Goal: Obtain resource: Download file/media

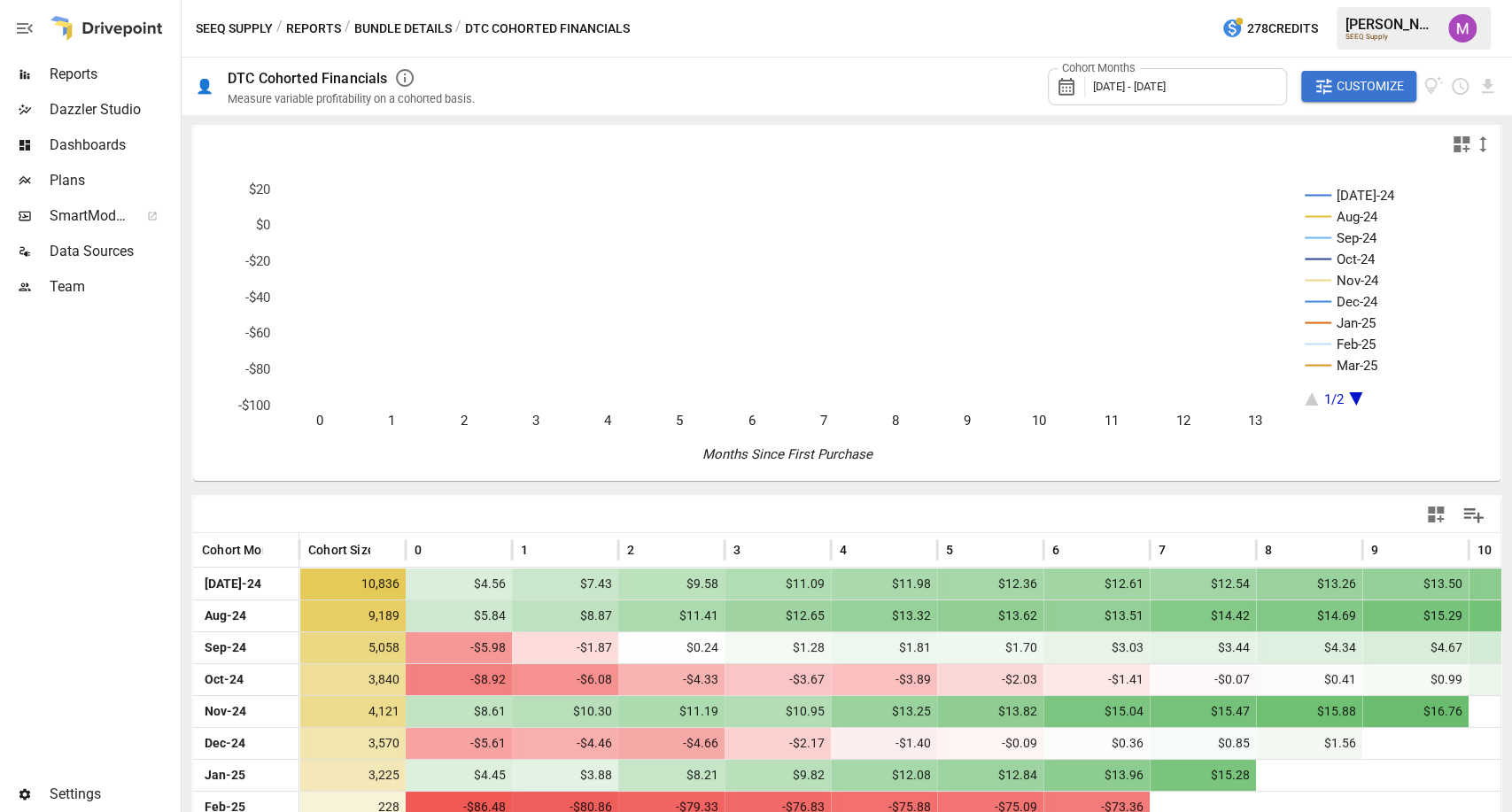
scroll to position [195, 0]
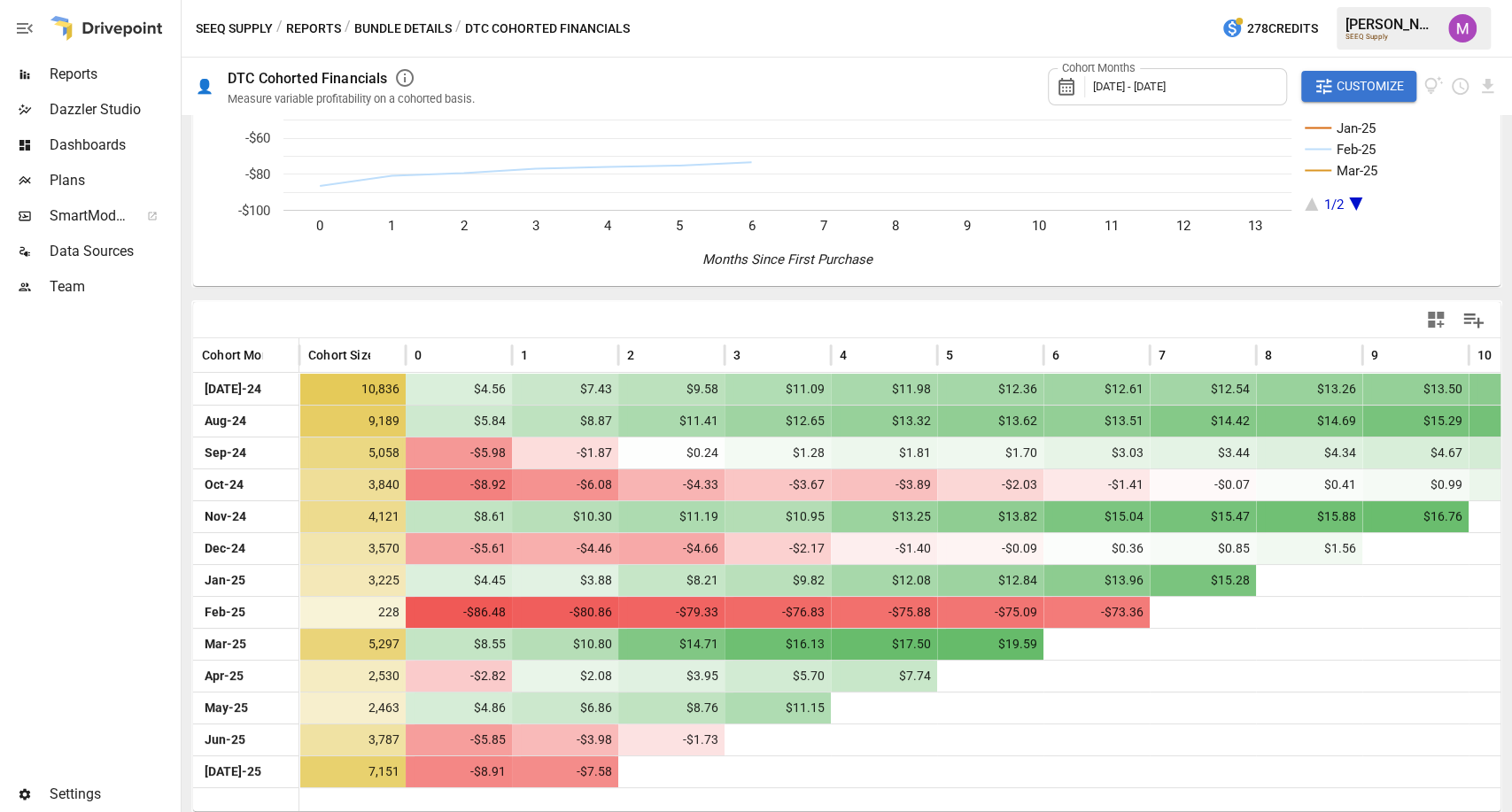
click at [1099, 88] on span "[DATE] - [DATE]" at bounding box center [1129, 87] width 72 height 13
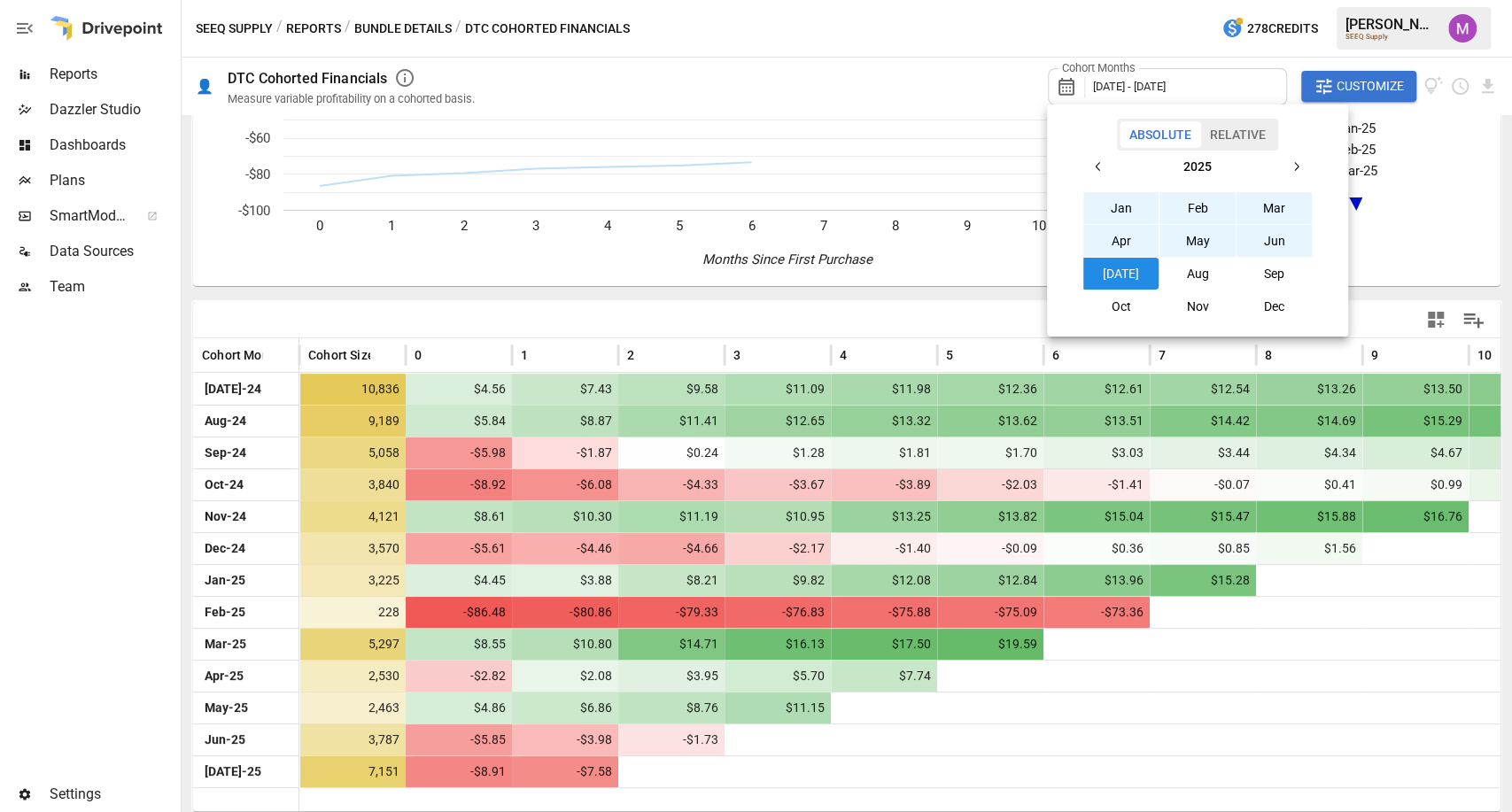
click at [1095, 167] on icon "button" at bounding box center [1098, 166] width 14 height 14
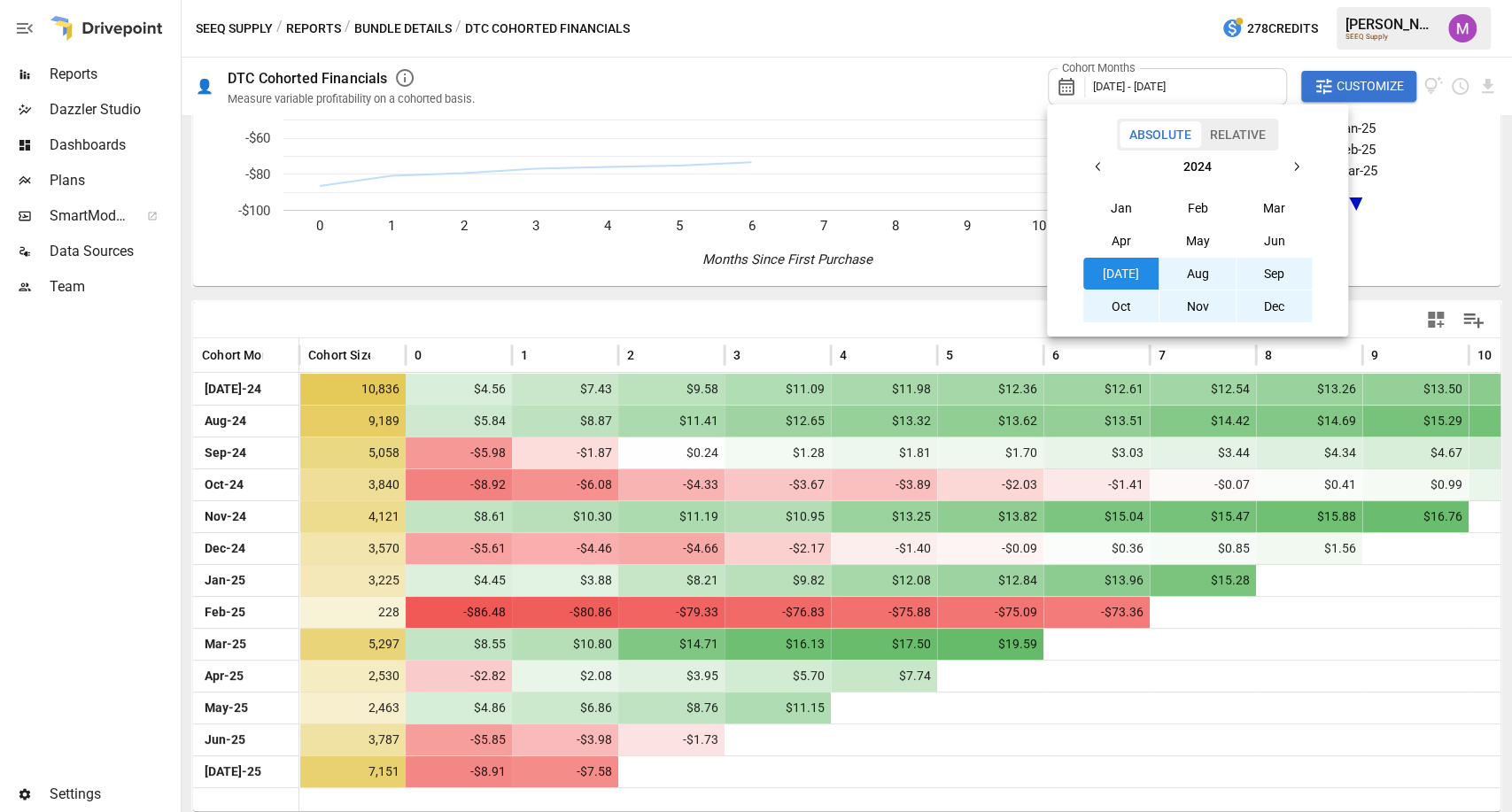
click at [1199, 284] on button "Aug" at bounding box center [1197, 274] width 76 height 32
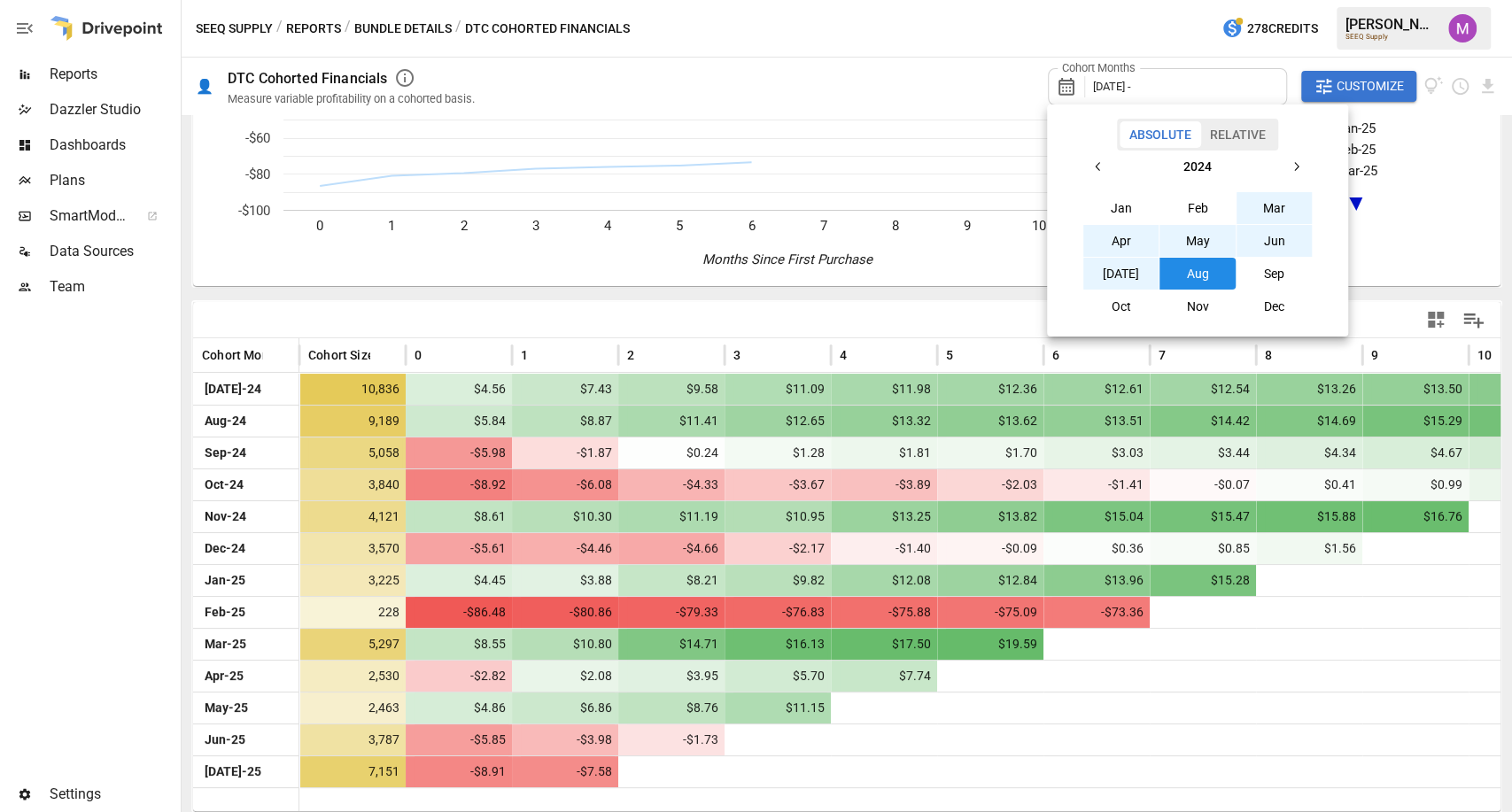
click at [1289, 161] on icon "button" at bounding box center [1296, 166] width 14 height 14
click at [1193, 279] on button "Aug" at bounding box center [1197, 274] width 76 height 32
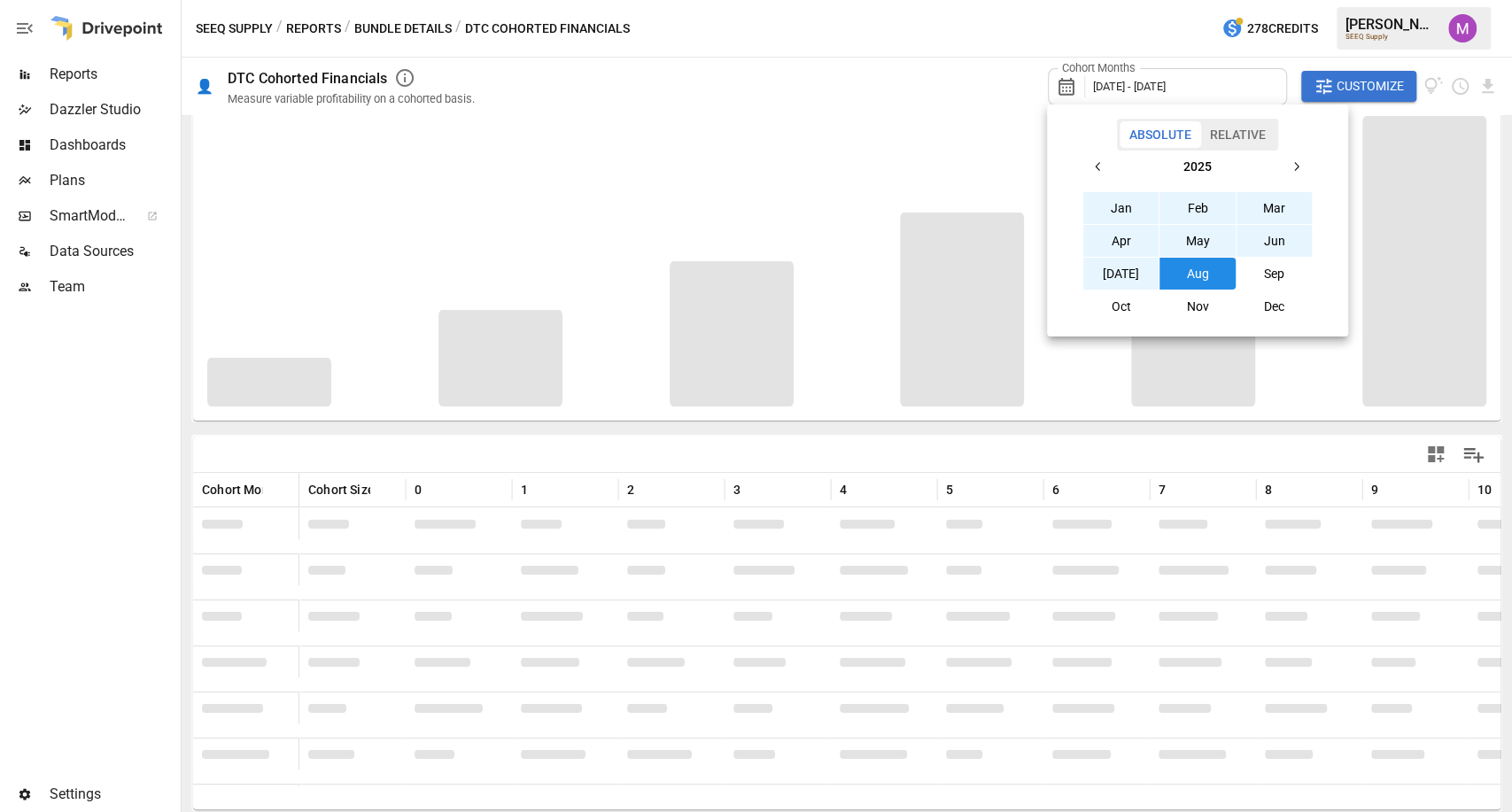
scroll to position [58, 0]
click at [1352, 88] on div at bounding box center [756, 406] width 1512 height 812
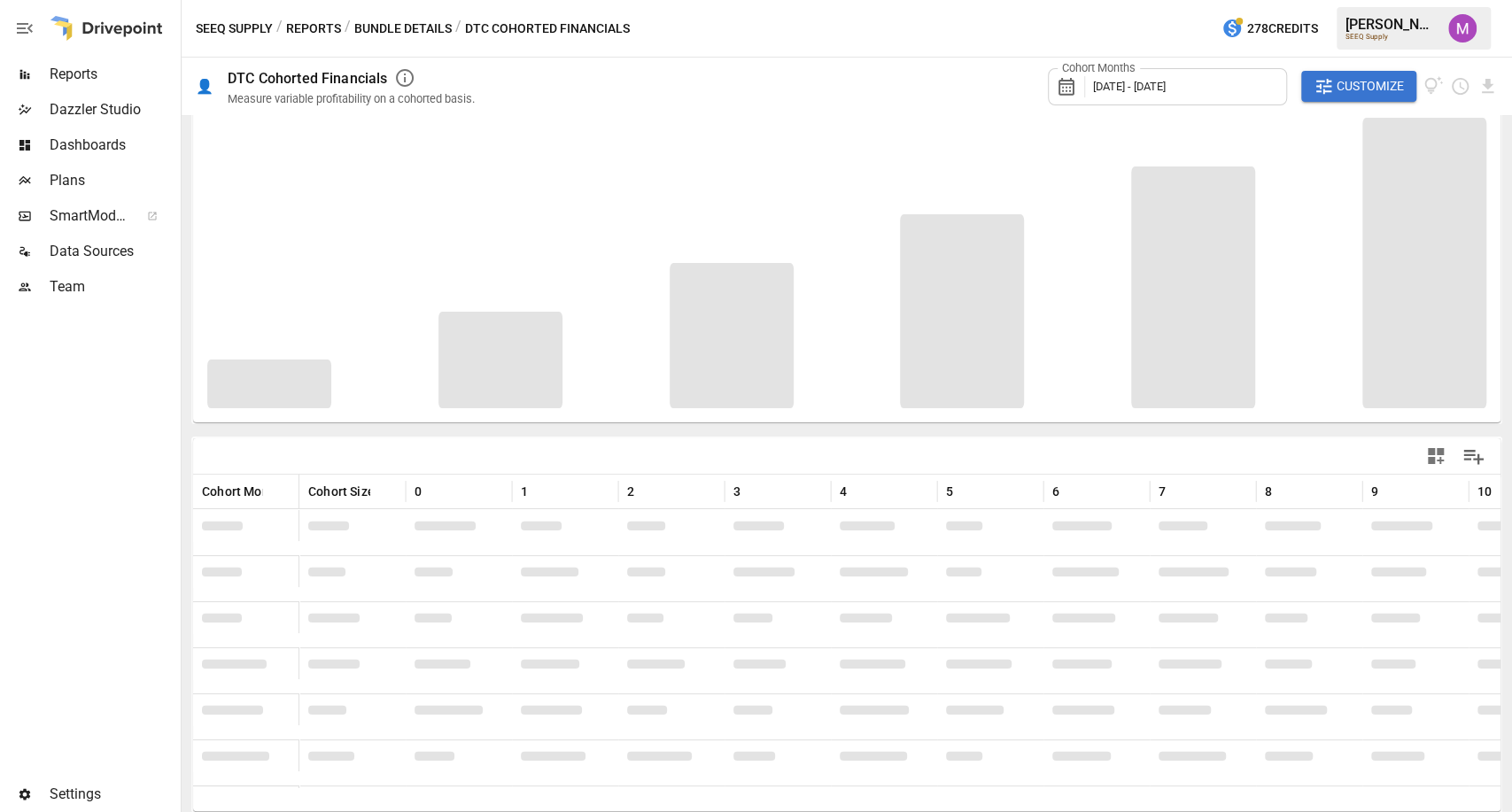
click at [1352, 88] on span "Customize" at bounding box center [1371, 87] width 68 height 23
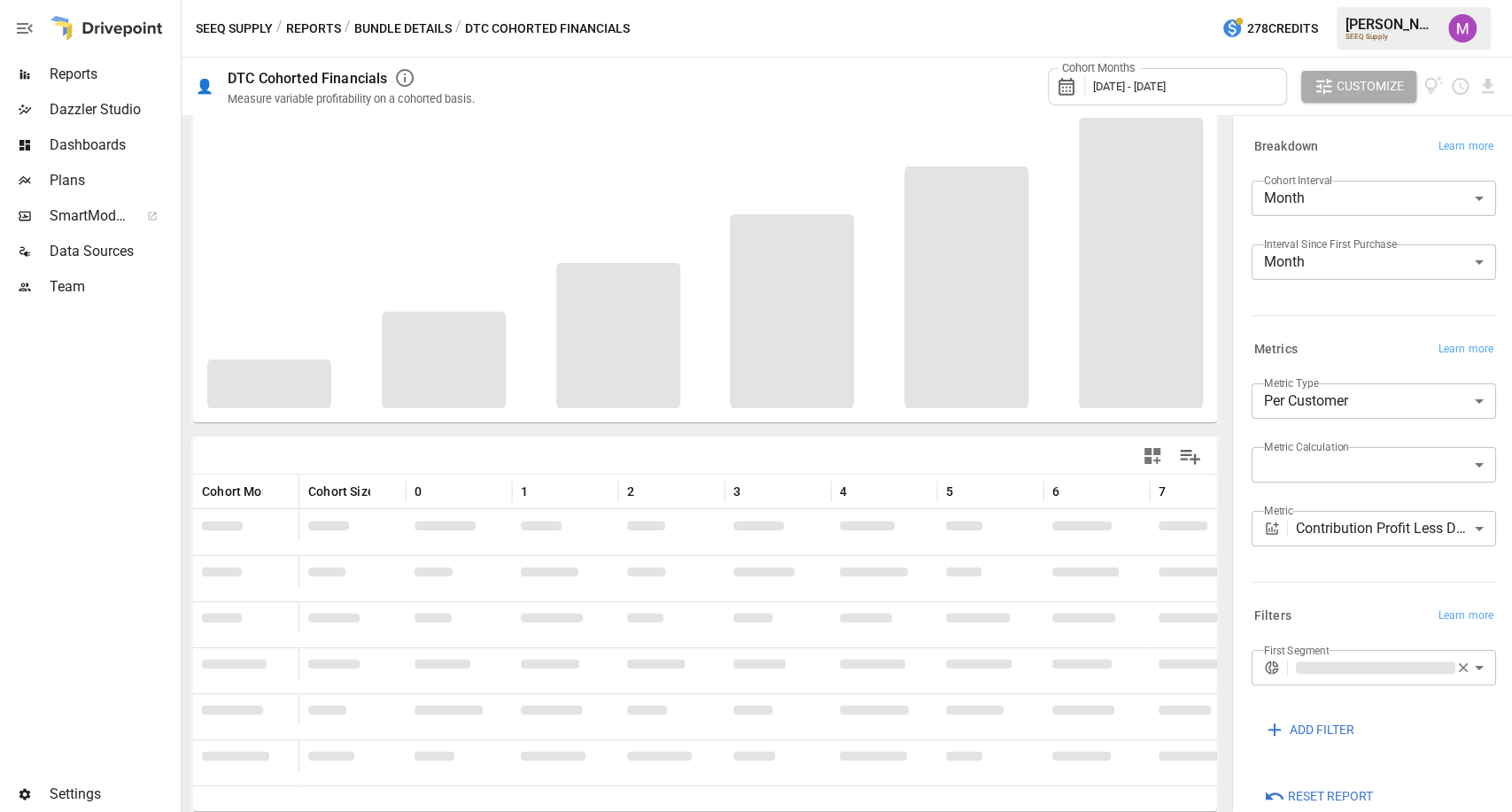
scroll to position [0, 0]
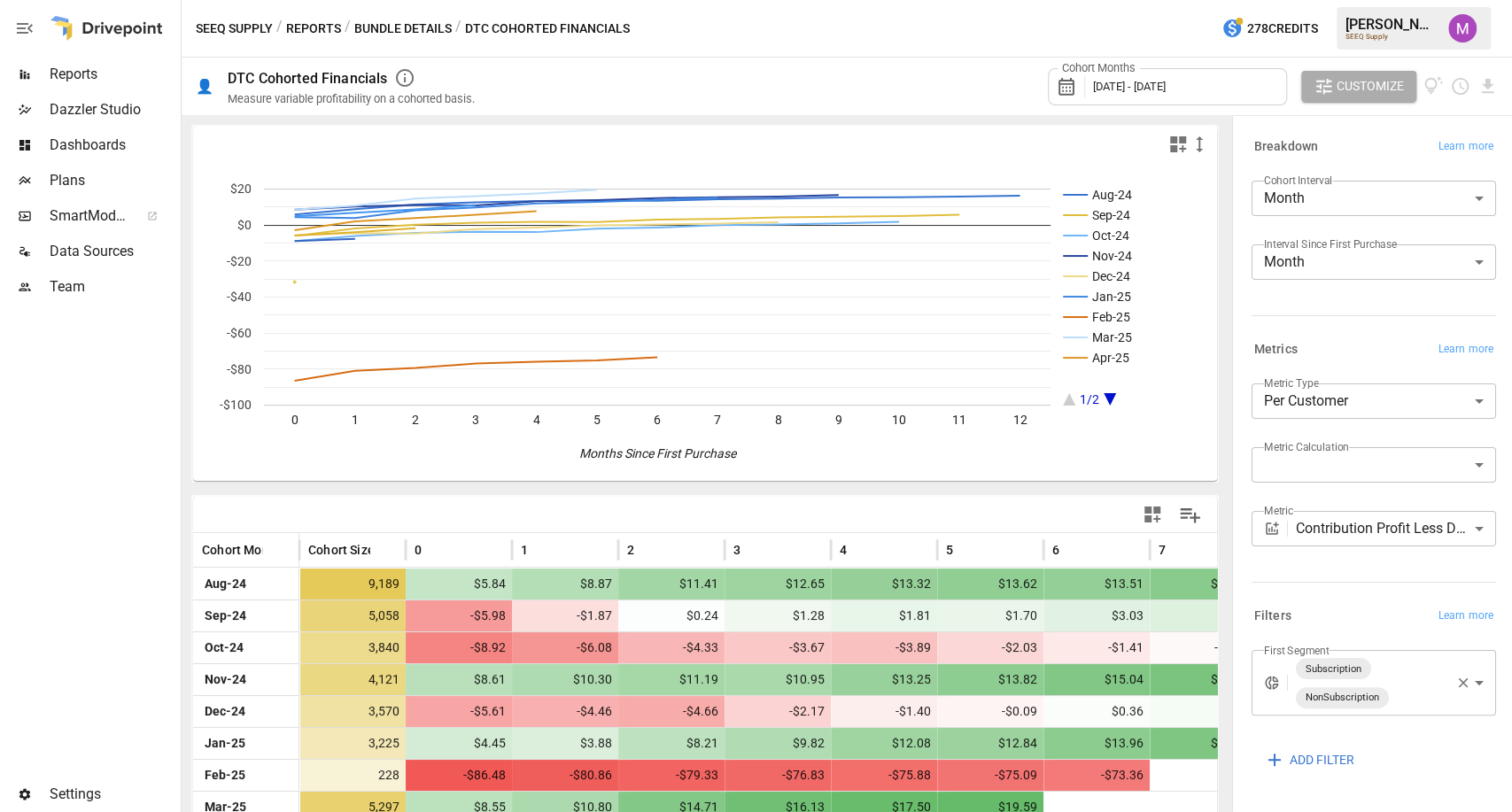
click at [1310, 0] on body "Reports Dazzler Studio Dashboards Plans SmartModel ™ Data Sources Team Settings…" at bounding box center [756, 0] width 1512 height 0
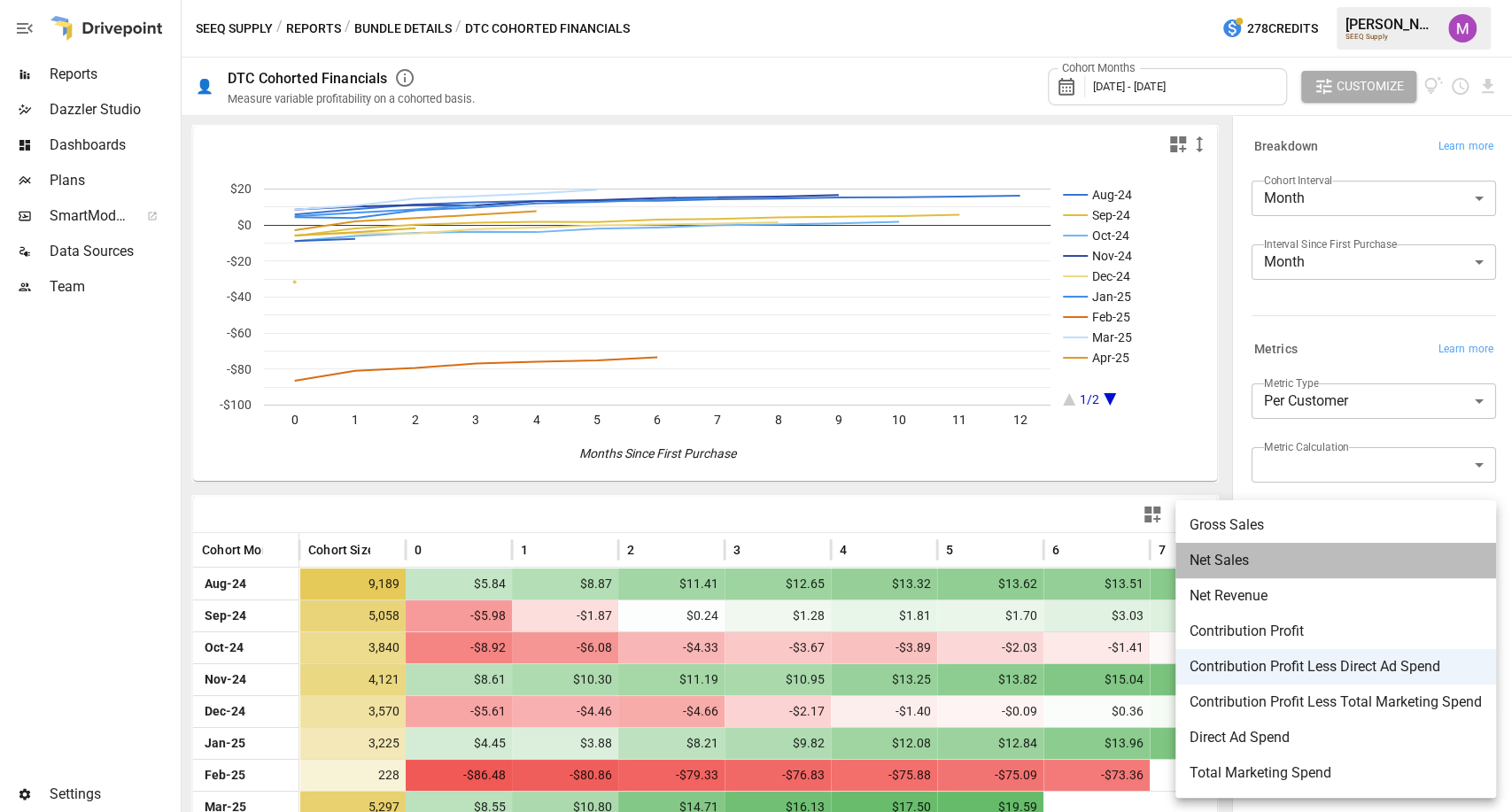
click at [1249, 562] on span "Net Sales" at bounding box center [1335, 561] width 293 height 22
type input "*********"
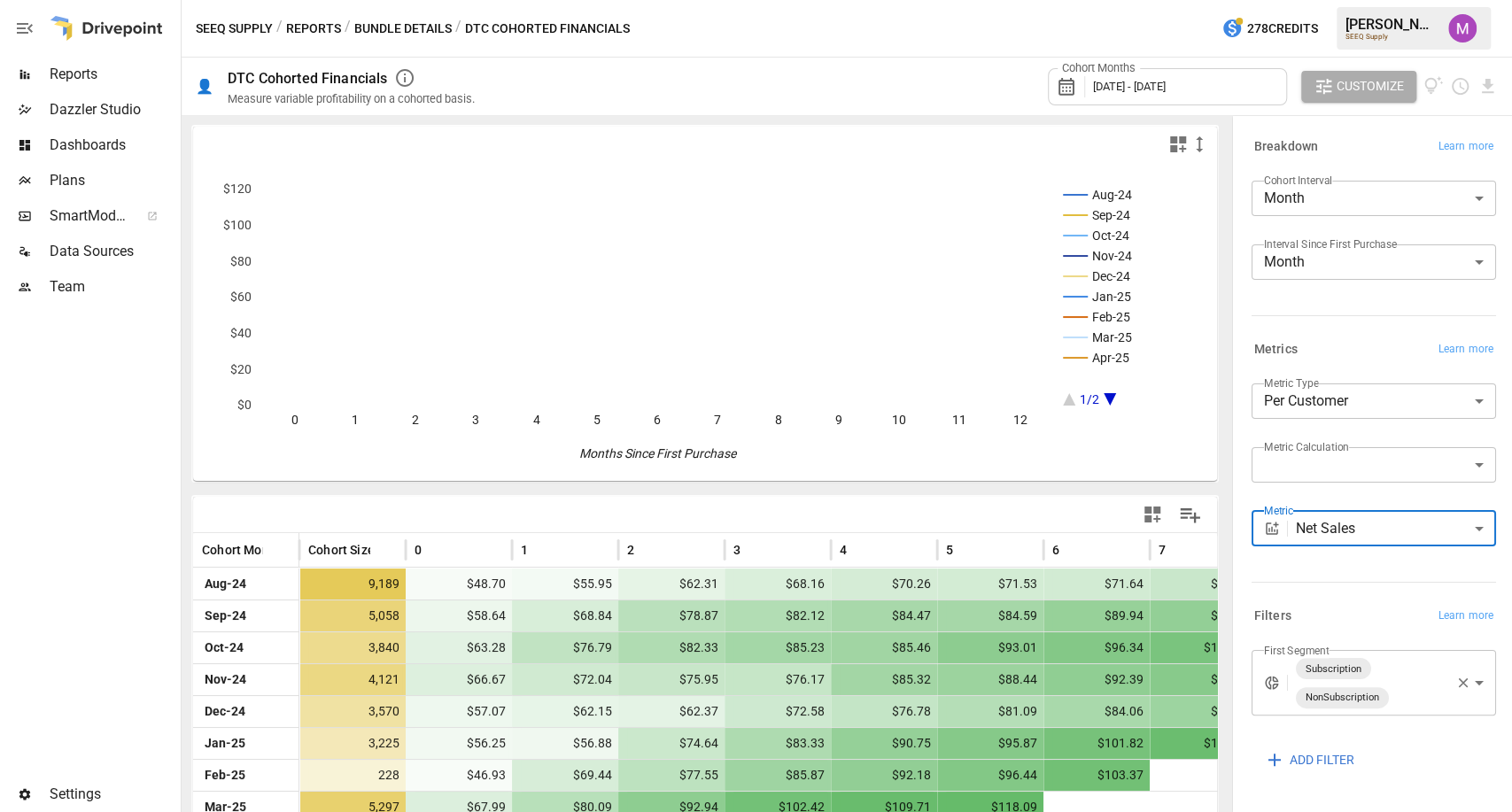
scroll to position [57, 0]
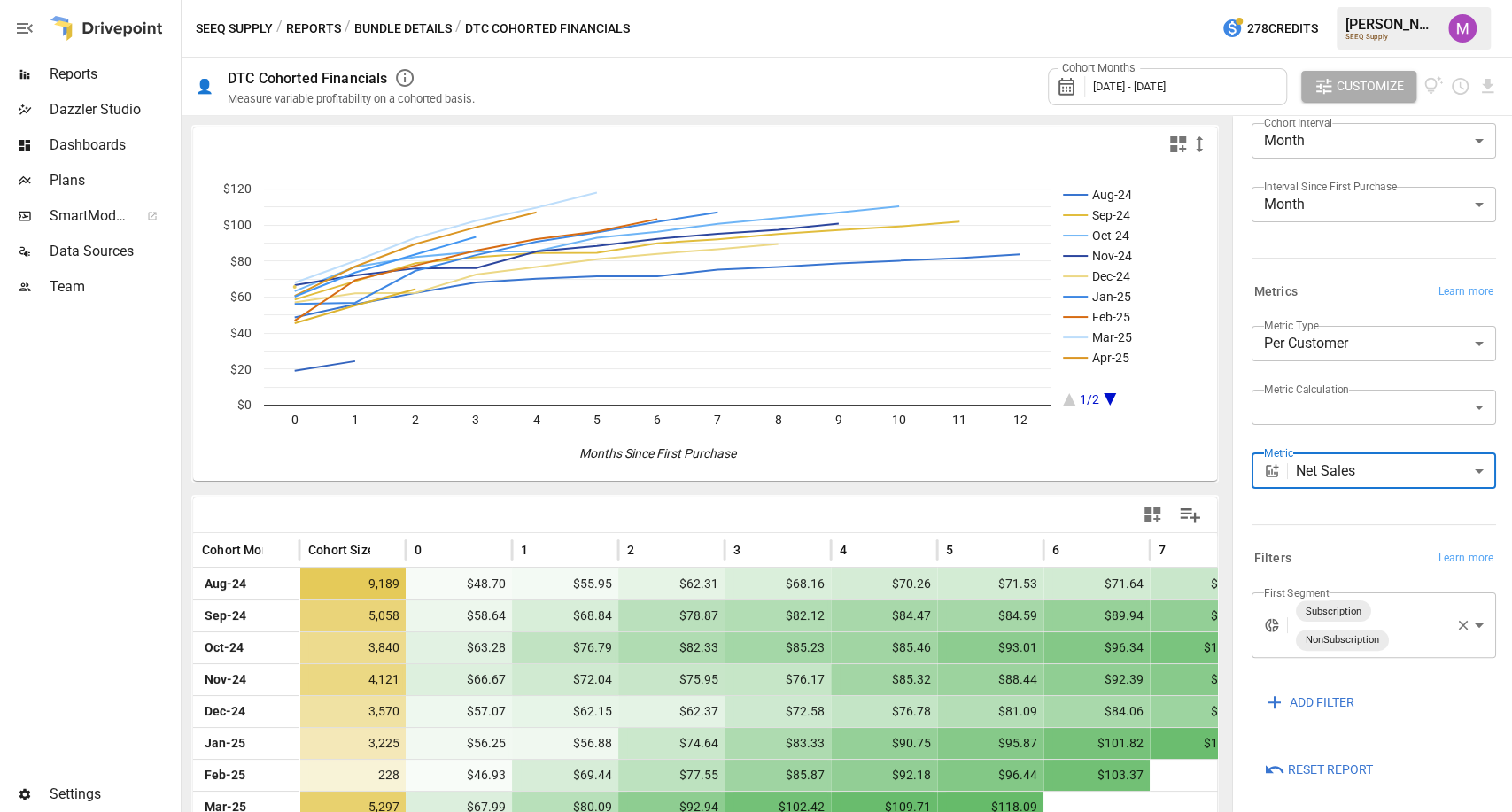
click at [1394, 0] on body "Reports Dazzler Studio Dashboards Plans SmartModel ™ Data Sources Team Settings…" at bounding box center [756, 0] width 1512 height 0
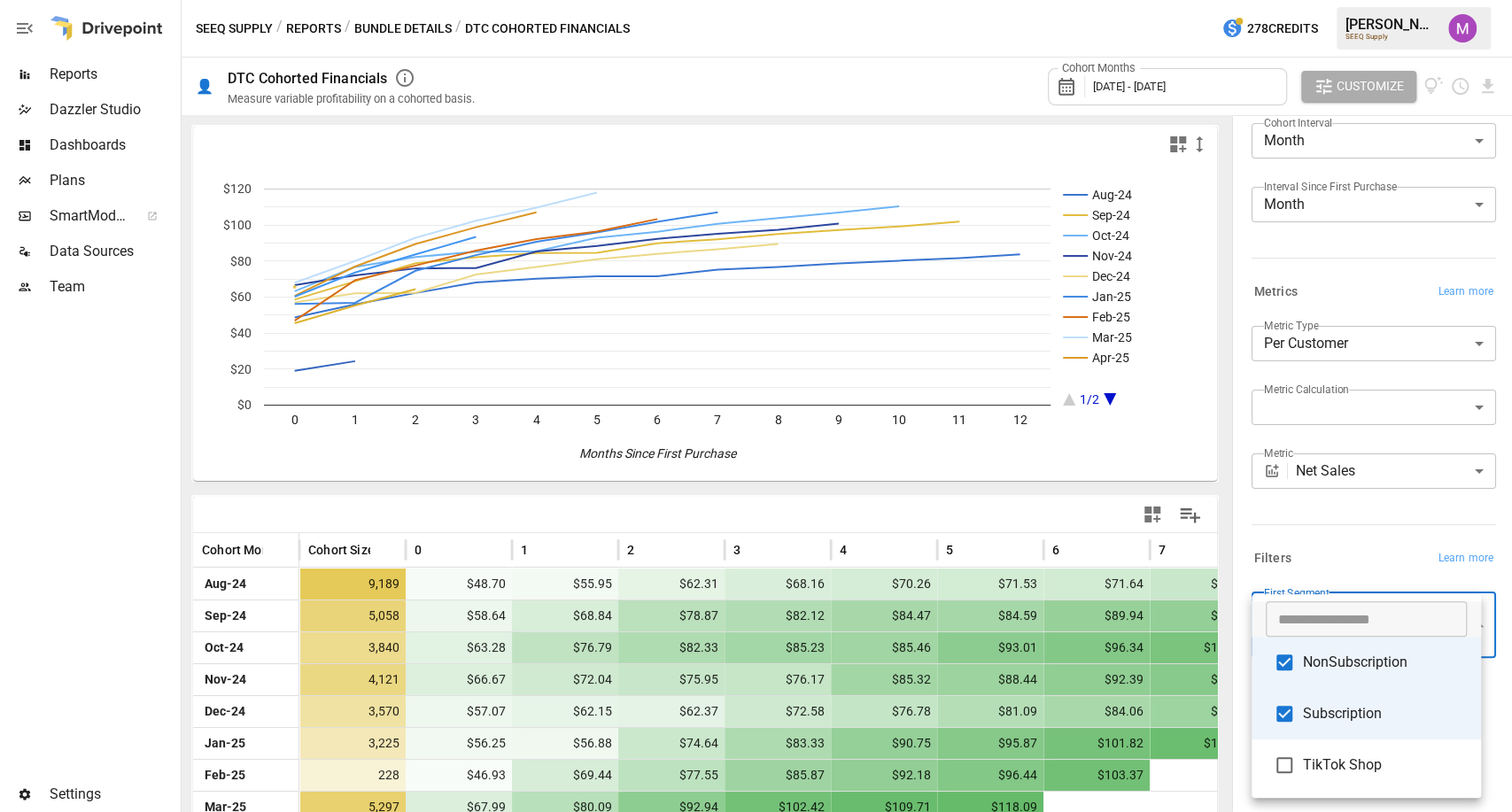
click at [1333, 535] on div at bounding box center [756, 406] width 1512 height 812
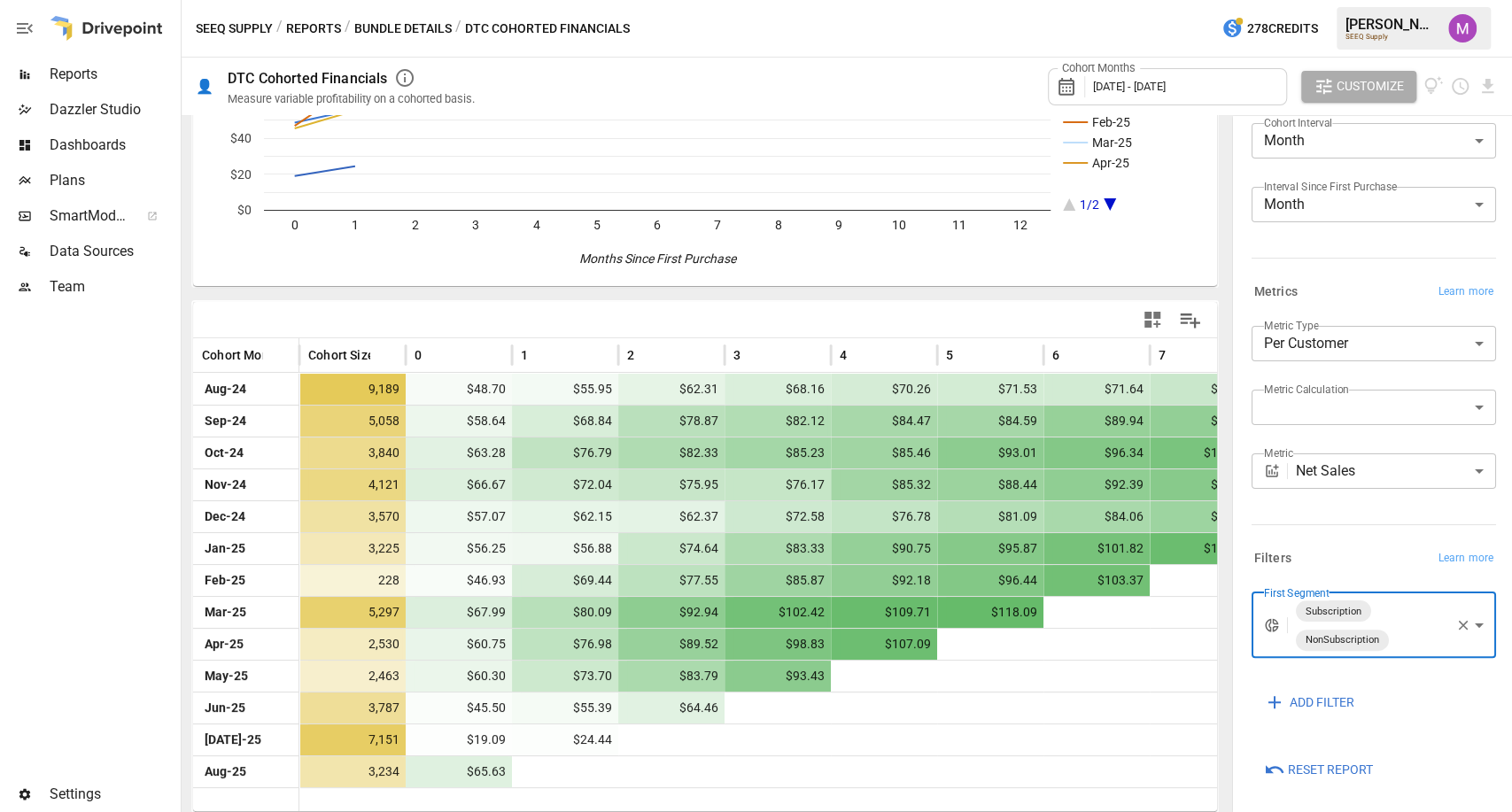
scroll to position [29, 0]
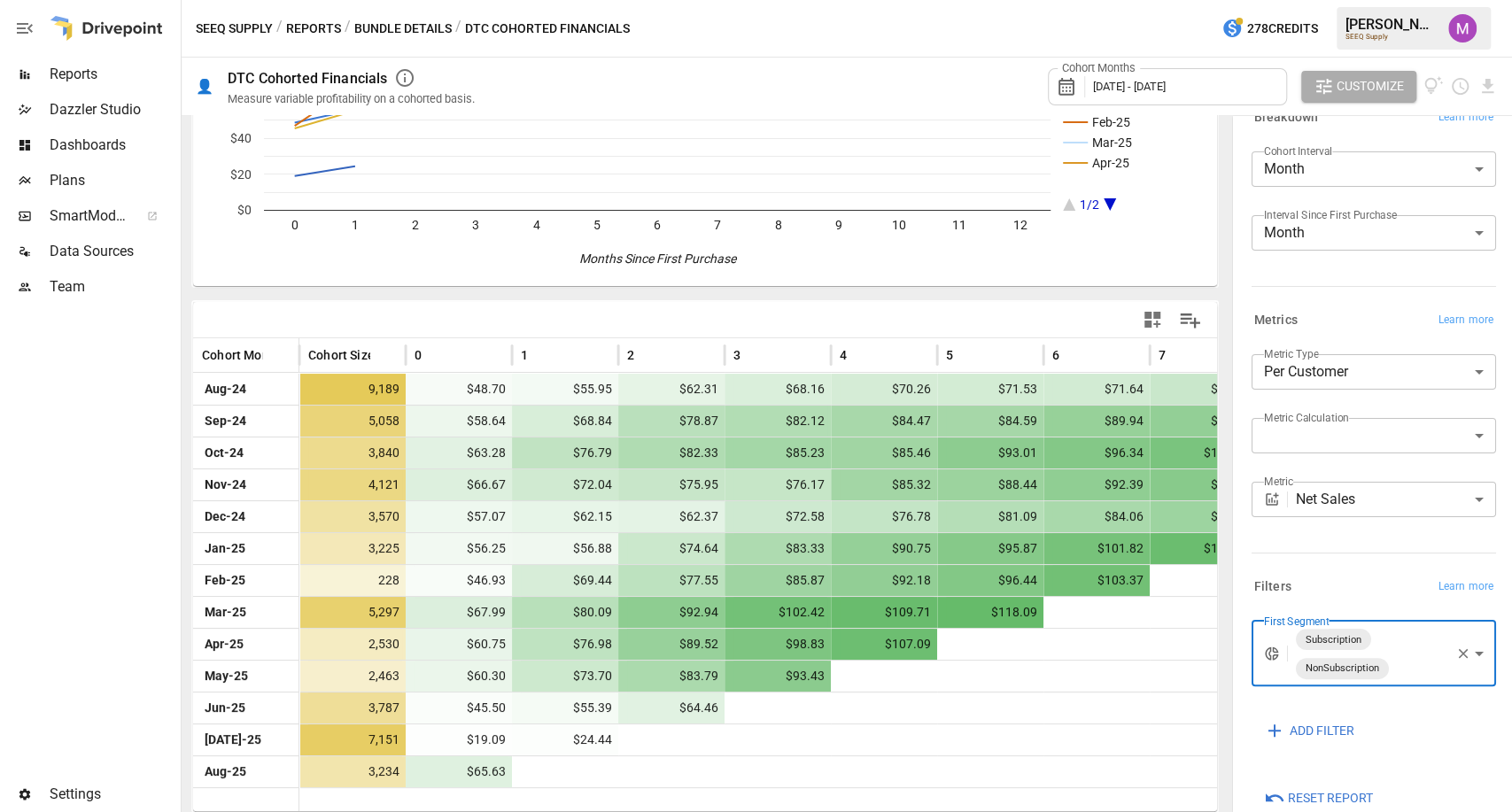
click at [1346, 0] on body "Reports Dazzler Studio Dashboards Plans SmartModel ™ Data Sources Team Settings…" at bounding box center [756, 0] width 1512 height 0
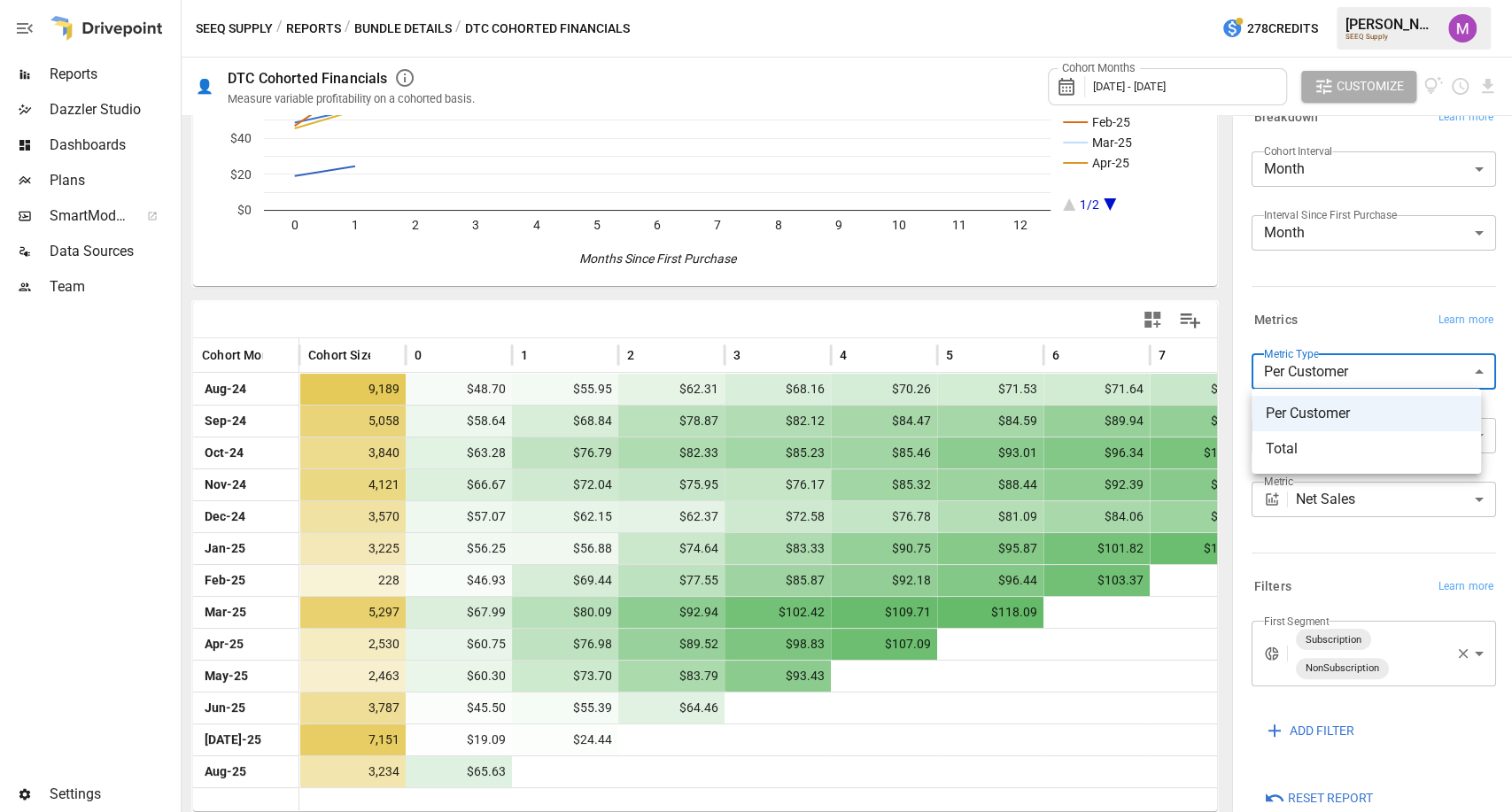
click at [1346, 361] on div at bounding box center [756, 406] width 1512 height 812
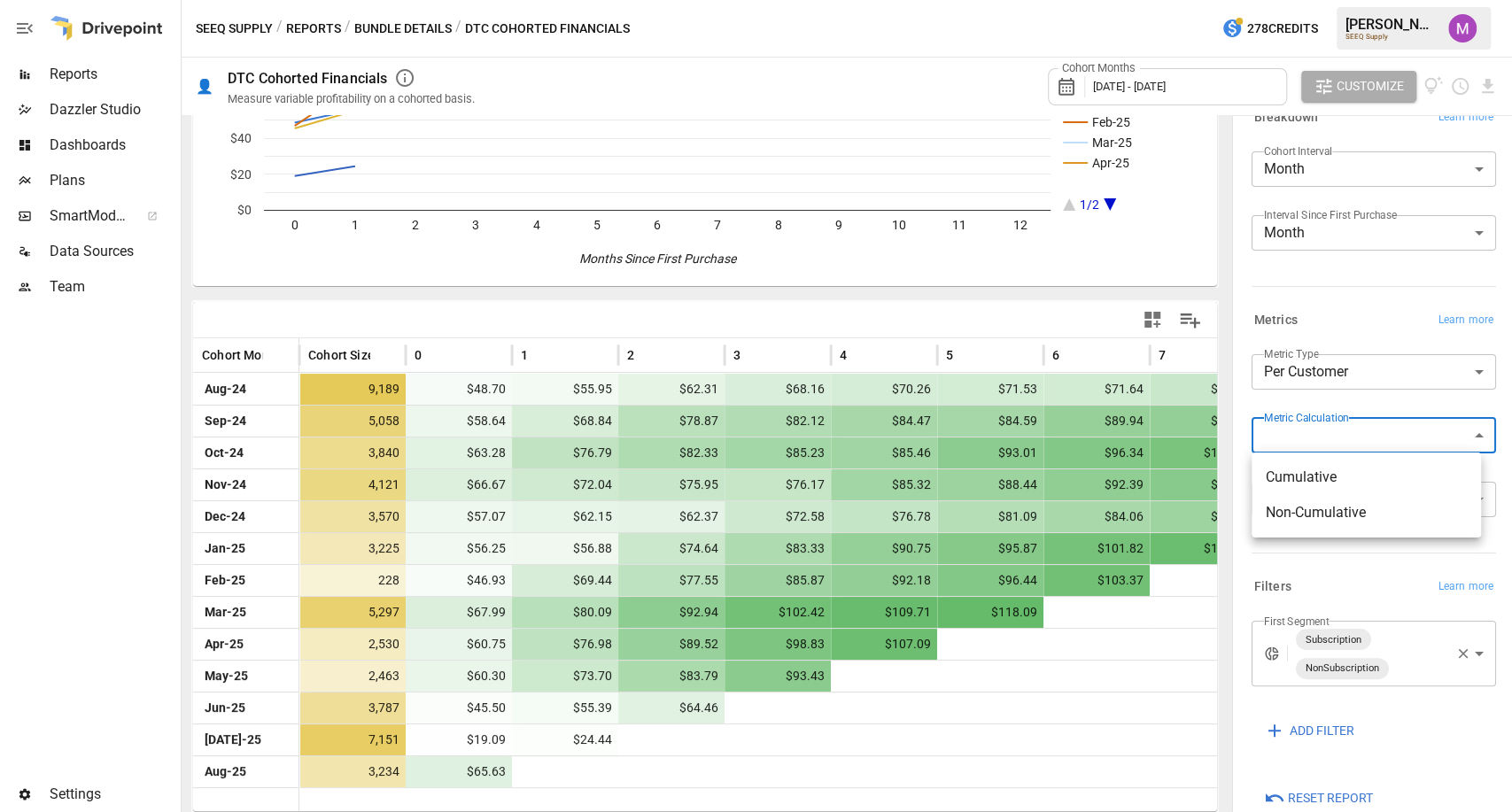
click at [1324, 0] on body "Reports Dazzler Studio Dashboards Plans SmartModel ™ Data Sources Team Settings…" at bounding box center [756, 0] width 1512 height 0
click at [1325, 406] on div at bounding box center [756, 406] width 1512 height 812
click at [1309, 474] on div "**********" at bounding box center [1374, 443] width 245 height 177
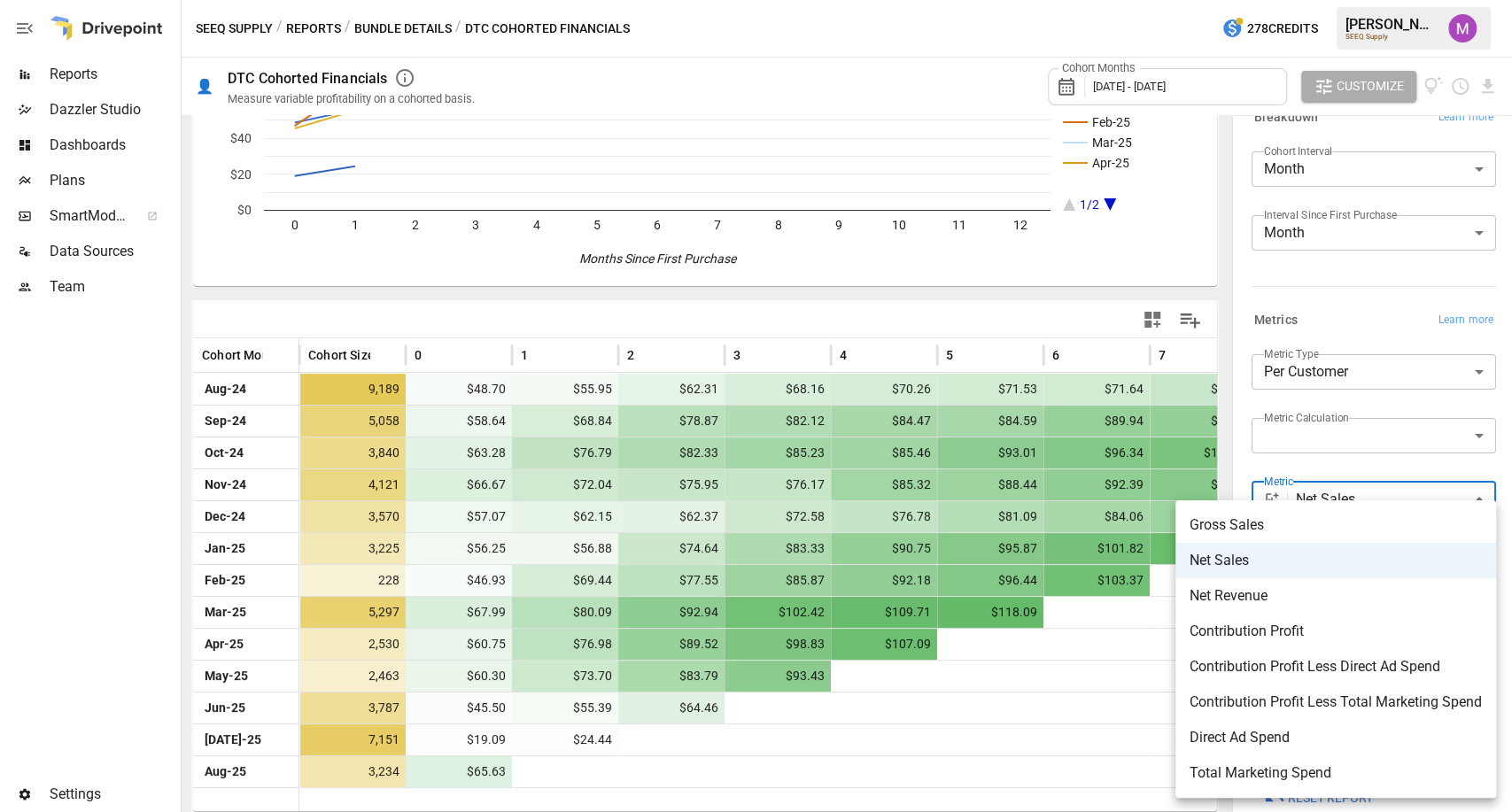
click at [1306, 0] on body "Reports Dazzler Studio Dashboards Plans SmartModel ™ Data Sources Team Settings…" at bounding box center [756, 0] width 1512 height 0
click at [1318, 470] on div at bounding box center [756, 406] width 1512 height 812
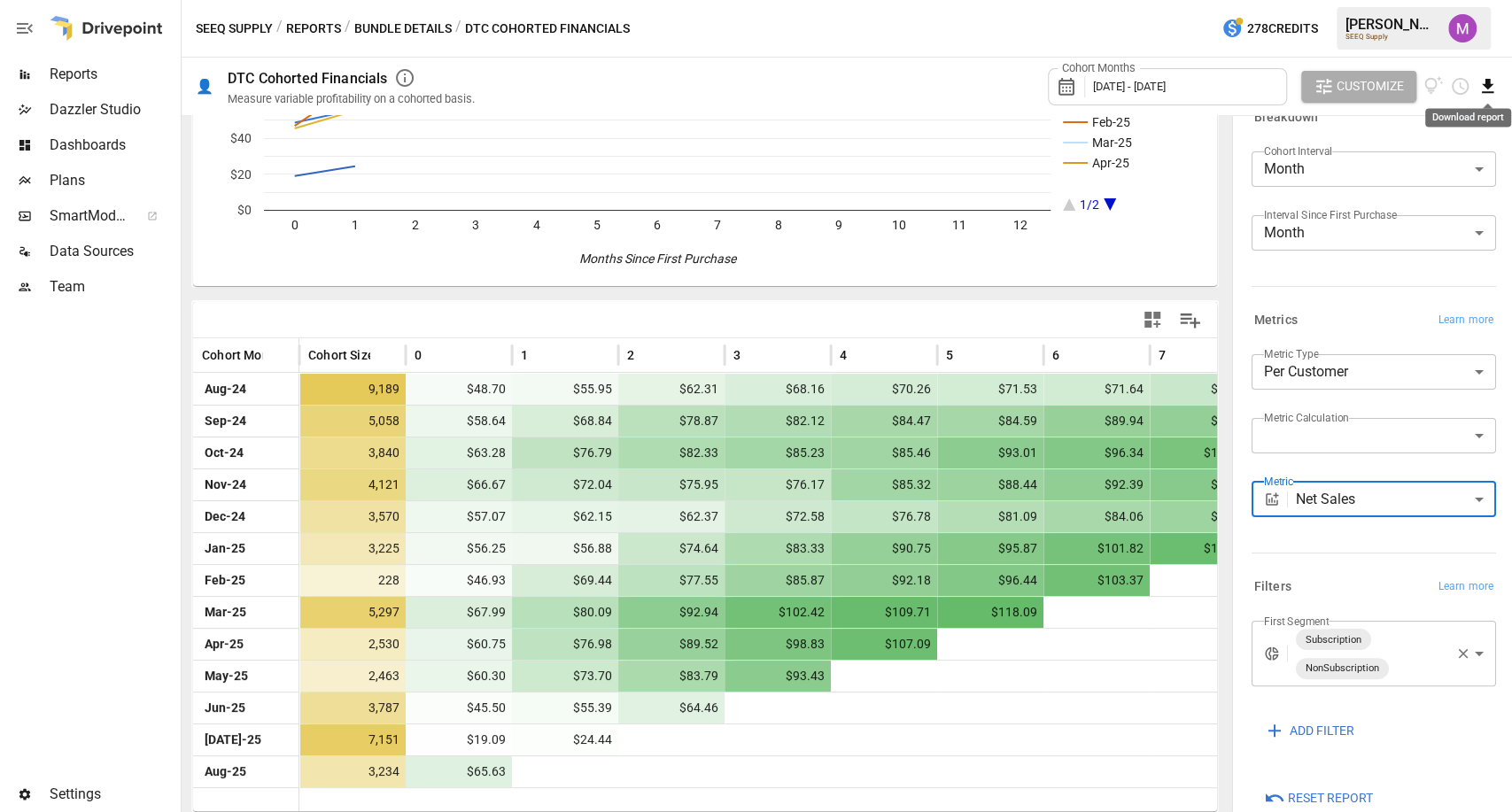
click at [1488, 80] on icon "Download report" at bounding box center [1488, 86] width 11 height 14
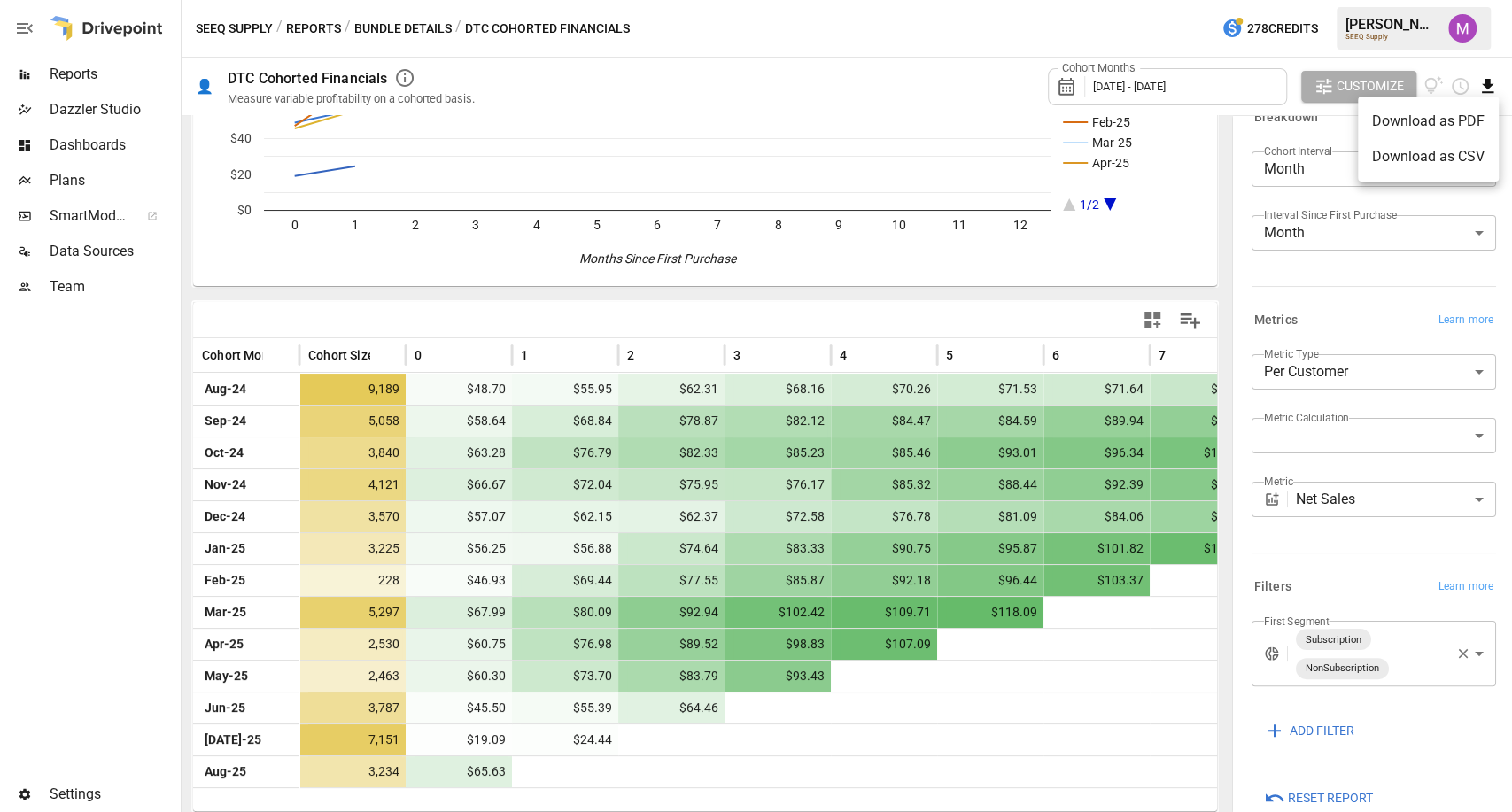
click at [1429, 149] on li "Download as CSV" at bounding box center [1428, 157] width 141 height 36
click at [1422, 0] on body "Reports Dazzler Studio Dashboards Plans SmartModel ™ Data Sources Team Settings…" at bounding box center [756, 0] width 1512 height 0
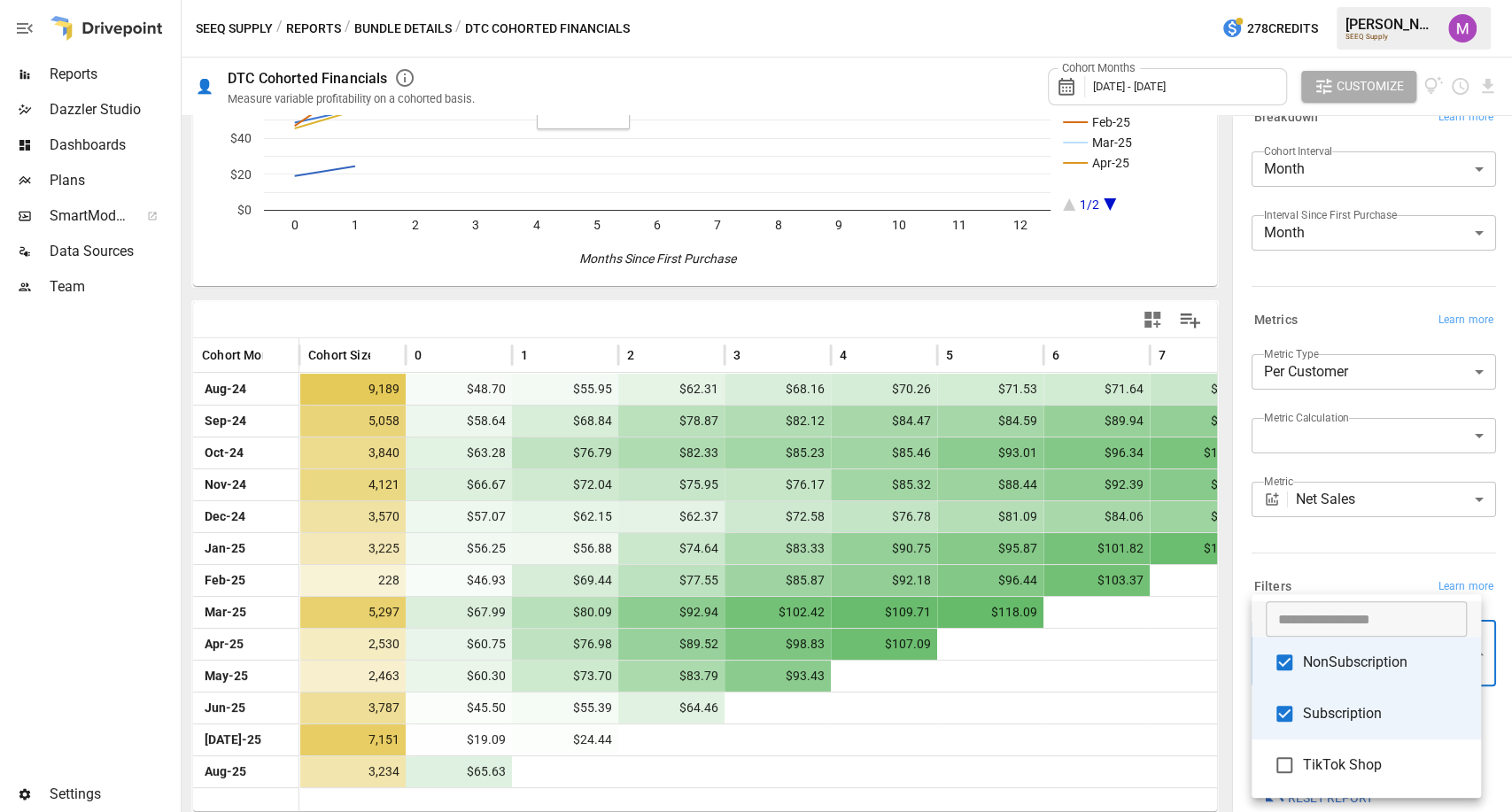
click at [1324, 658] on span "NonSubscription" at bounding box center [1385, 662] width 164 height 22
type input "**********"
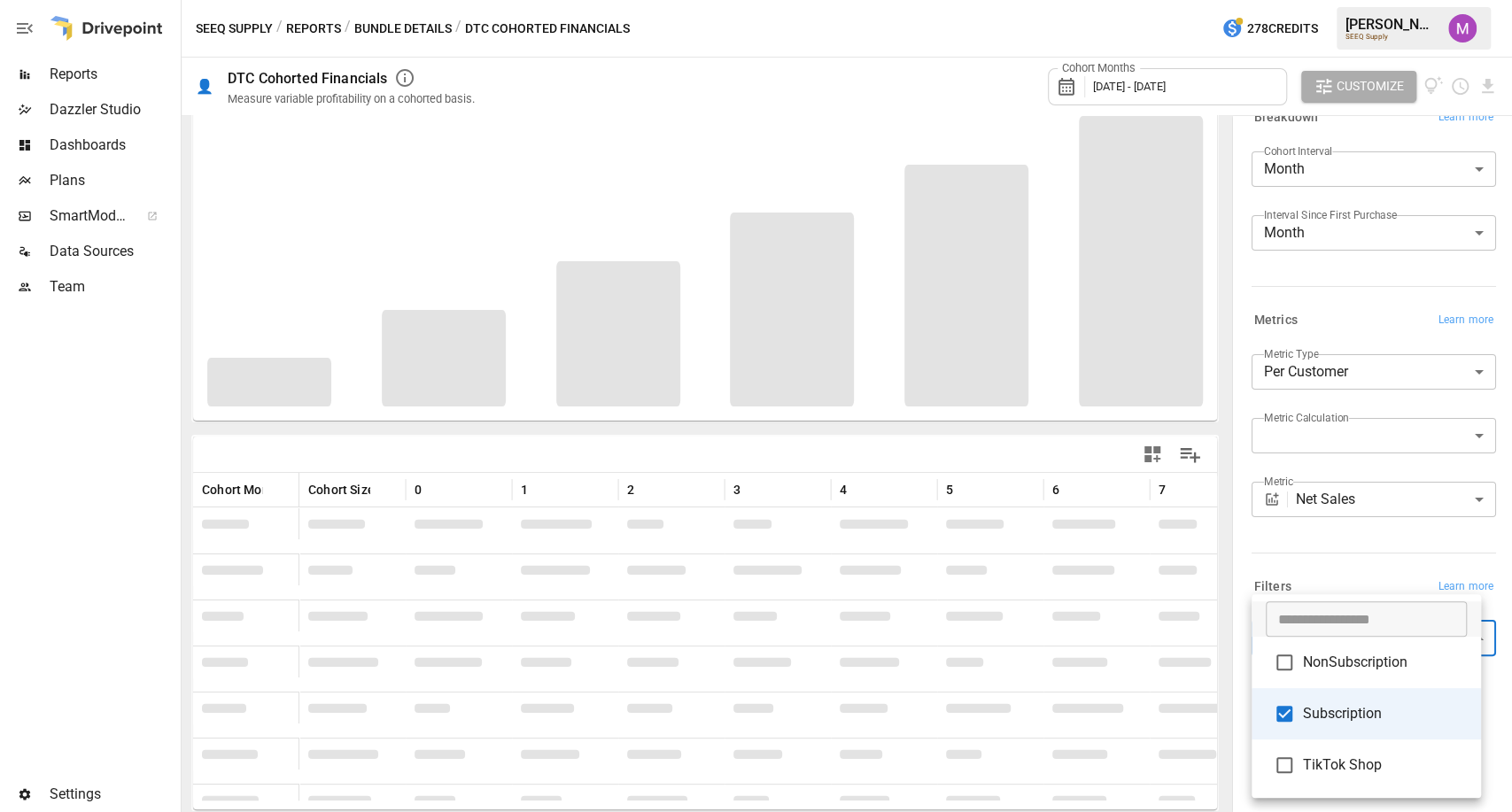
scroll to position [58, 0]
click at [1361, 554] on div at bounding box center [756, 406] width 1512 height 812
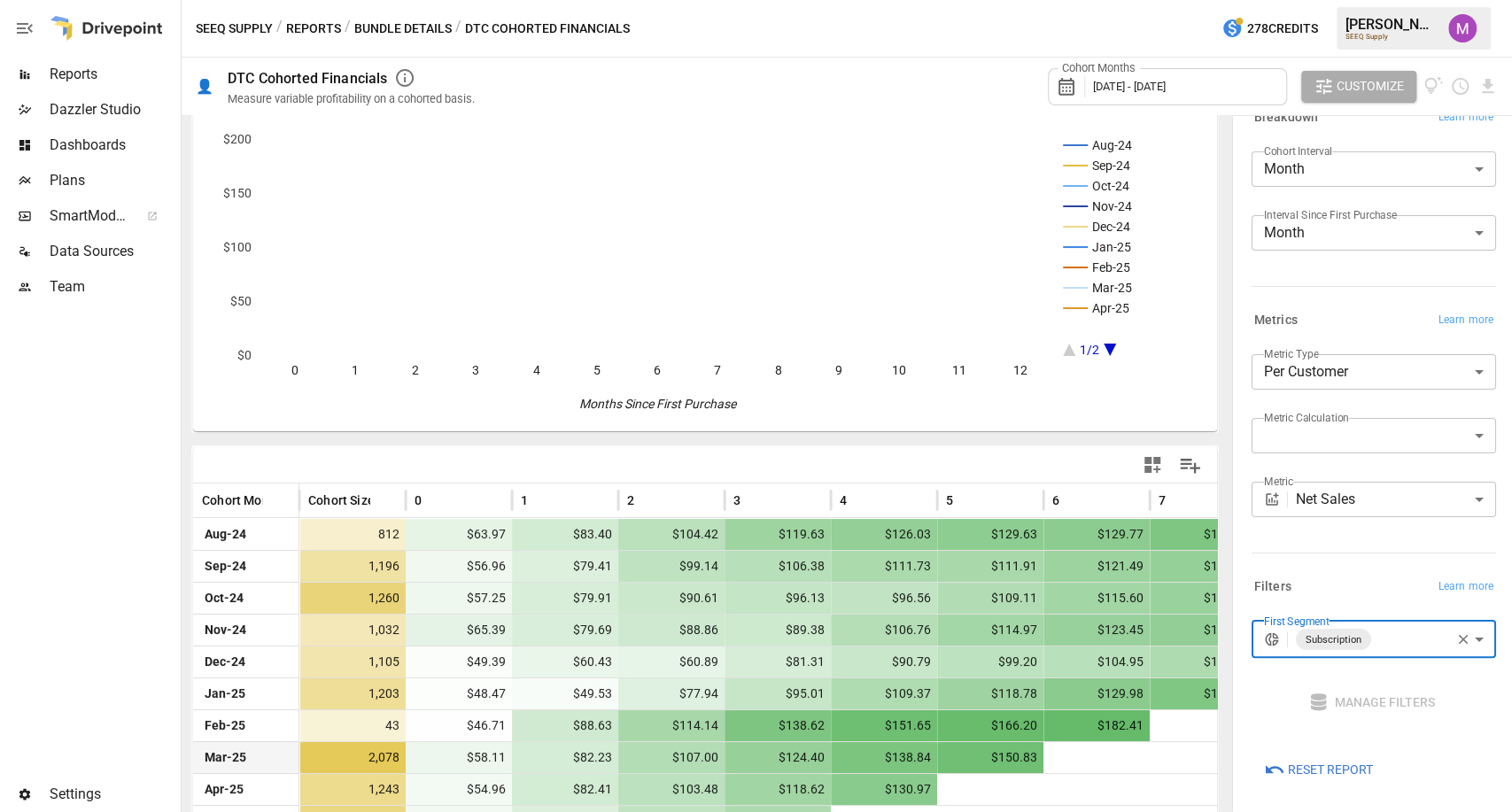
scroll to position [195, 0]
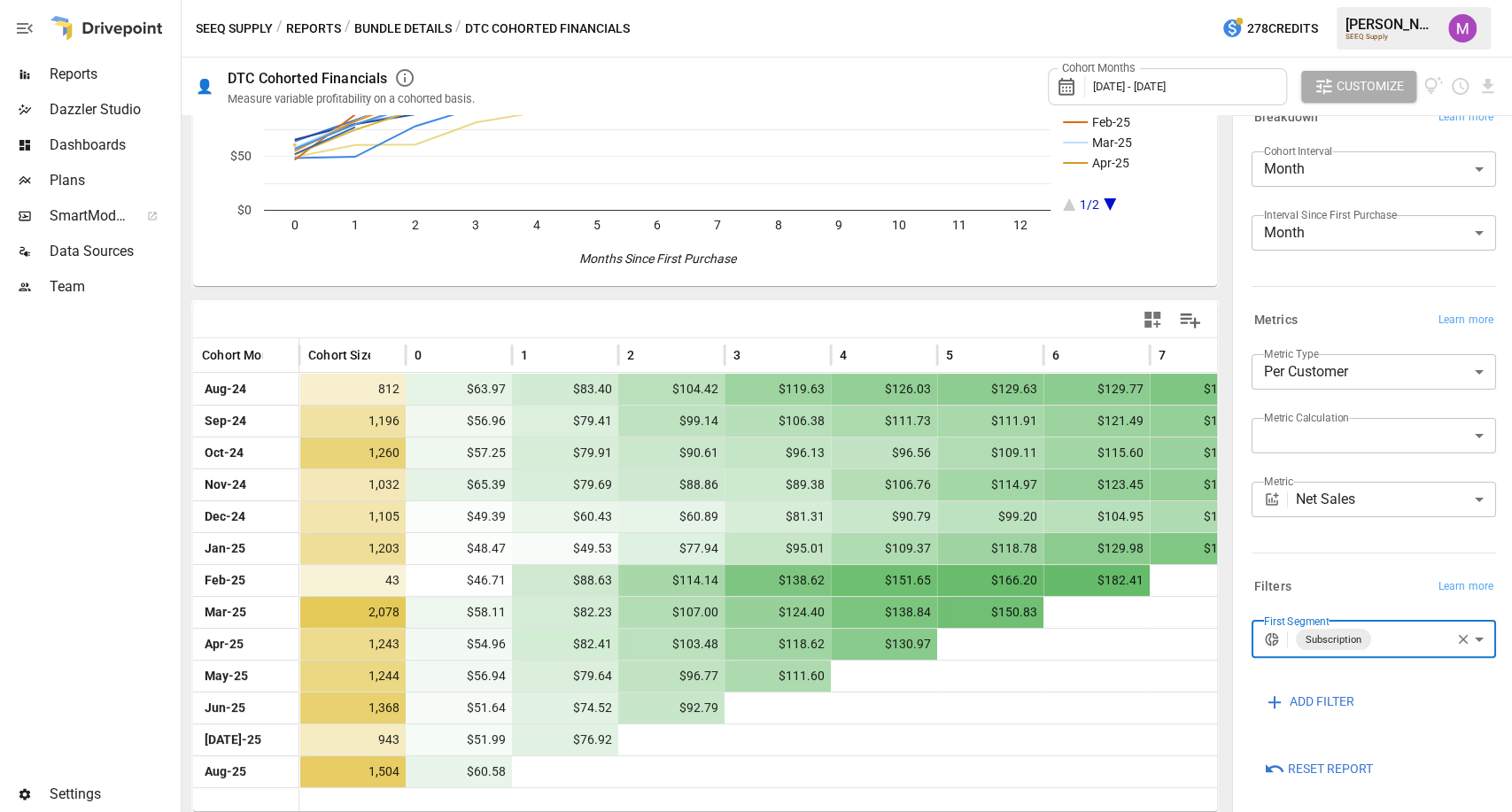
click at [1406, 0] on body "Reports Dazzler Studio Dashboards Plans SmartModel ™ Data Sources Team Settings…" at bounding box center [756, 0] width 1512 height 0
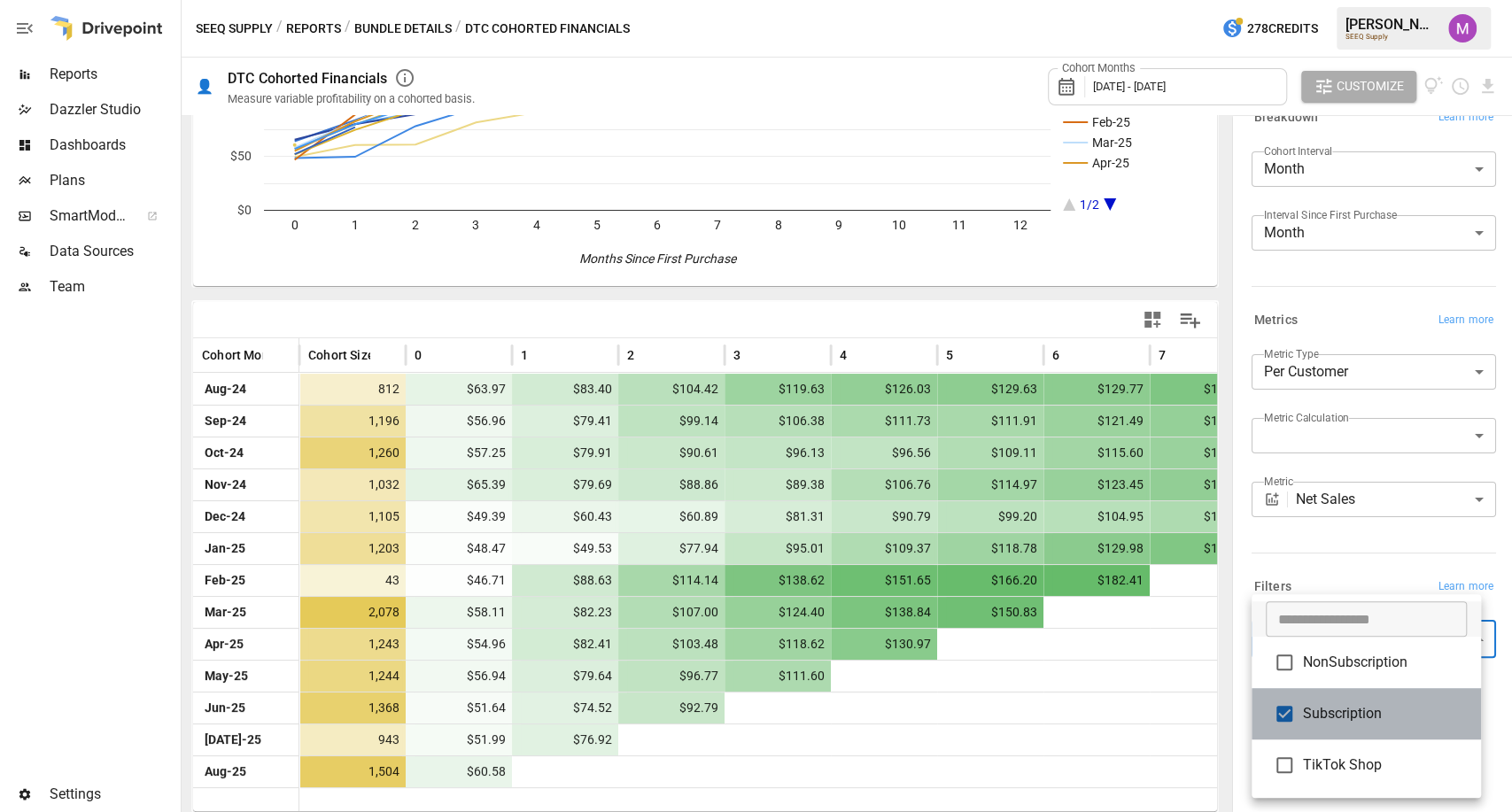
click at [1314, 708] on span "Subscription" at bounding box center [1385, 714] width 164 height 22
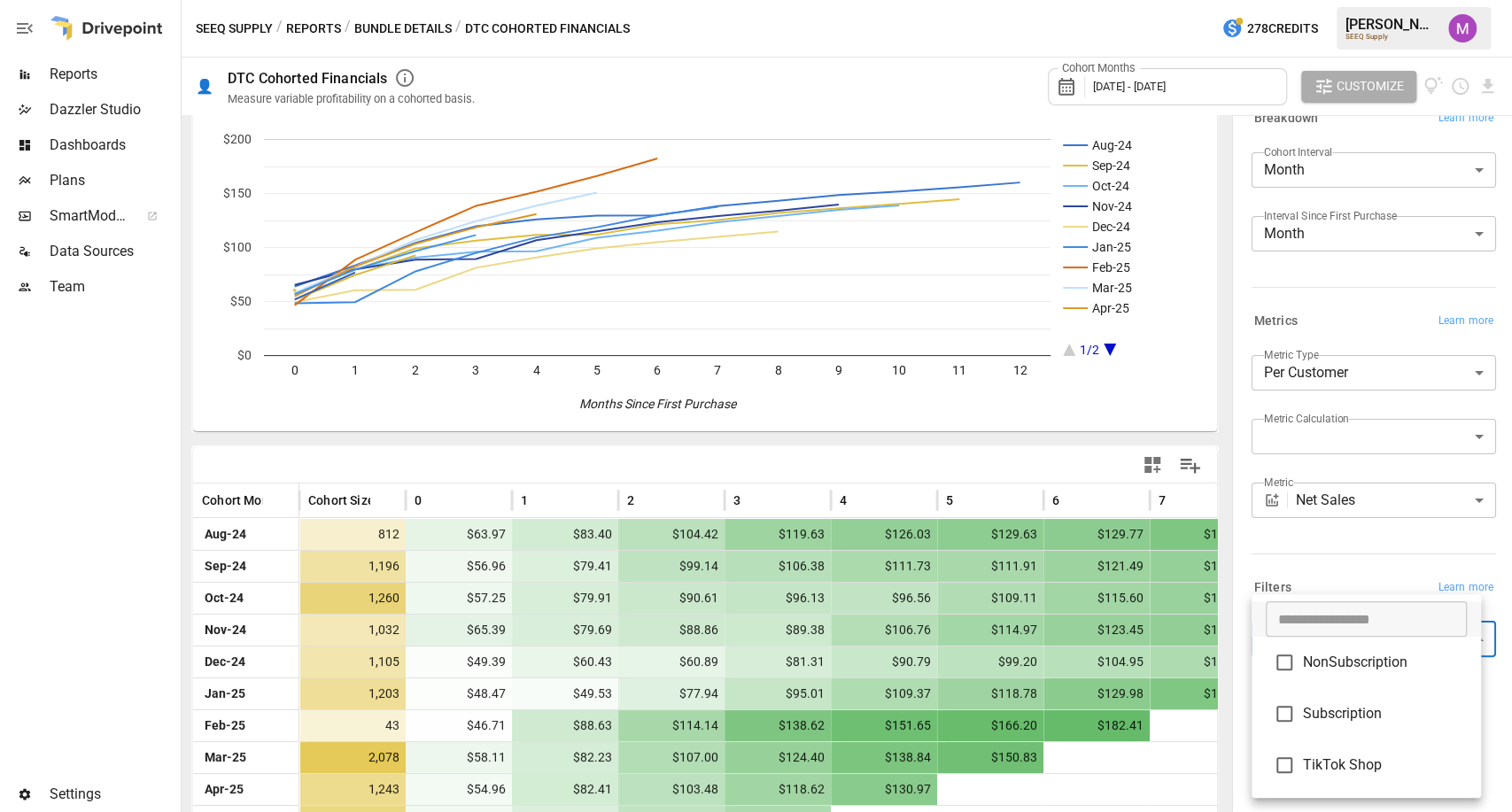
click at [1307, 663] on span "NonSubscription" at bounding box center [1385, 662] width 164 height 22
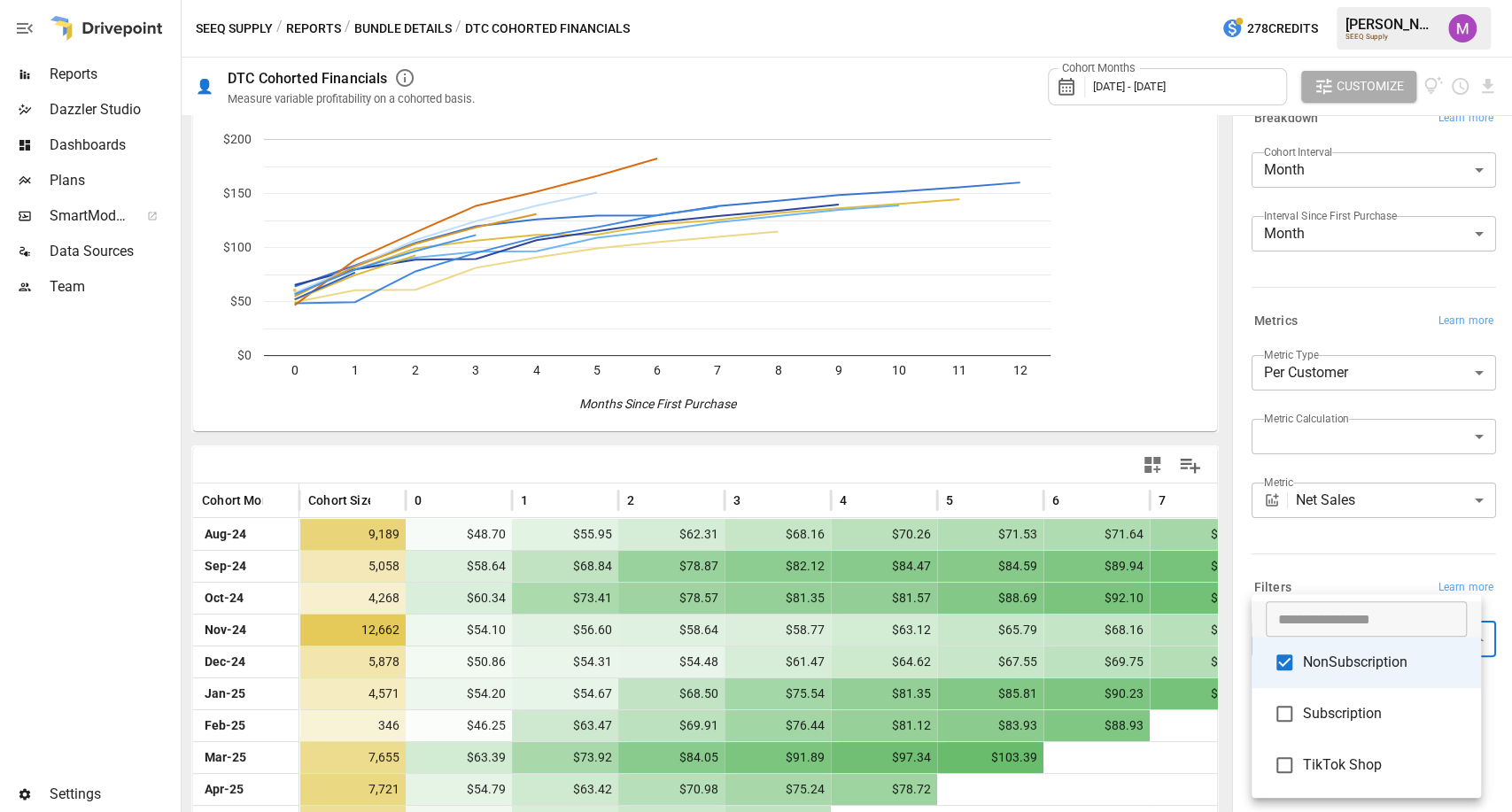
type input "**********"
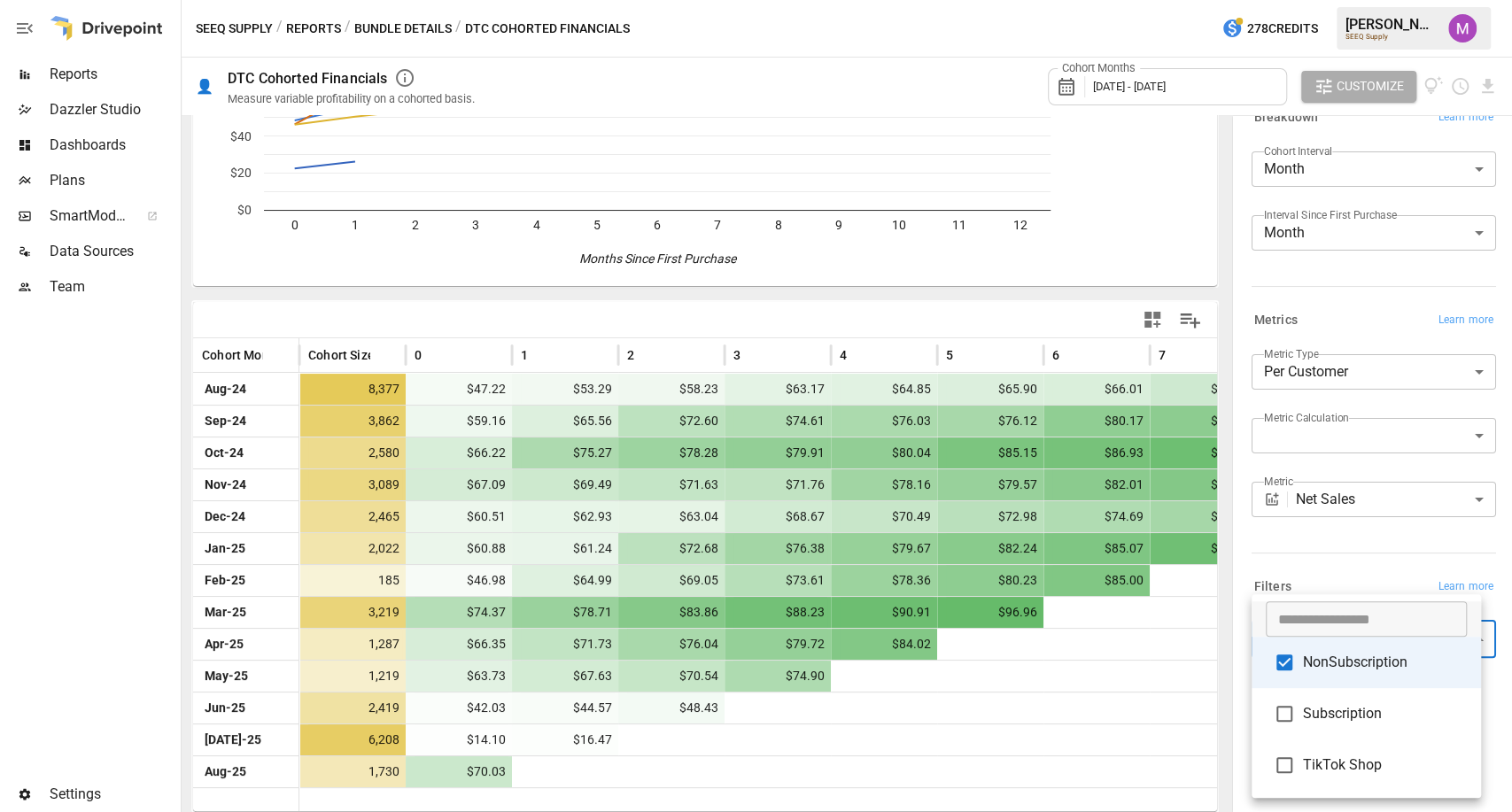
scroll to position [195, 0]
click at [1330, 564] on div at bounding box center [756, 406] width 1512 height 812
click at [1354, 0] on body "Reports Dazzler Studio Dashboards Plans SmartModel ™ Data Sources Team Settings…" at bounding box center [756, 0] width 1512 height 0
drag, startPoint x: 1336, startPoint y: 714, endPoint x: 1336, endPoint y: 671, distance: 43.0
click at [1336, 671] on ul "​ NonSubscription Subscription TikTok Shop" at bounding box center [1366, 696] width 230 height 204
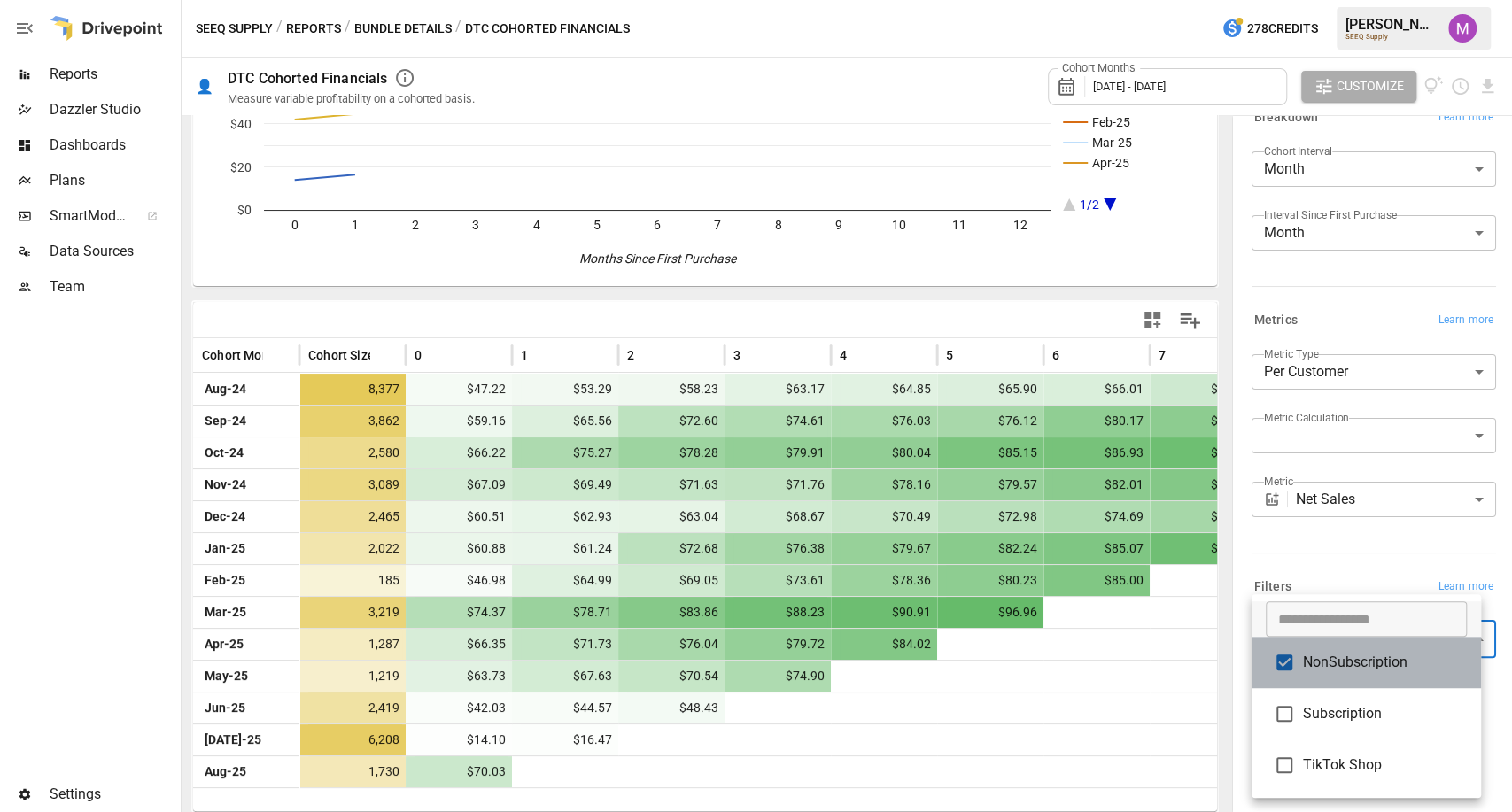
click at [1336, 671] on span "NonSubscription" at bounding box center [1385, 662] width 164 height 22
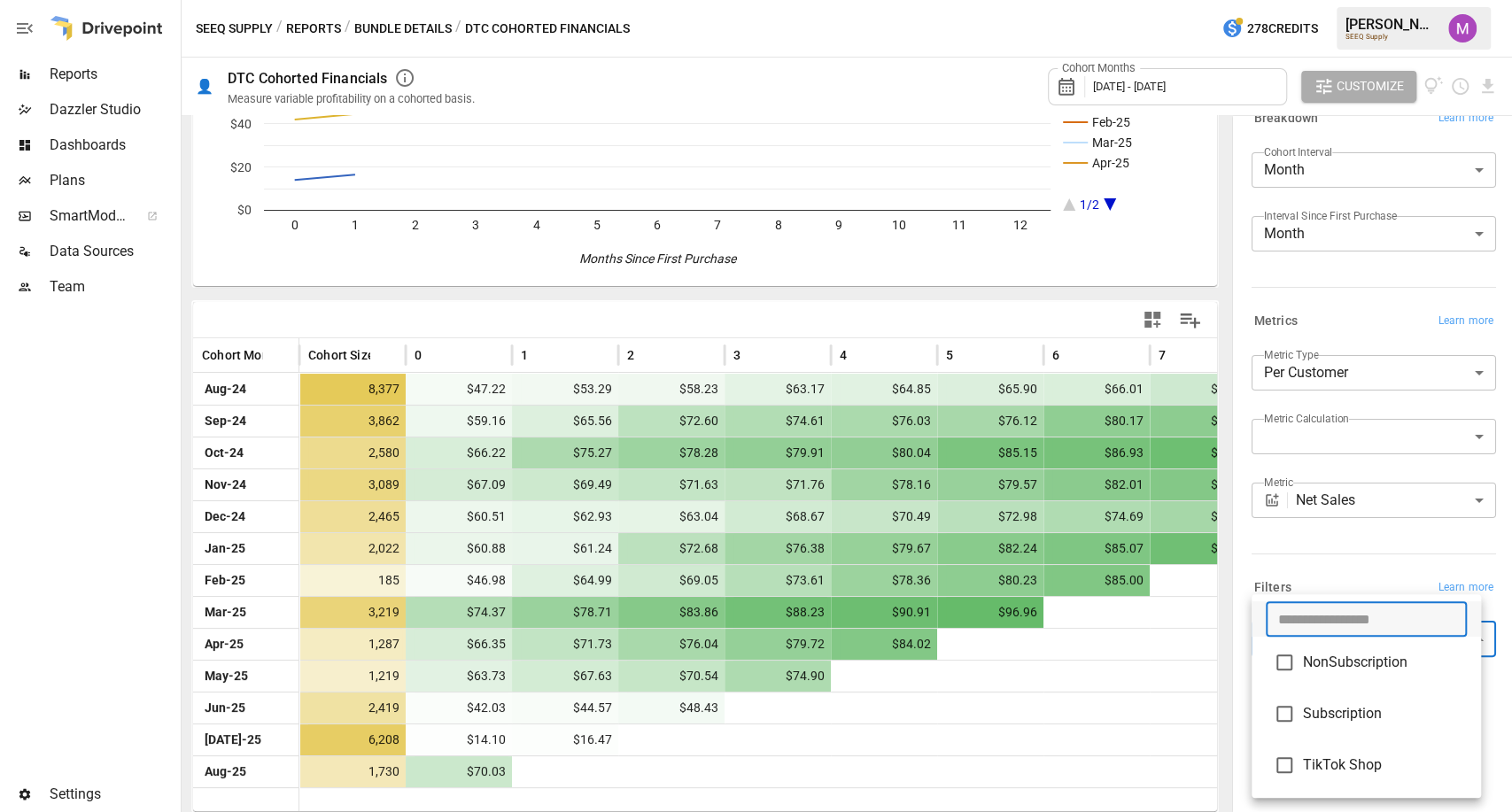
click at [1344, 636] on input "text" at bounding box center [1366, 619] width 201 height 36
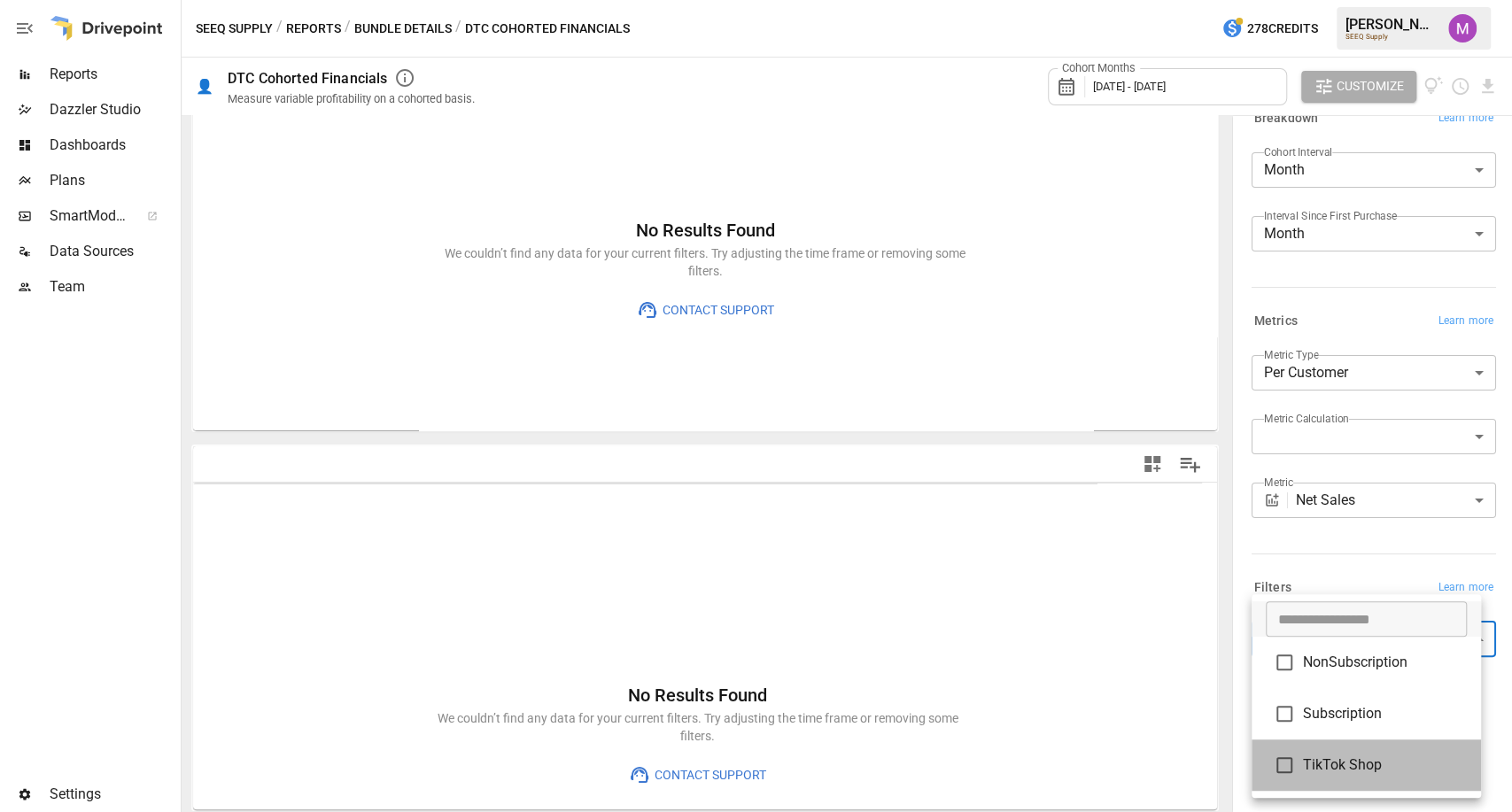
scroll to position [50, 0]
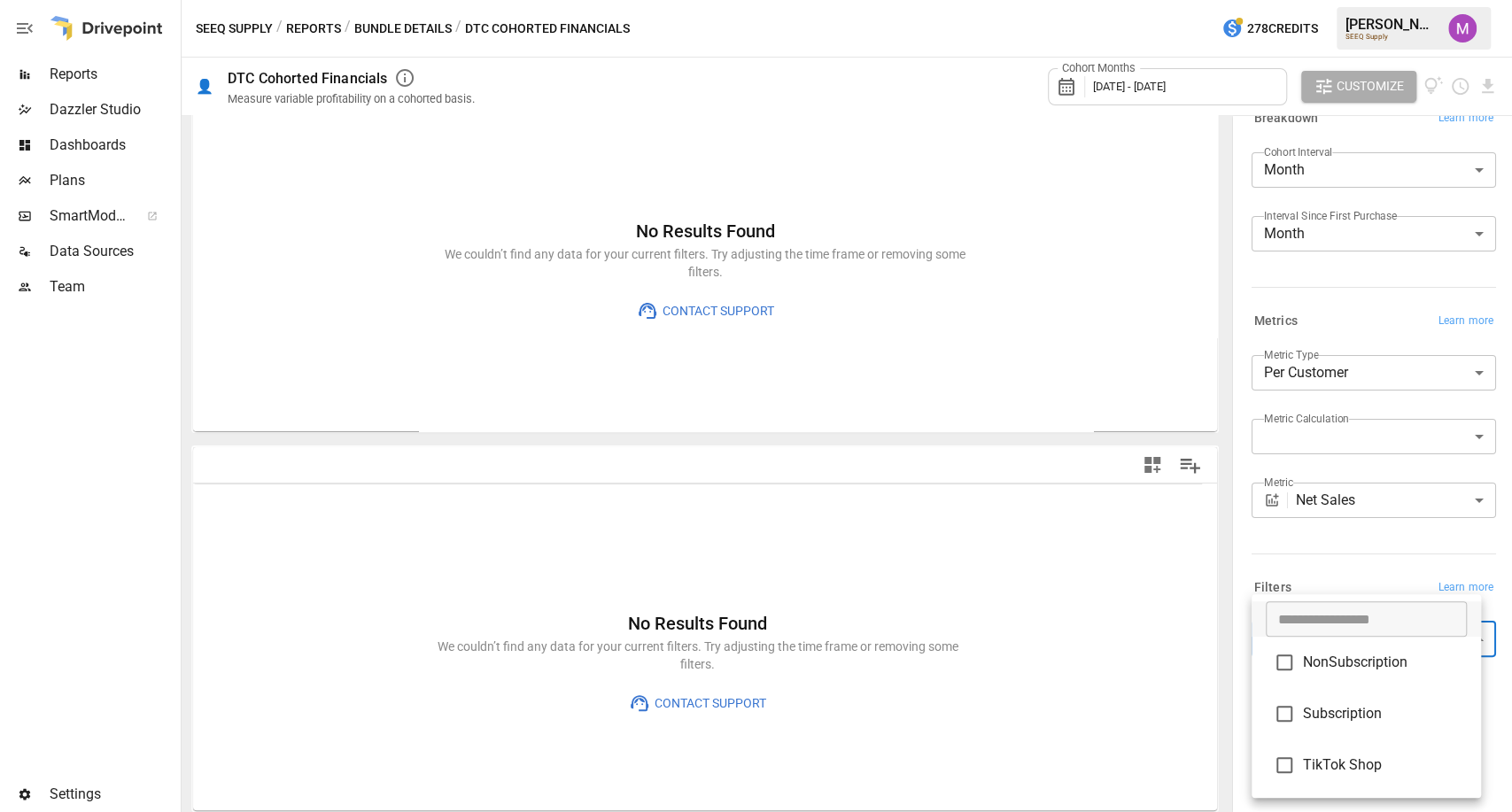
drag, startPoint x: 1311, startPoint y: 747, endPoint x: 1314, endPoint y: 704, distance: 43.1
click at [1314, 704] on ul "​ NonSubscription Subscription TikTok Shop" at bounding box center [1366, 696] width 230 height 204
click at [1314, 704] on span "Subscription" at bounding box center [1385, 714] width 164 height 22
type input "**********"
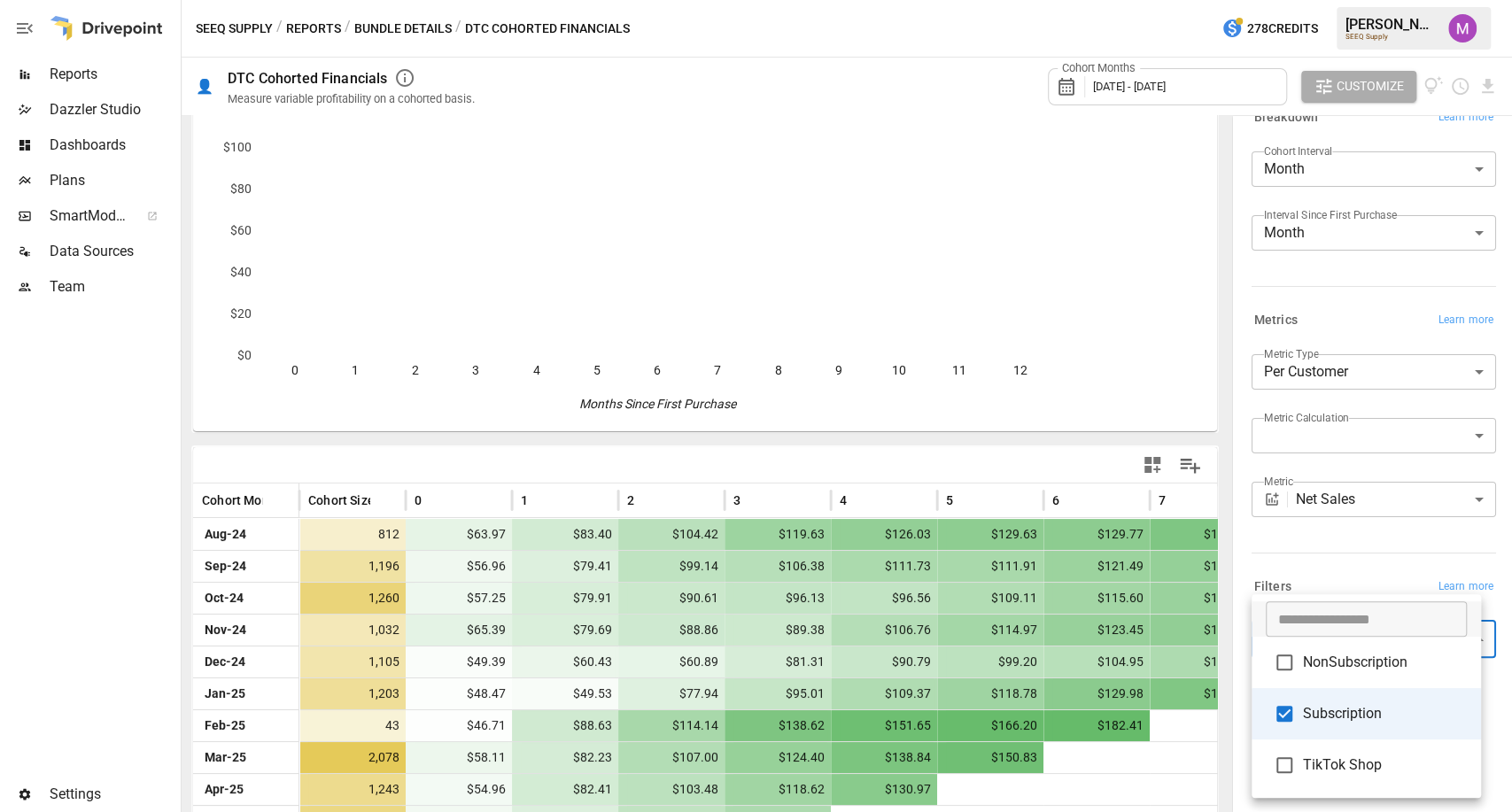
scroll to position [195, 0]
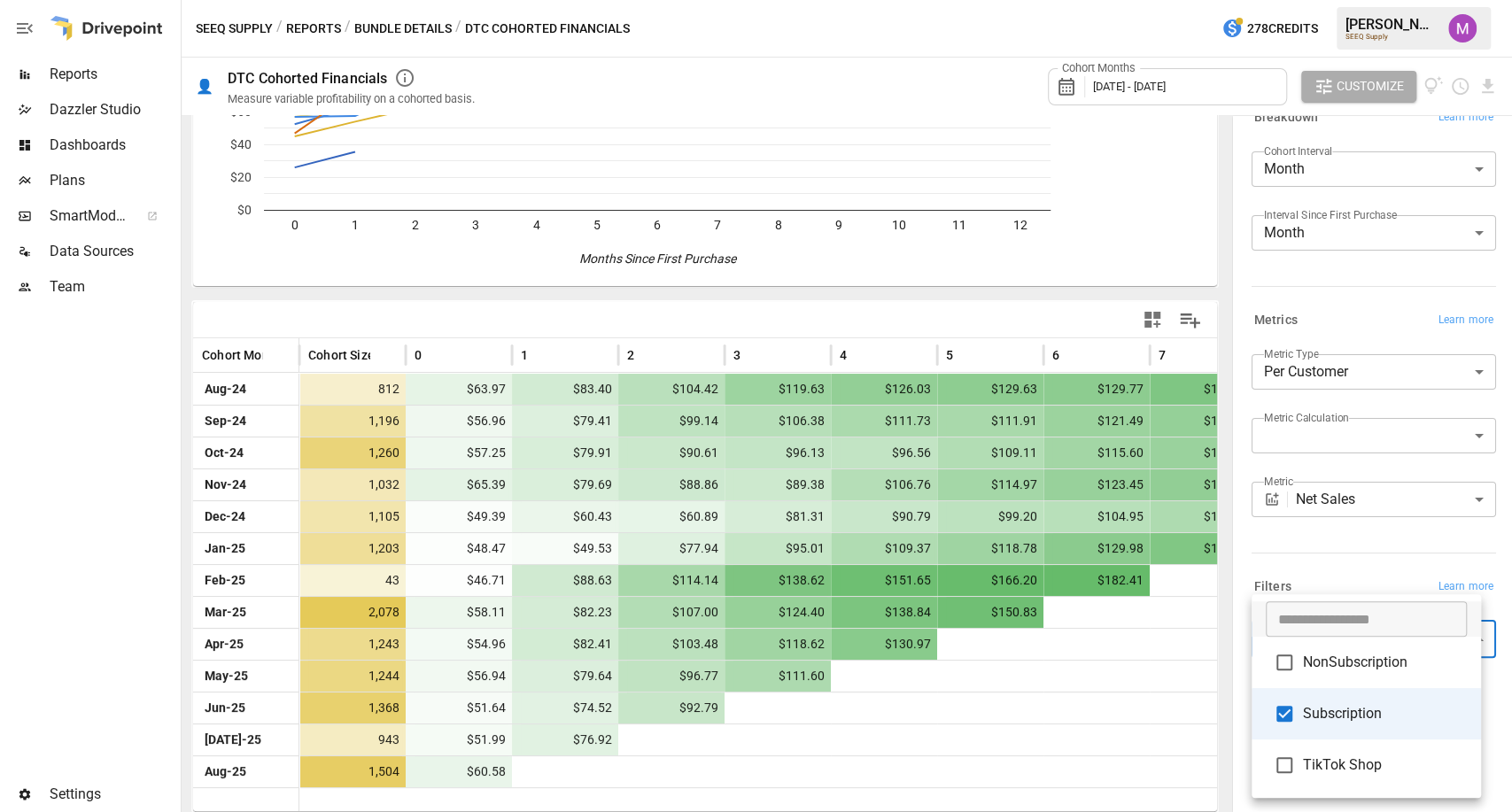
click at [1304, 554] on div at bounding box center [756, 406] width 1512 height 812
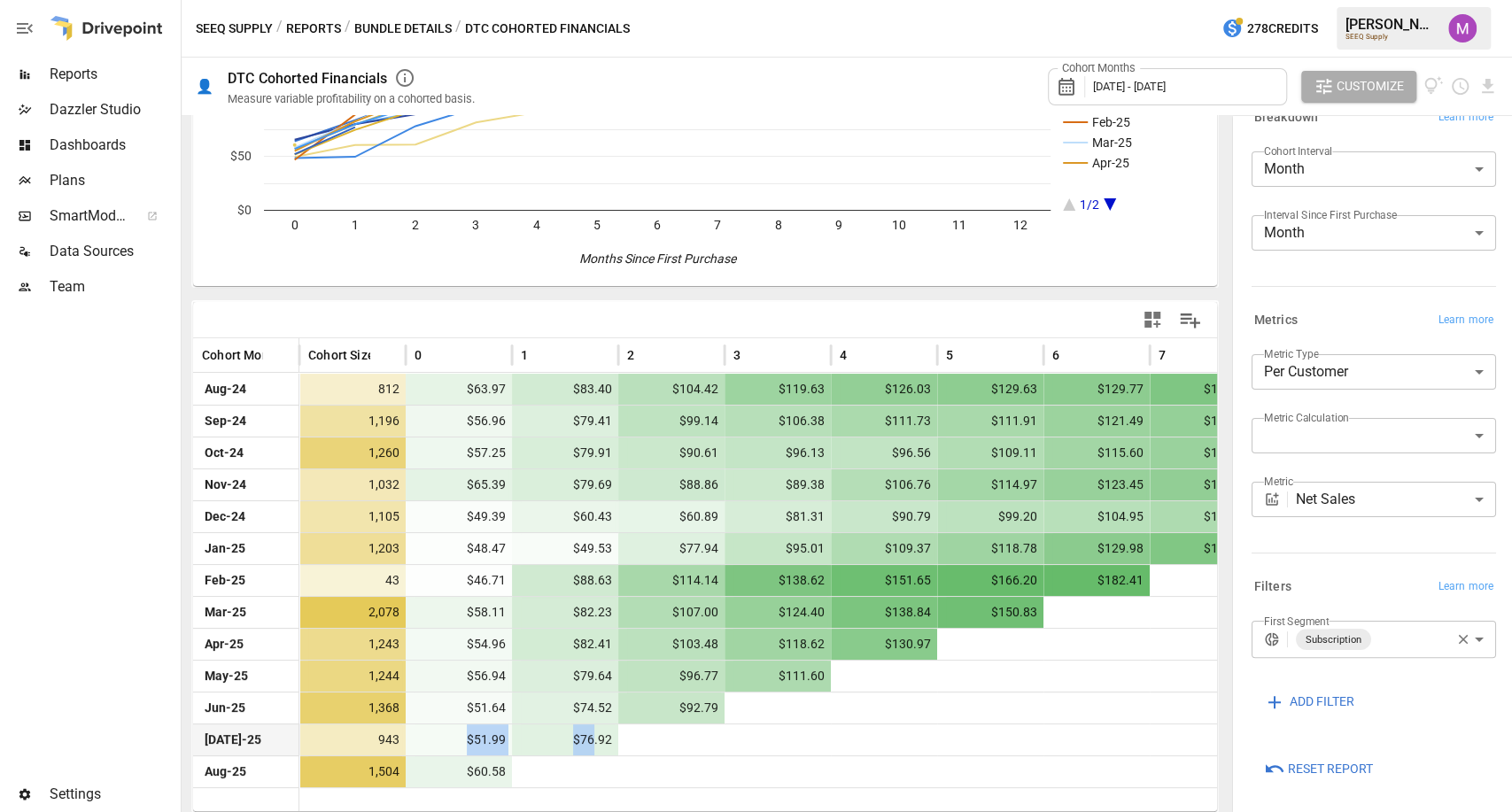
drag, startPoint x: 422, startPoint y: 738, endPoint x: 593, endPoint y: 732, distance: 171.1
click at [593, 732] on div "[DATE]-25 943 $51.99 $76.92" at bounding box center [990, 740] width 1595 height 32
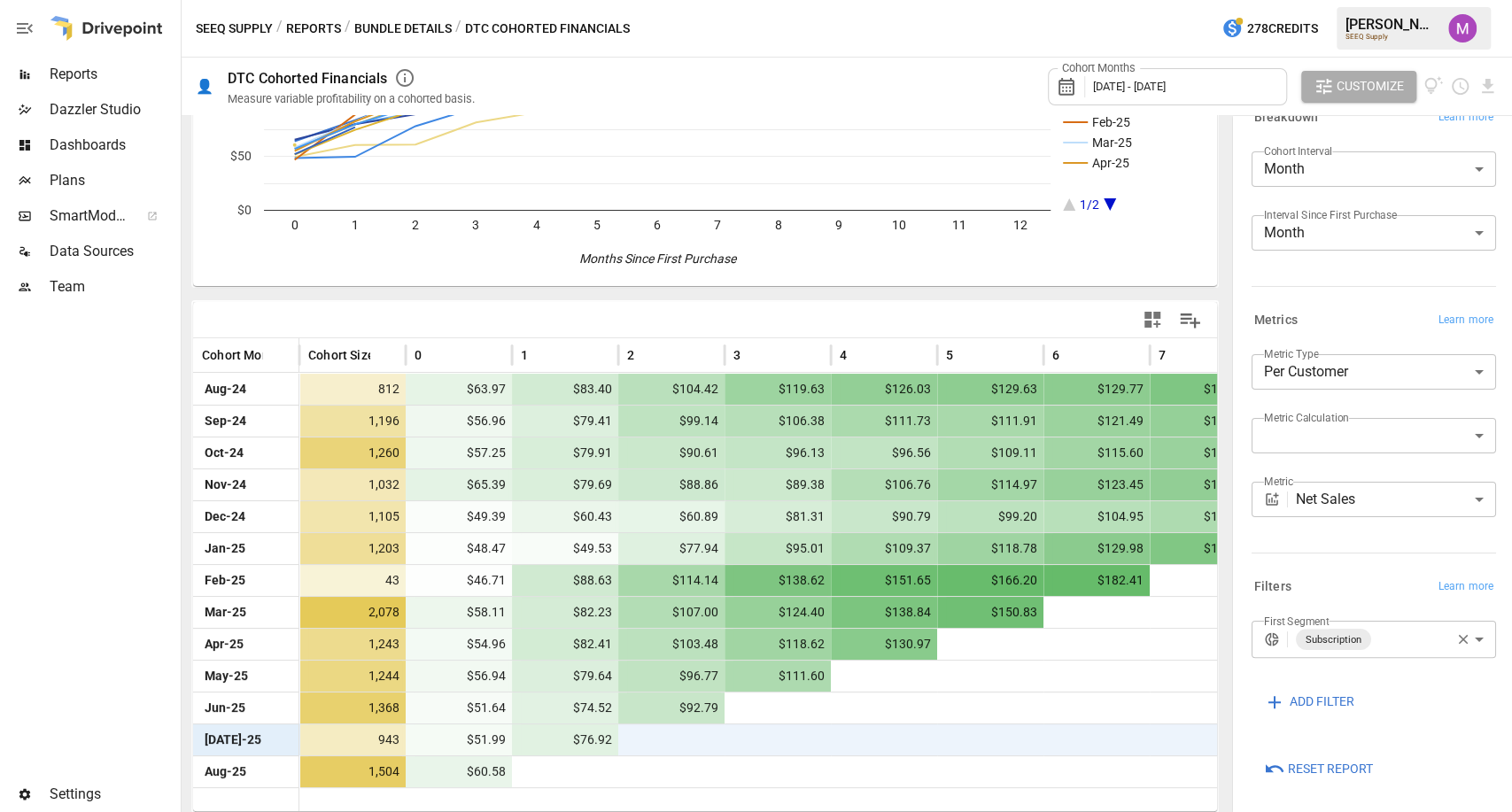
click at [630, 740] on div at bounding box center [671, 740] width 106 height 31
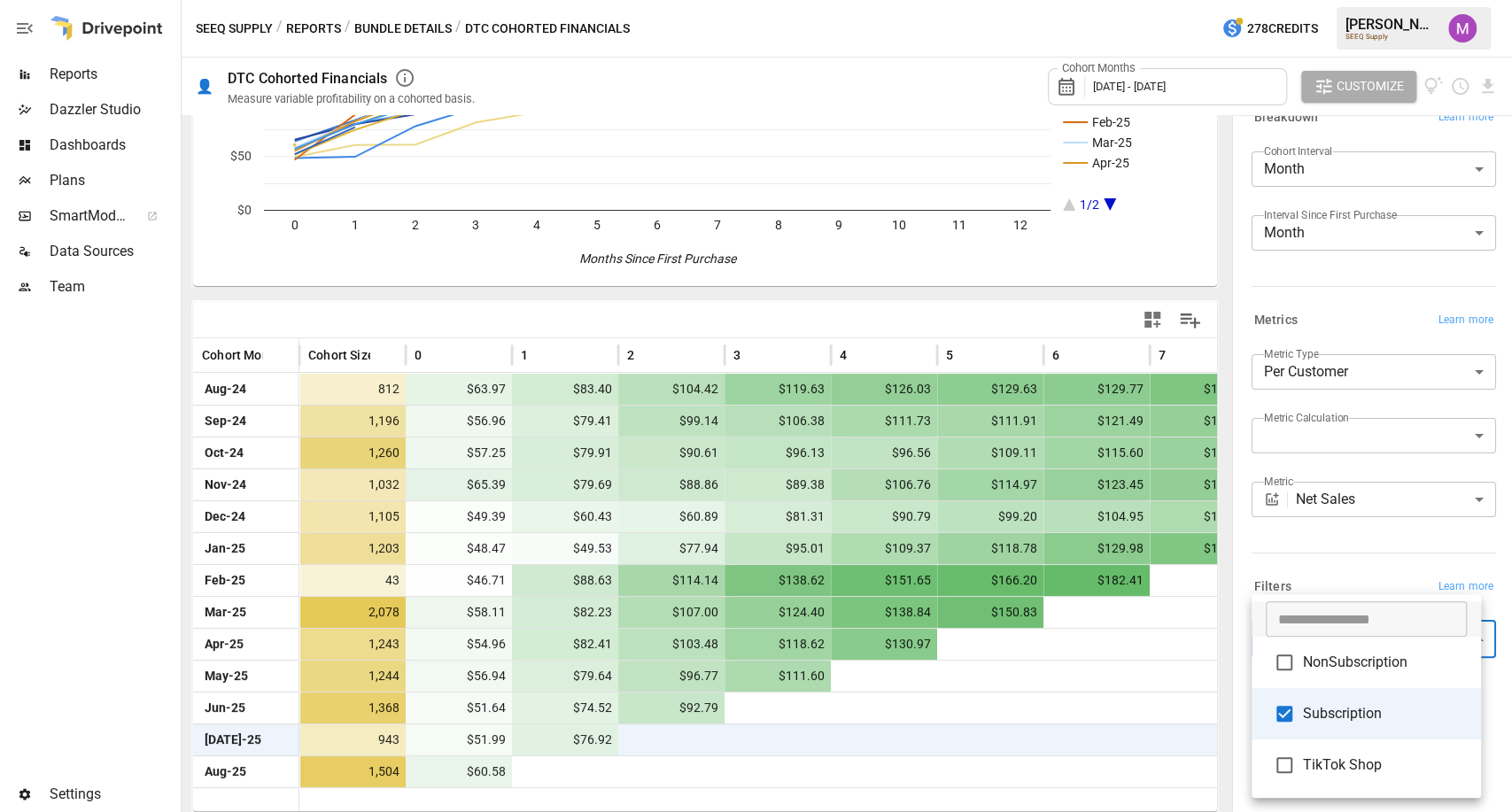
click at [1377, 0] on body "Reports Dazzler Studio Dashboards Plans SmartModel ™ Data Sources Team Settings…" at bounding box center [756, 0] width 1512 height 0
click at [1336, 712] on span "Subscription" at bounding box center [1385, 714] width 164 height 22
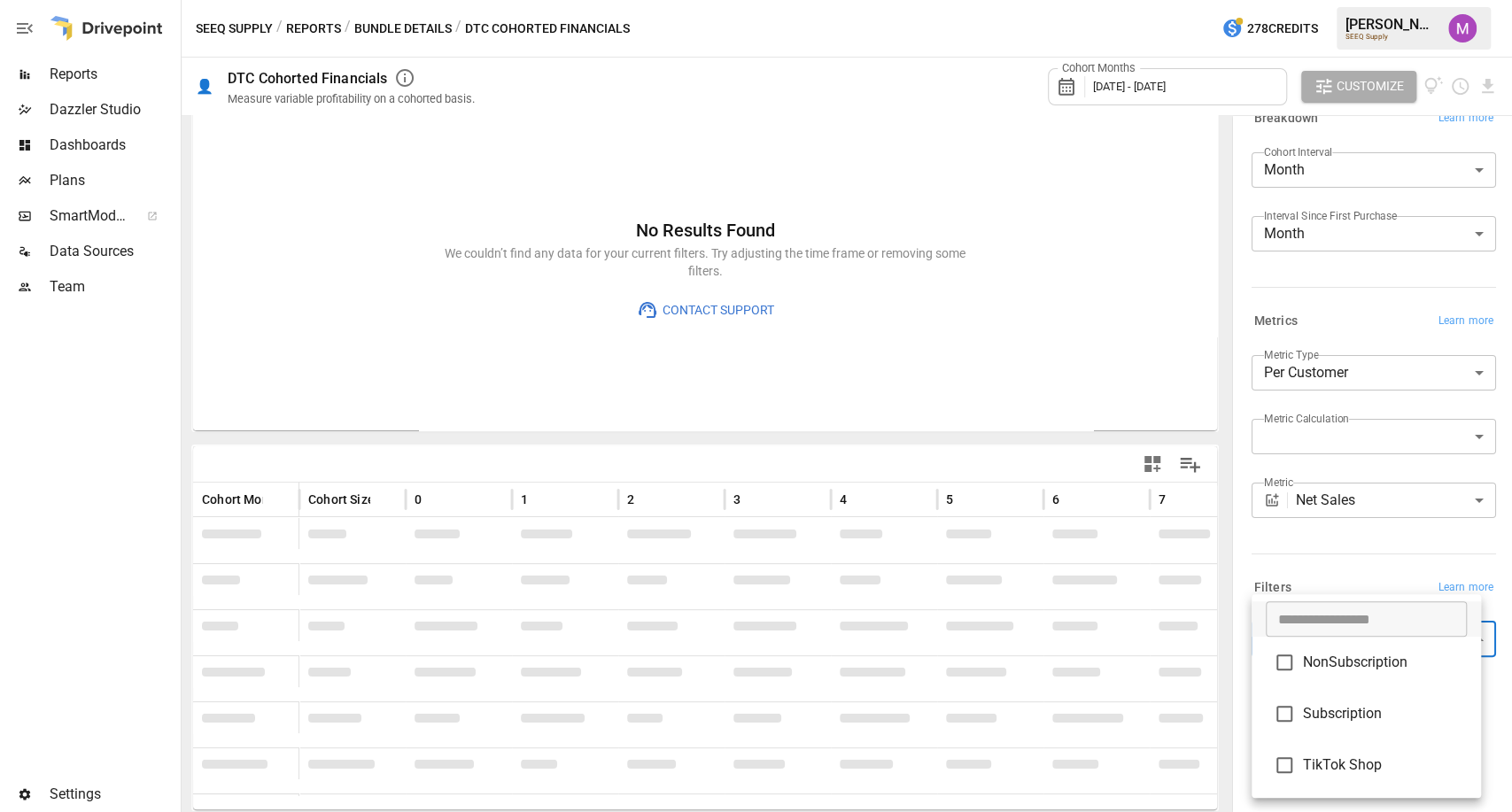
scroll to position [50, 0]
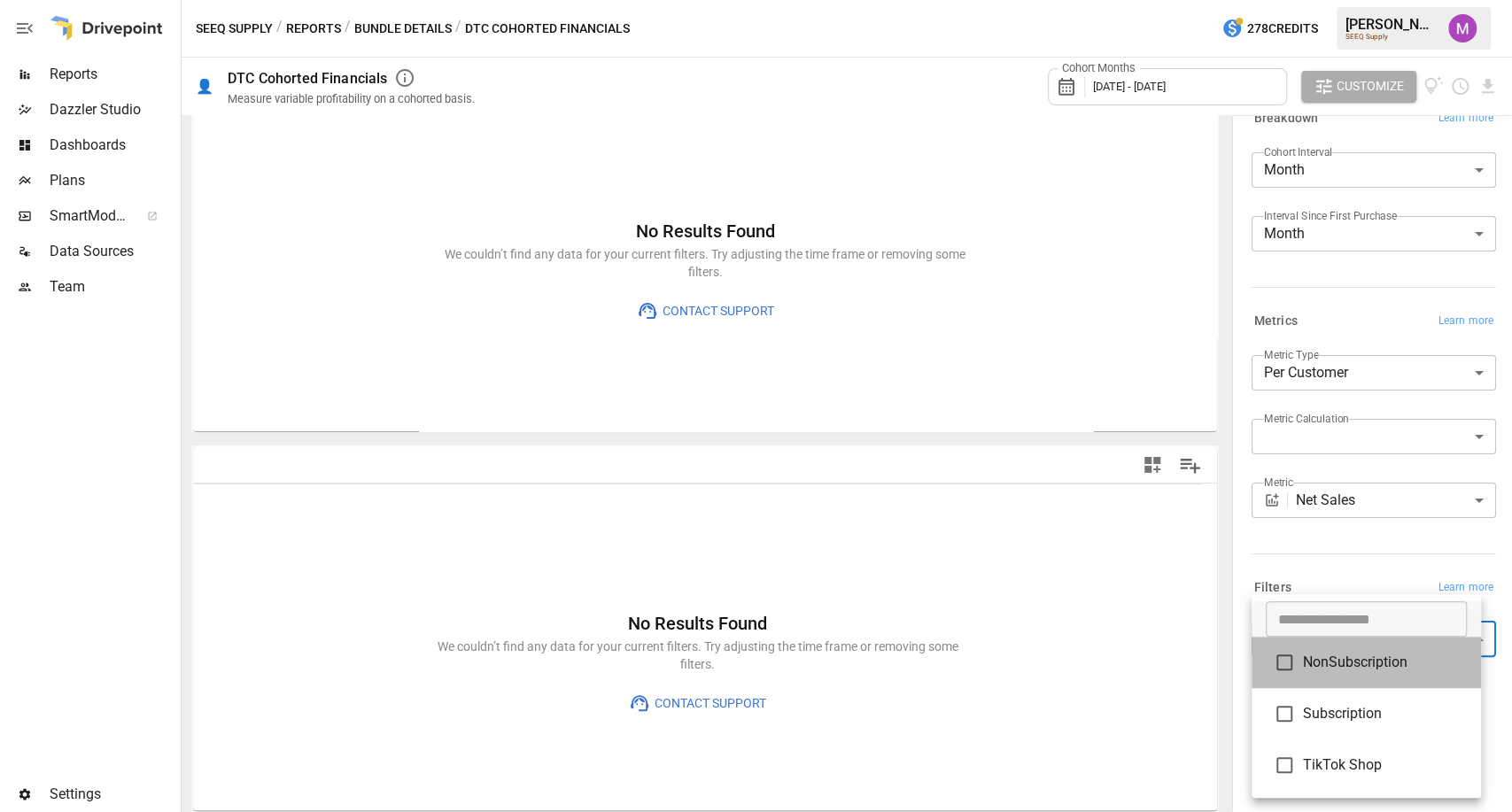
click at [1345, 667] on span "NonSubscription" at bounding box center [1385, 662] width 164 height 22
type input "**********"
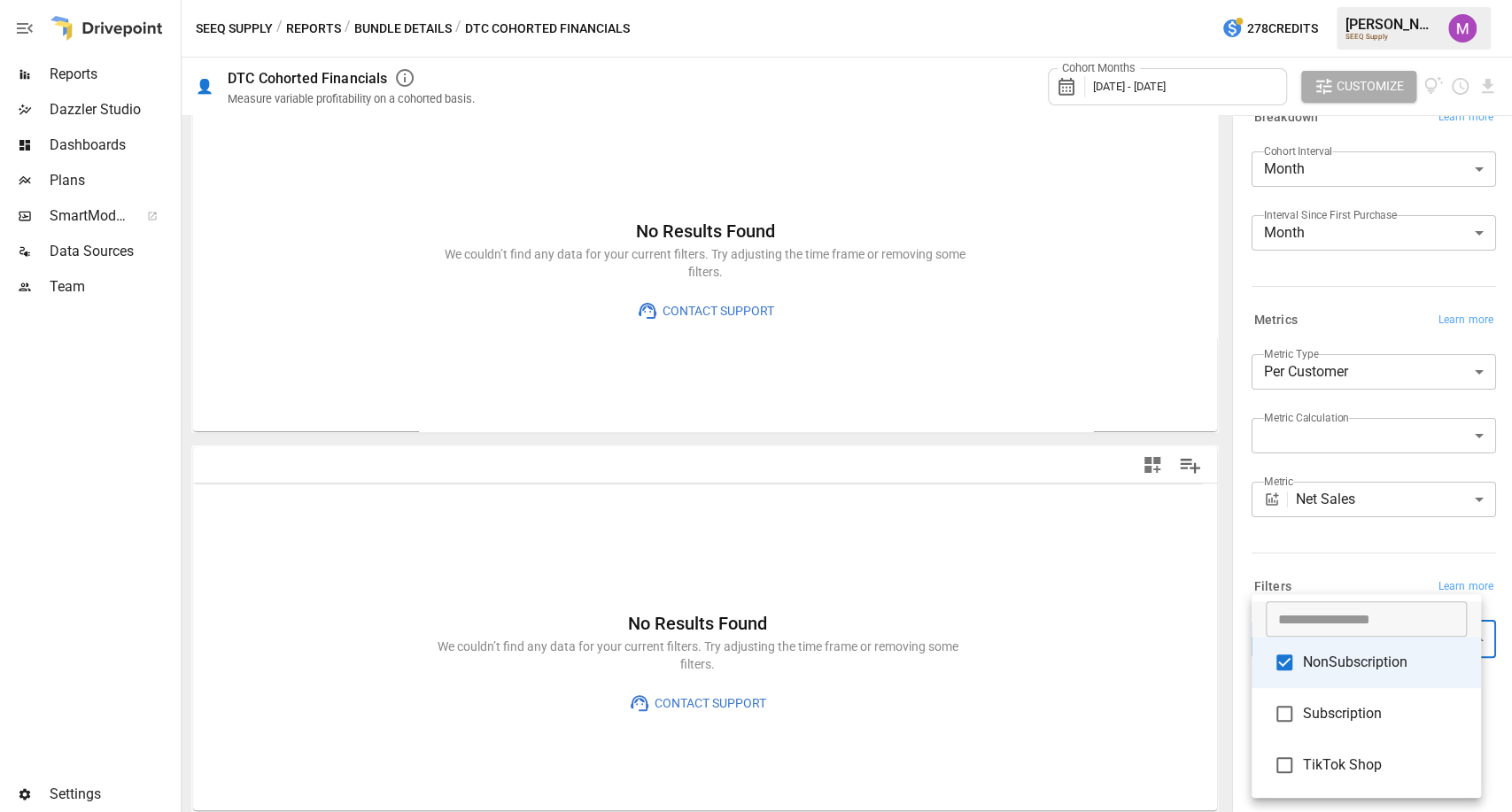
scroll to position [50, 0]
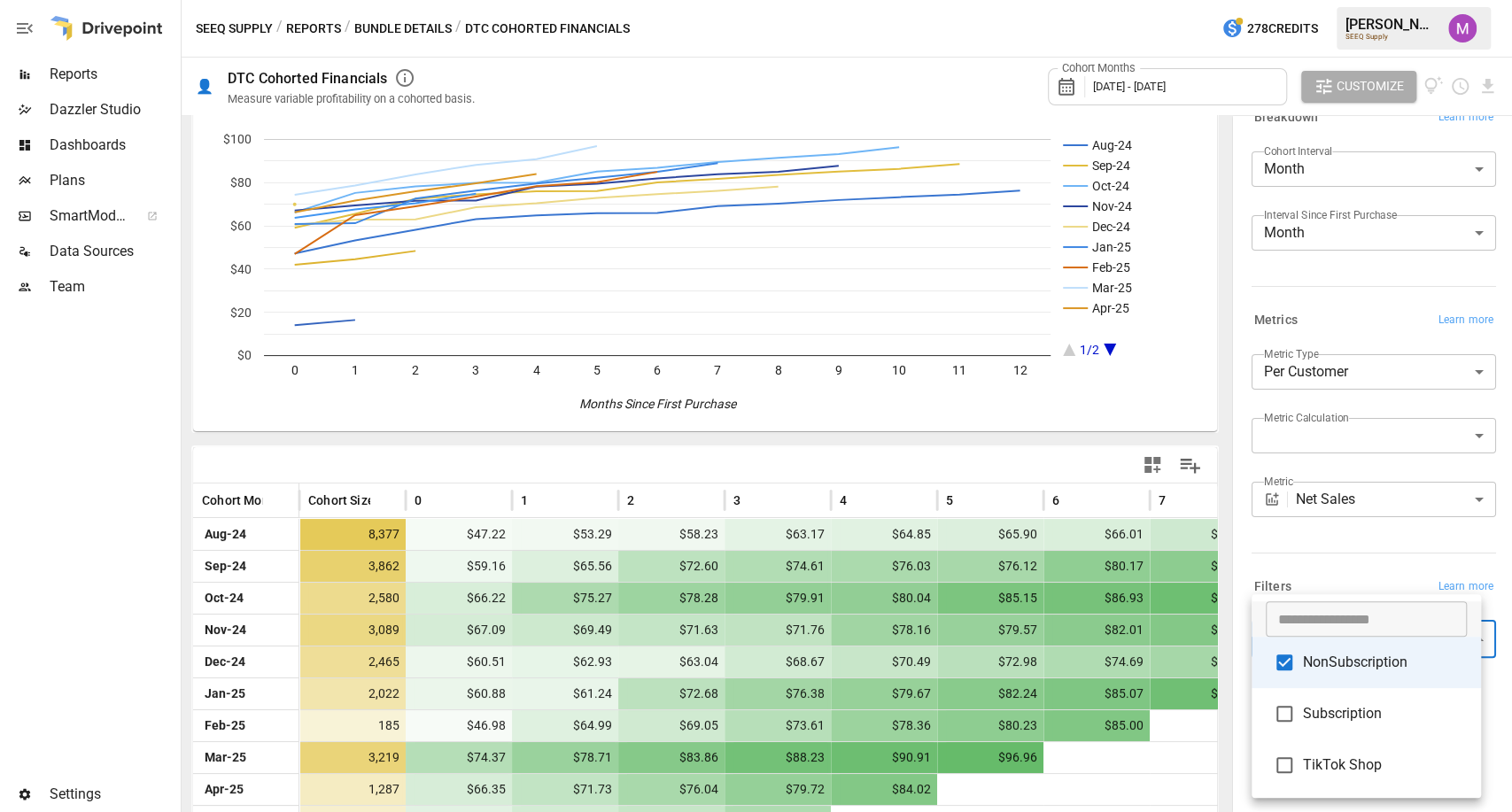
click at [1218, 386] on div at bounding box center [756, 406] width 1512 height 812
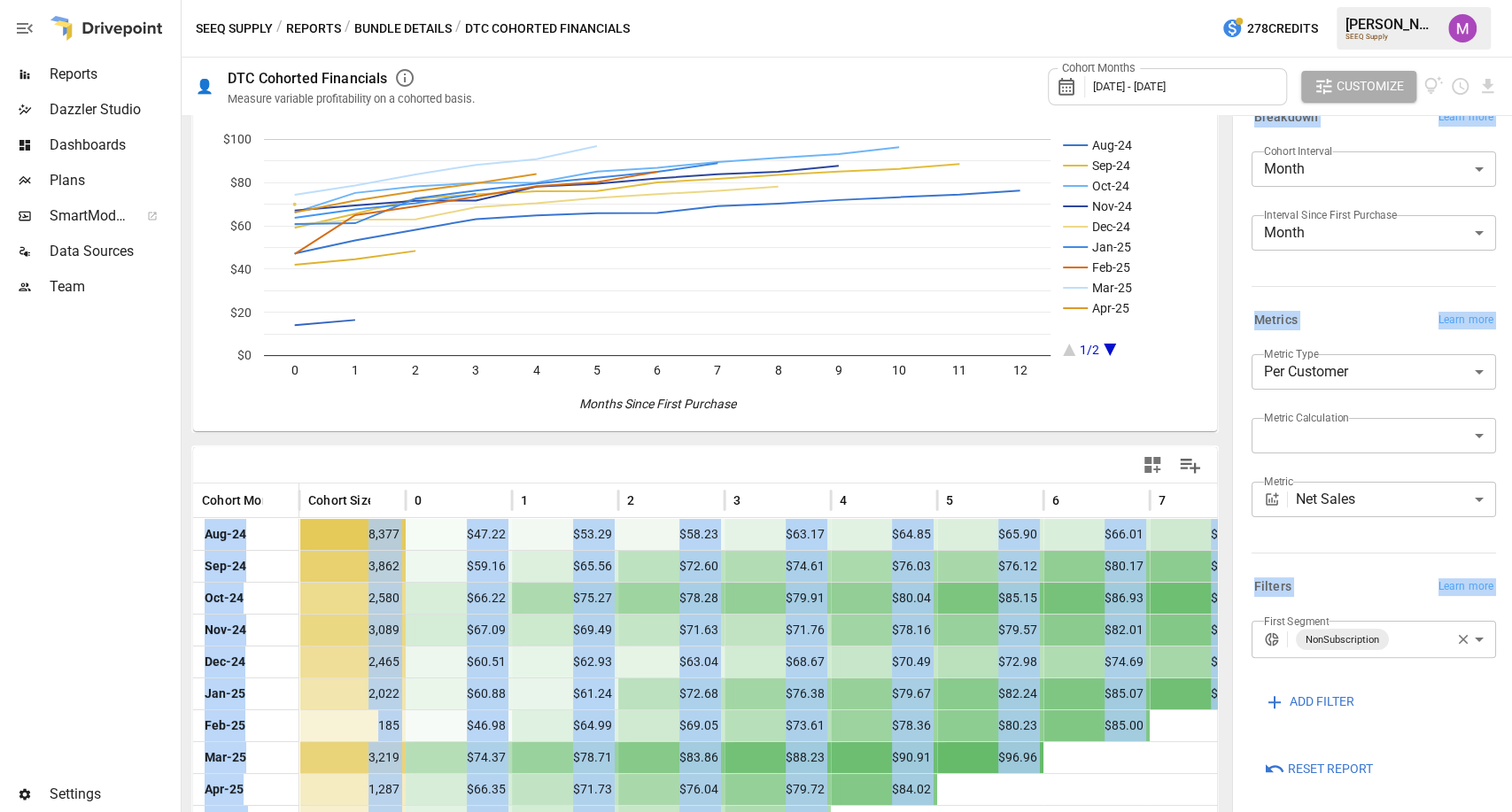
drag, startPoint x: 1218, startPoint y: 386, endPoint x: 1219, endPoint y: 546, distance: 160.0
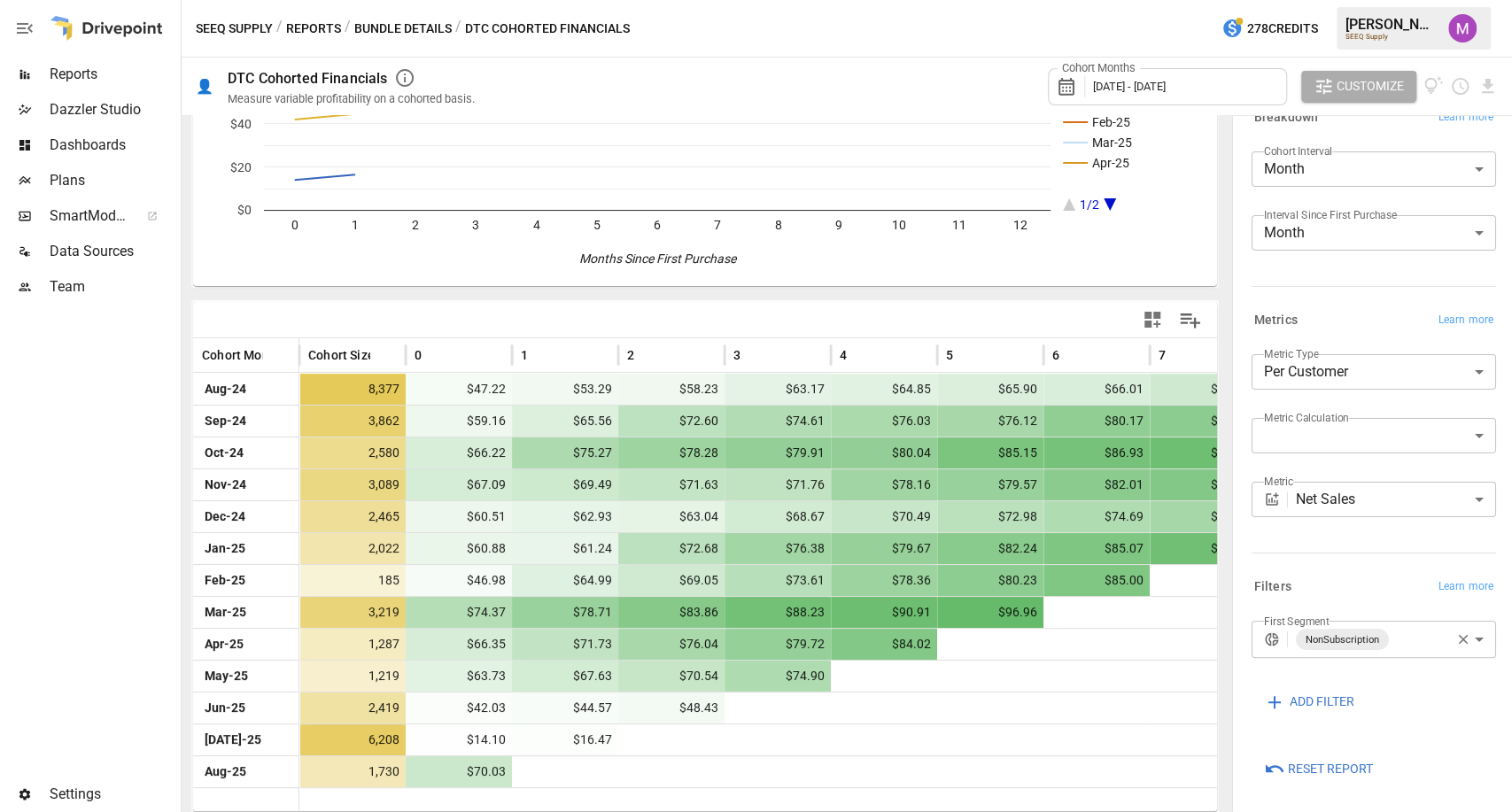
click at [661, 321] on div at bounding box center [705, 320] width 1024 height 36
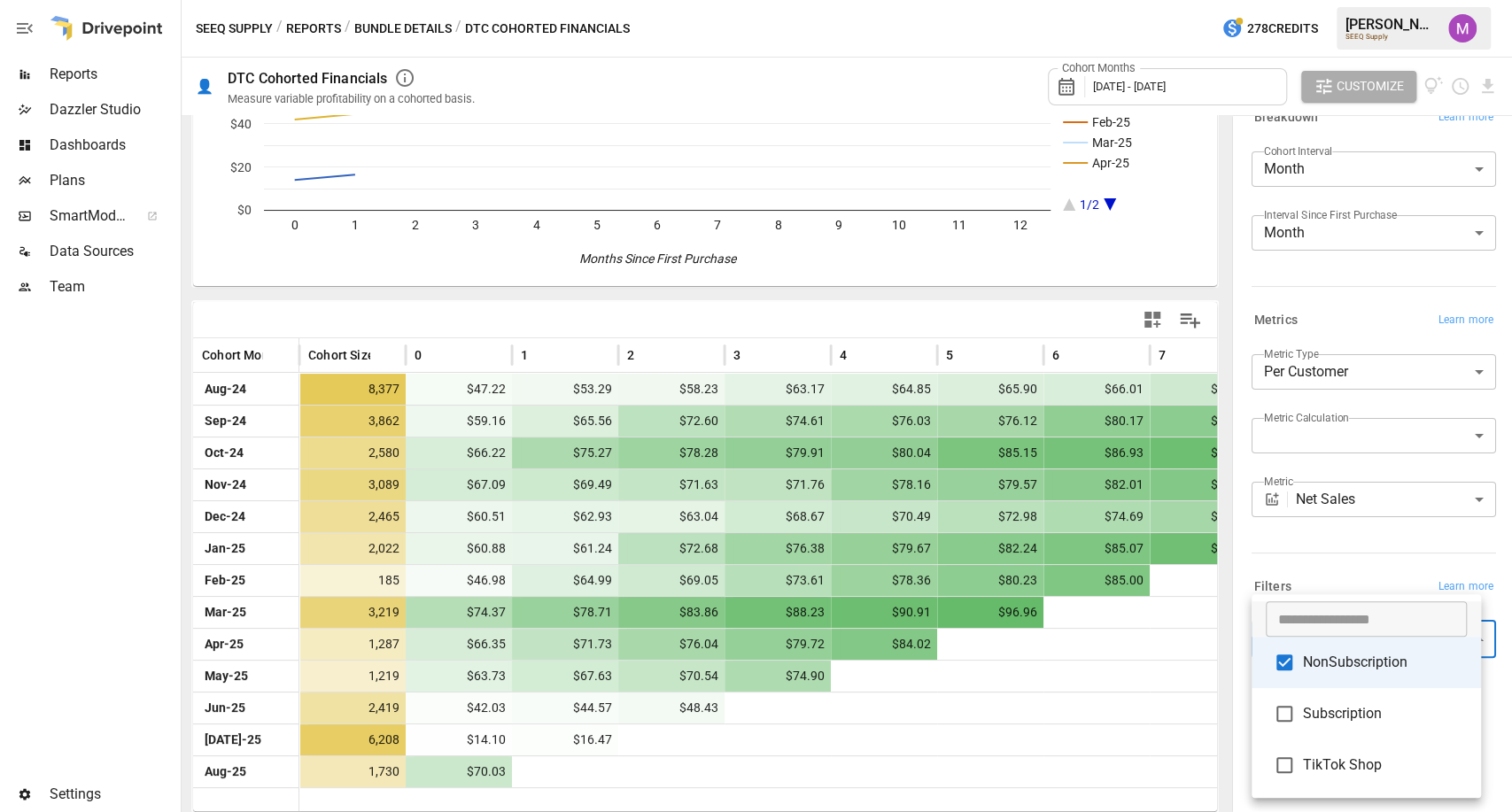
click at [1405, 0] on body "Reports Dazzler Studio Dashboards Plans SmartModel ™ Data Sources Team Settings…" at bounding box center [756, 0] width 1512 height 0
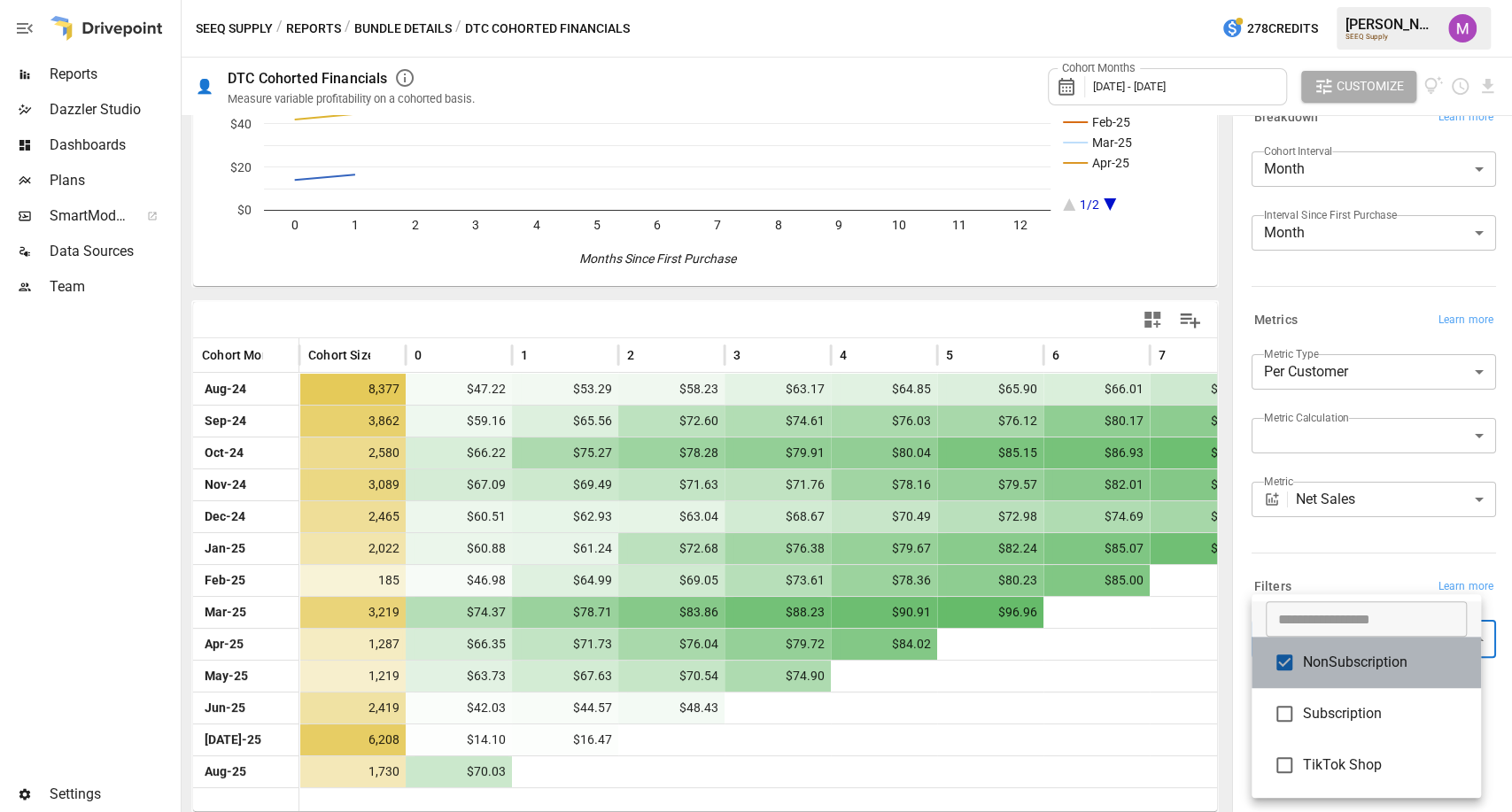
click at [1324, 646] on li "NonSubscription" at bounding box center [1366, 662] width 230 height 52
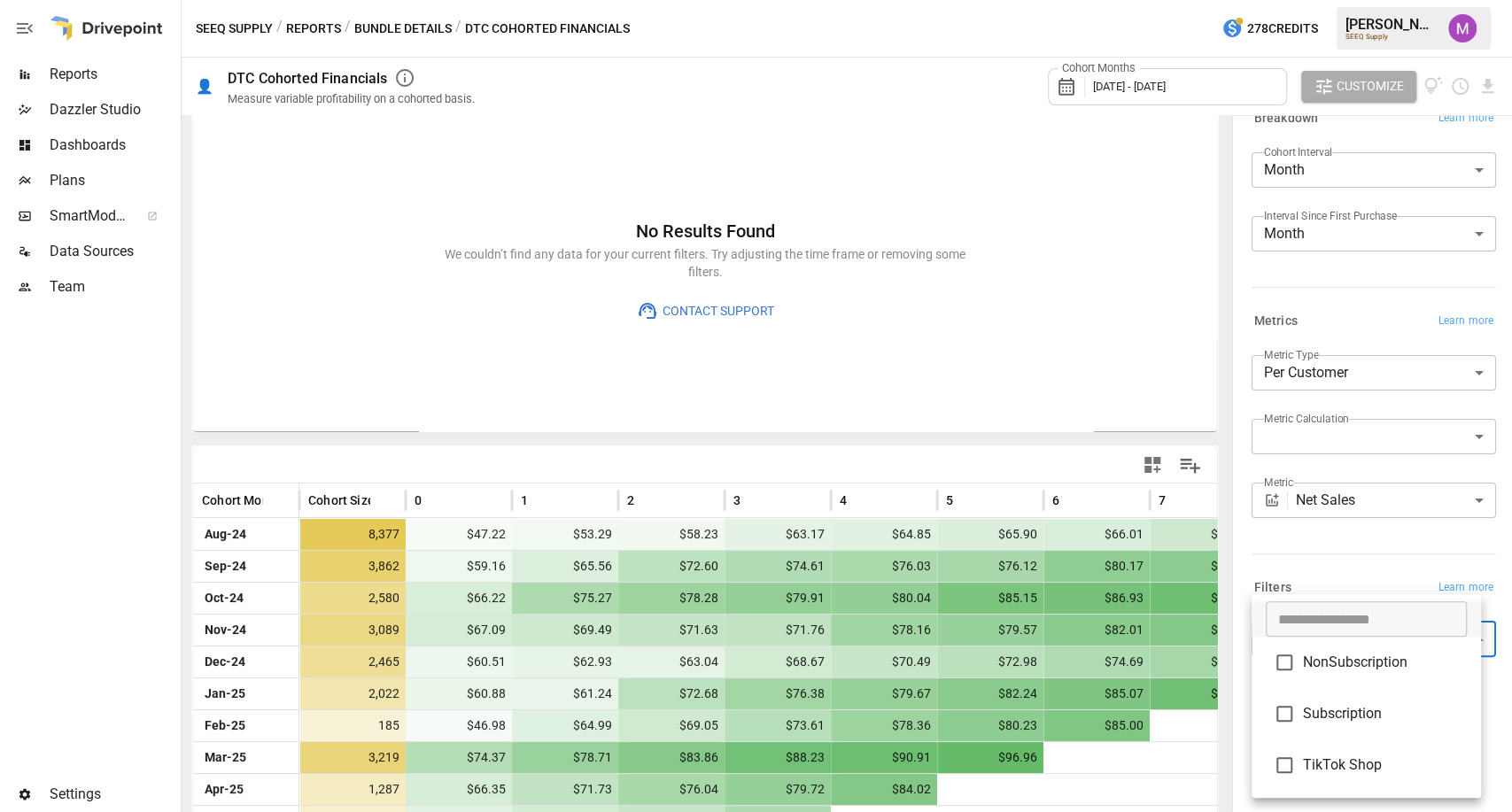
scroll to position [50, 0]
click at [1364, 704] on span "Subscription" at bounding box center [1385, 714] width 164 height 22
type input "**********"
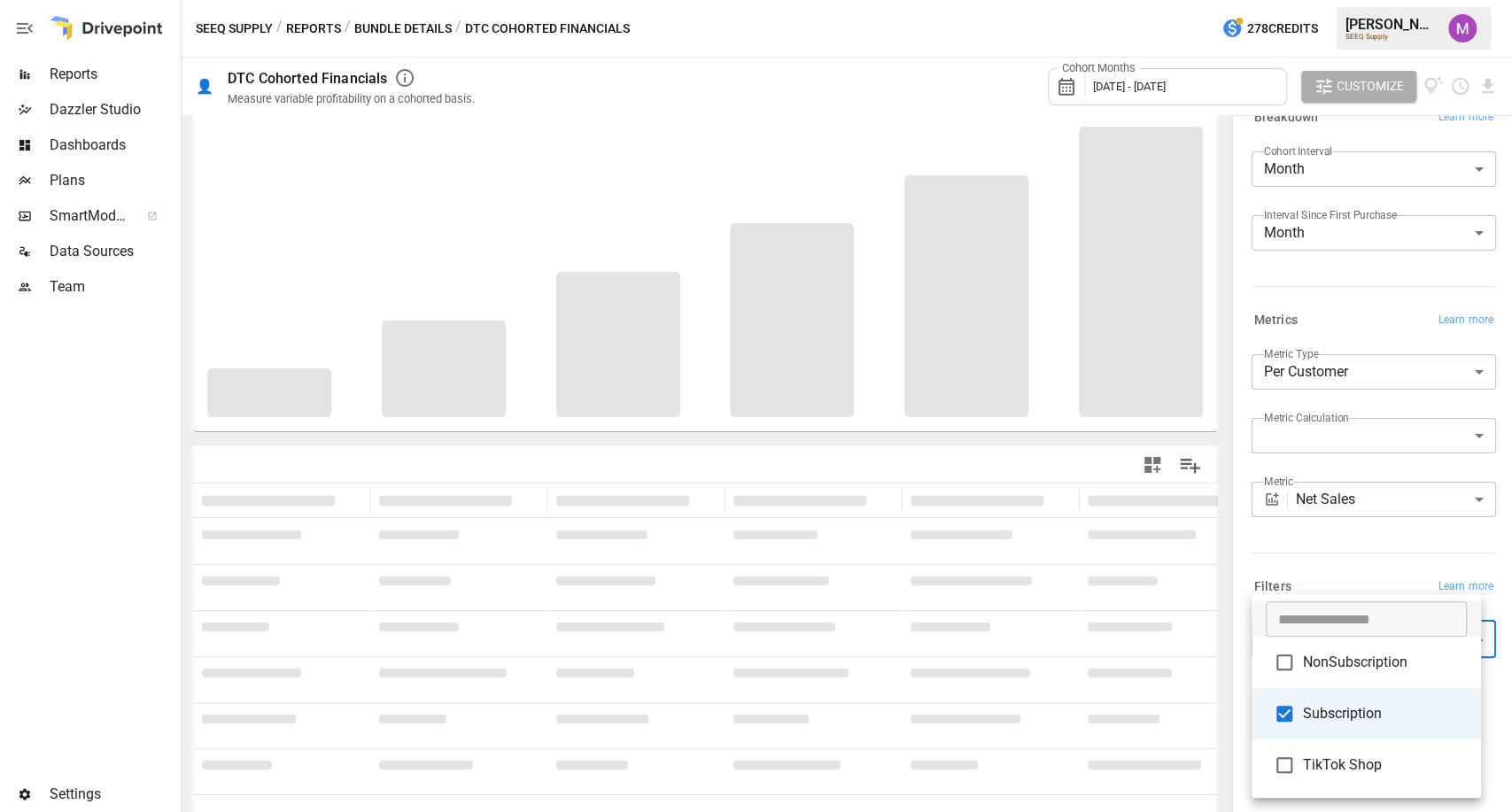
scroll to position [50, 0]
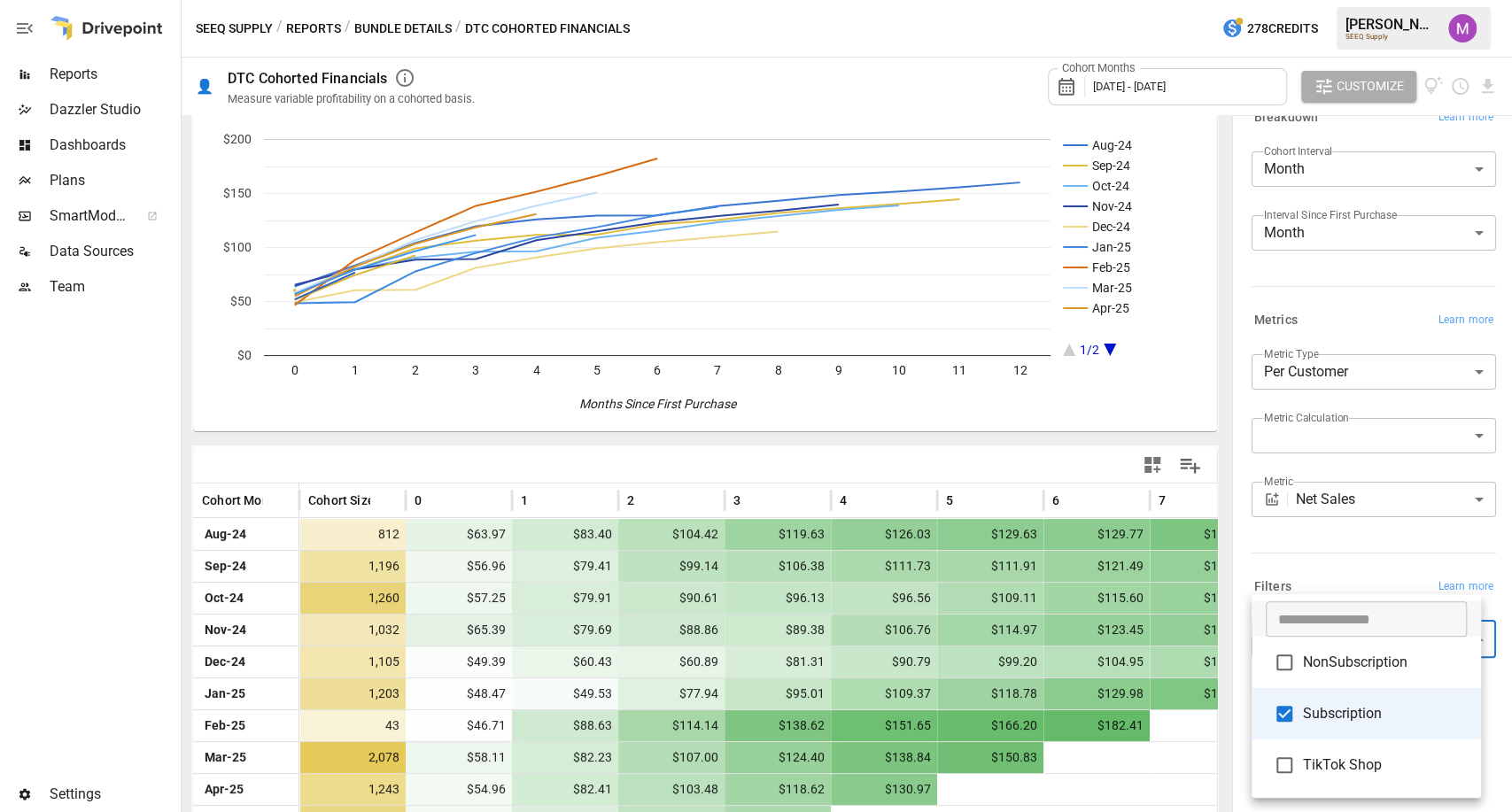
click at [1361, 571] on div at bounding box center [756, 406] width 1512 height 812
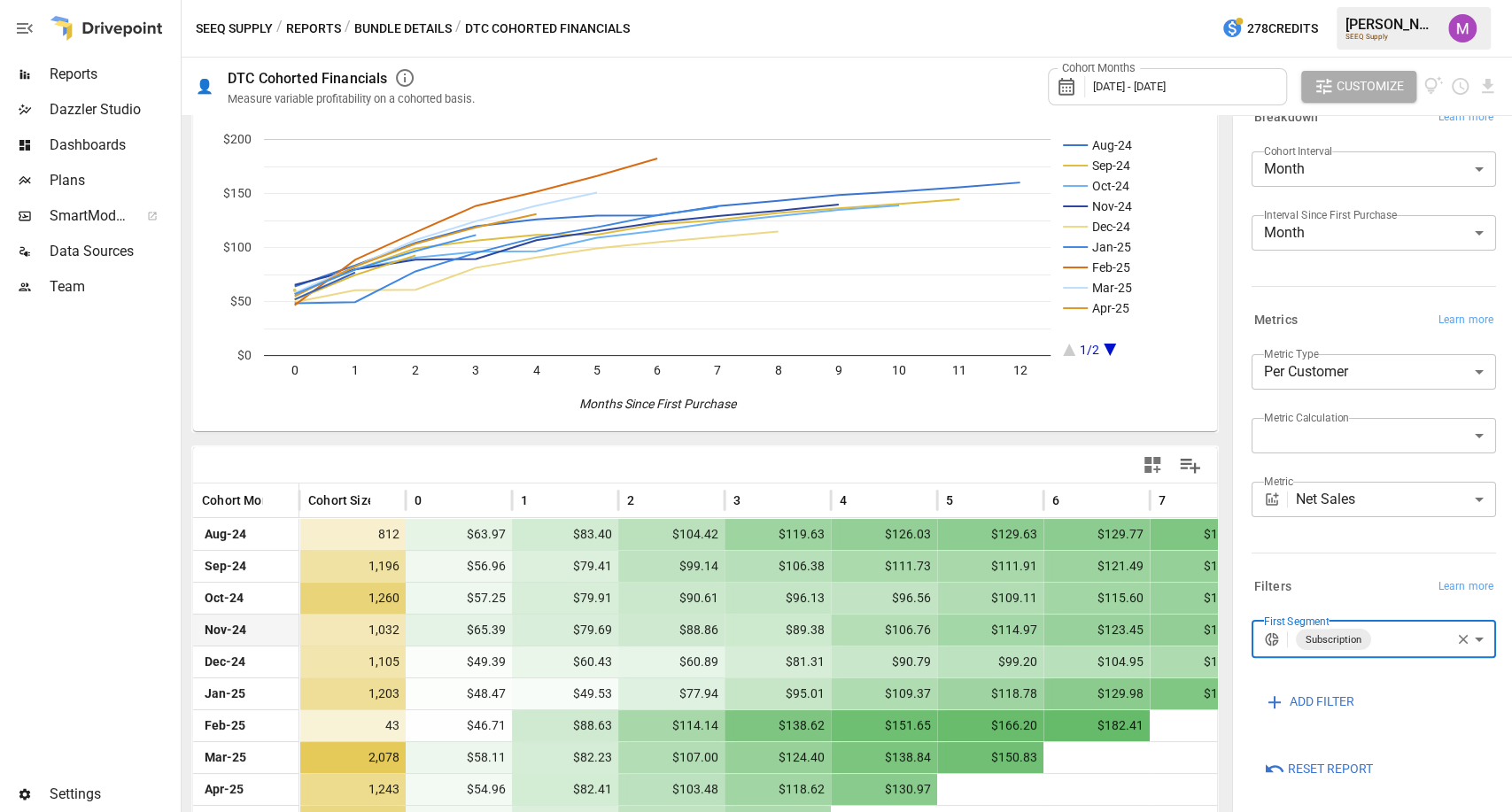
scroll to position [195, 0]
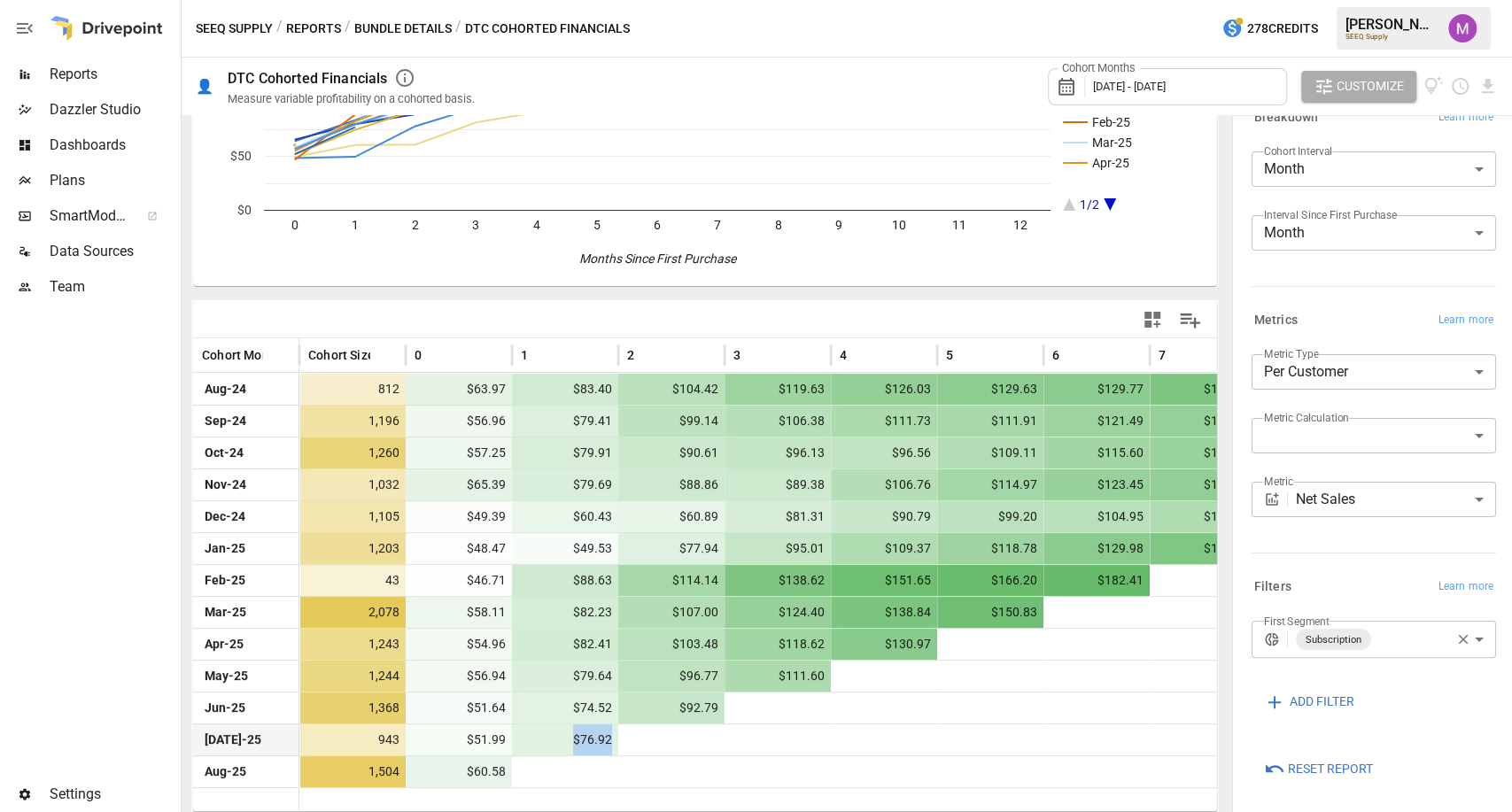
drag, startPoint x: 565, startPoint y: 744, endPoint x: 618, endPoint y: 741, distance: 53.1
click at [618, 741] on div "[DATE]-25 943 $51.99 $76.92" at bounding box center [990, 740] width 1595 height 32
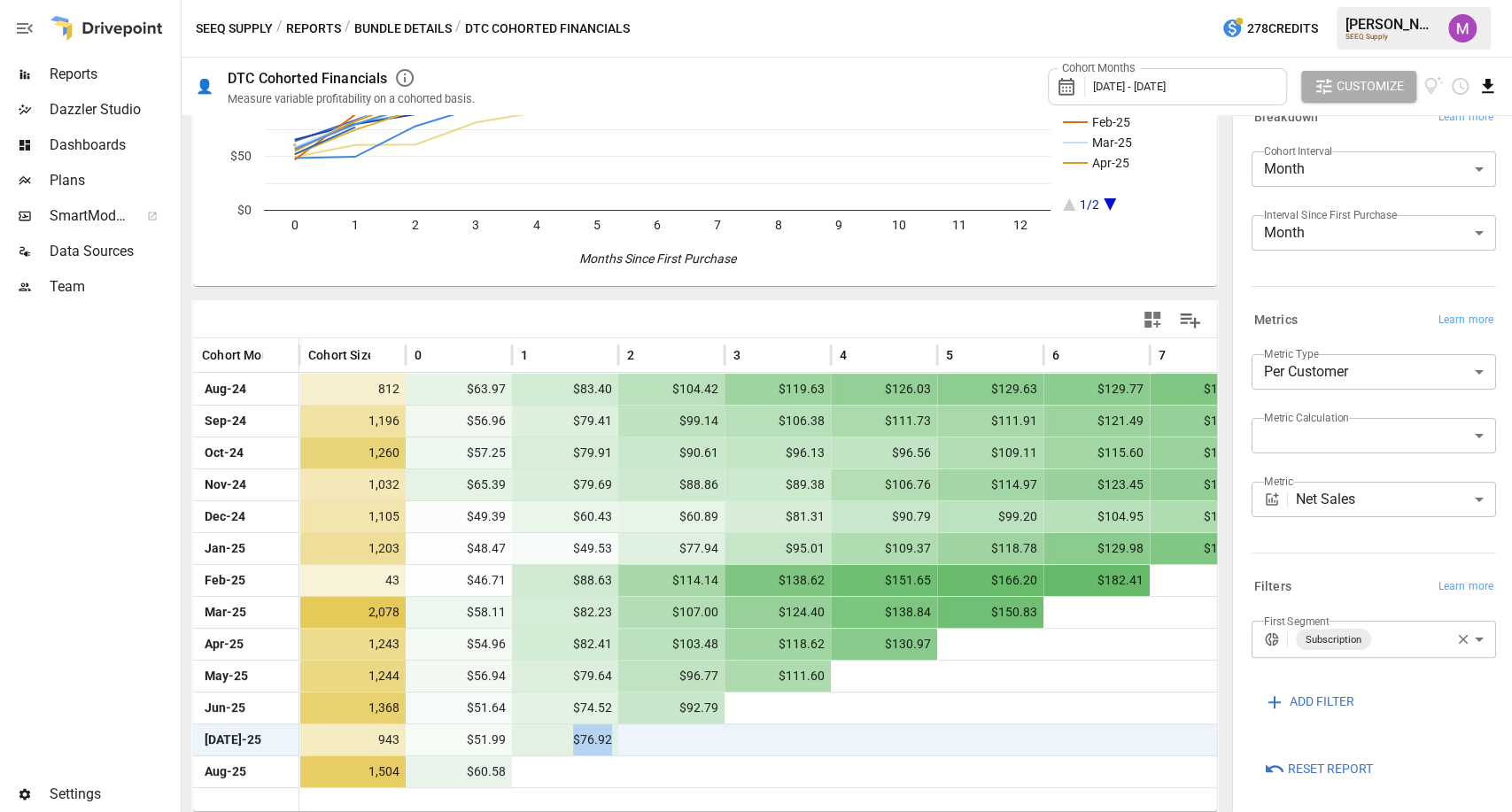
click at [1488, 88] on icon "Download report" at bounding box center [1488, 86] width 11 height 14
click at [1403, 169] on li "Download as CSV" at bounding box center [1428, 157] width 141 height 36
click at [1398, 0] on body "Reports Dazzler Studio Dashboards Plans SmartModel ™ Data Sources Team Settings…" at bounding box center [756, 0] width 1512 height 0
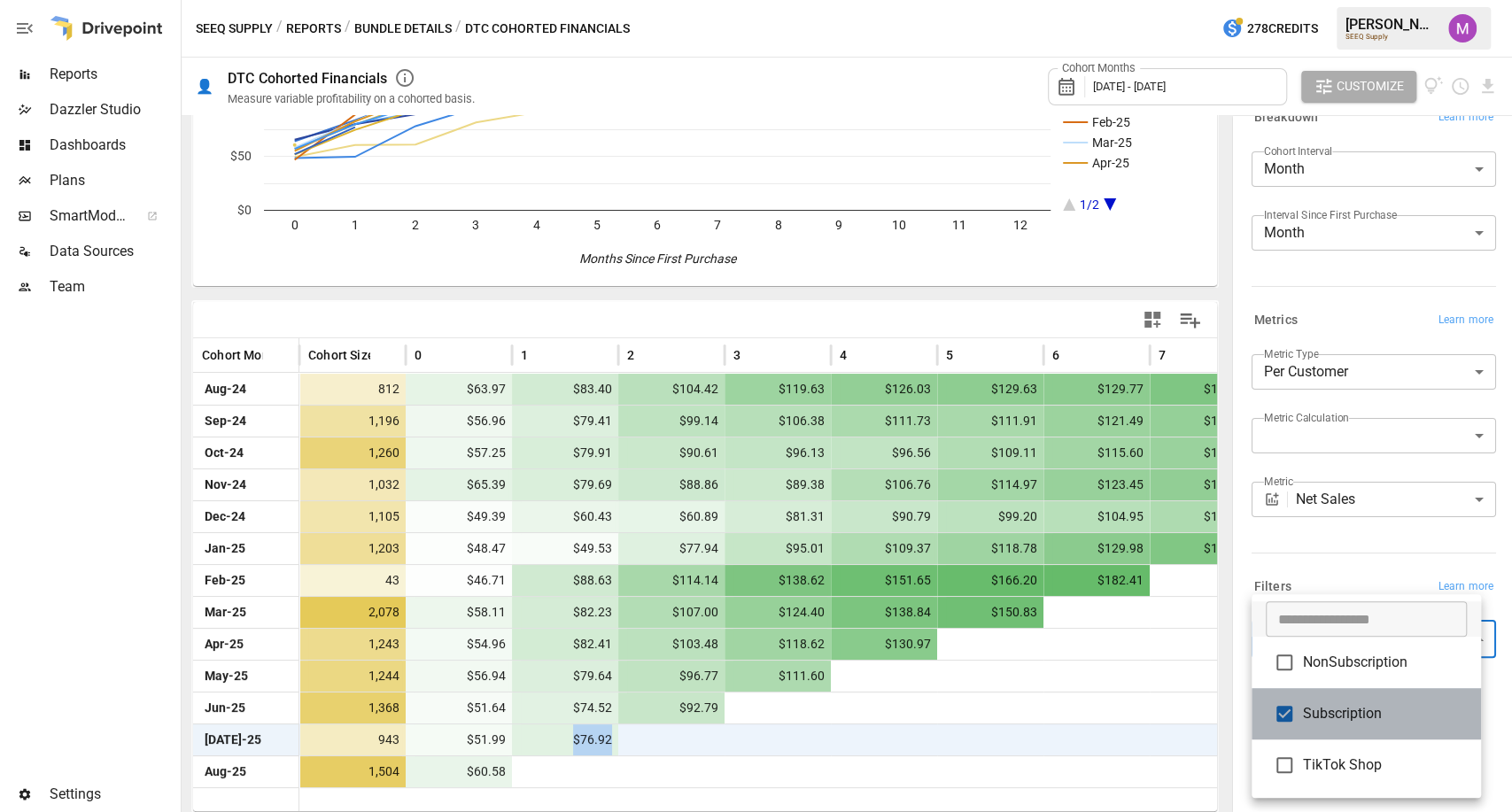
click at [1320, 710] on span "Subscription" at bounding box center [1385, 714] width 164 height 22
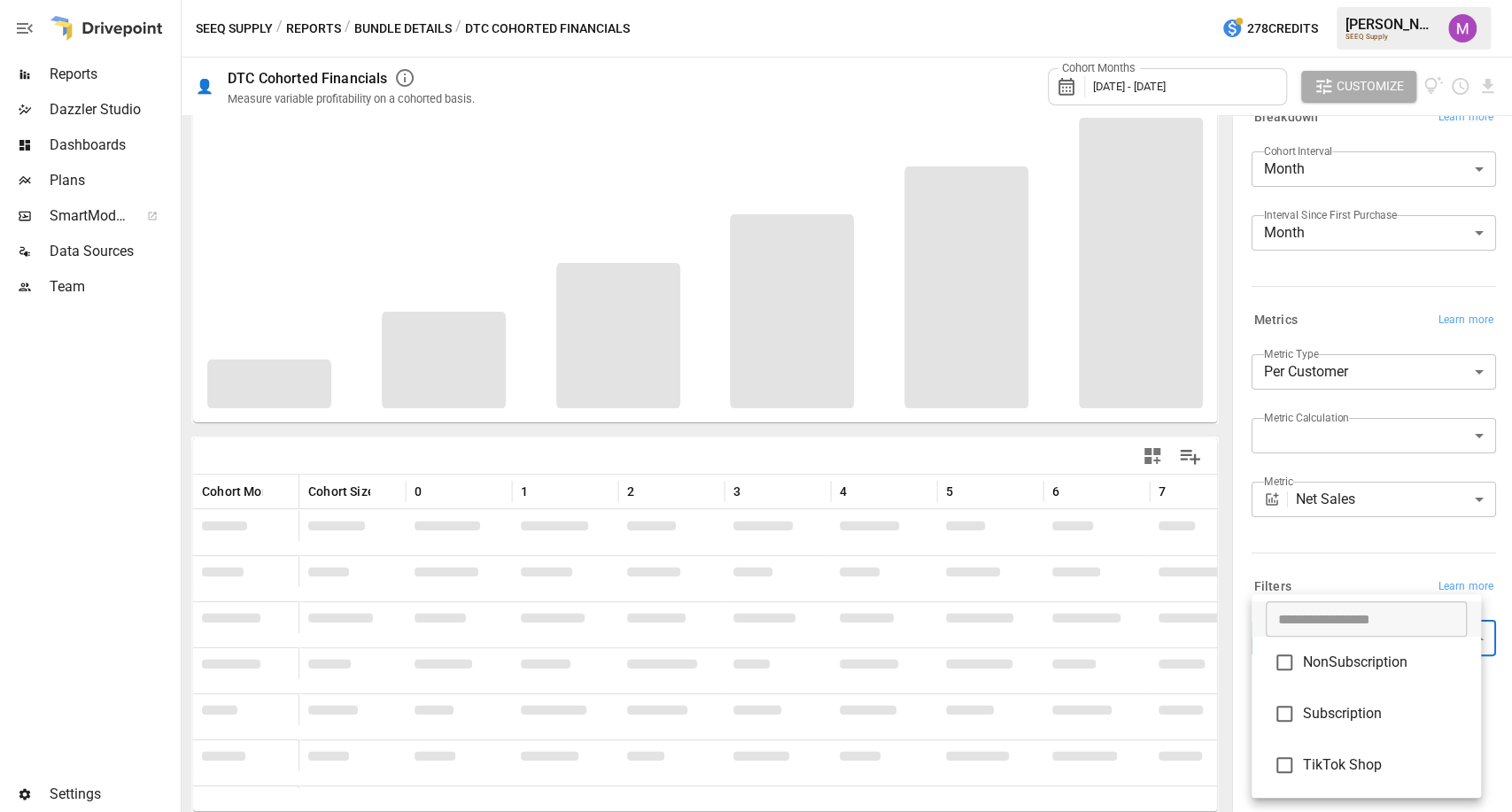
click at [1325, 662] on span "NonSubscription" at bounding box center [1385, 662] width 164 height 22
type input "**********"
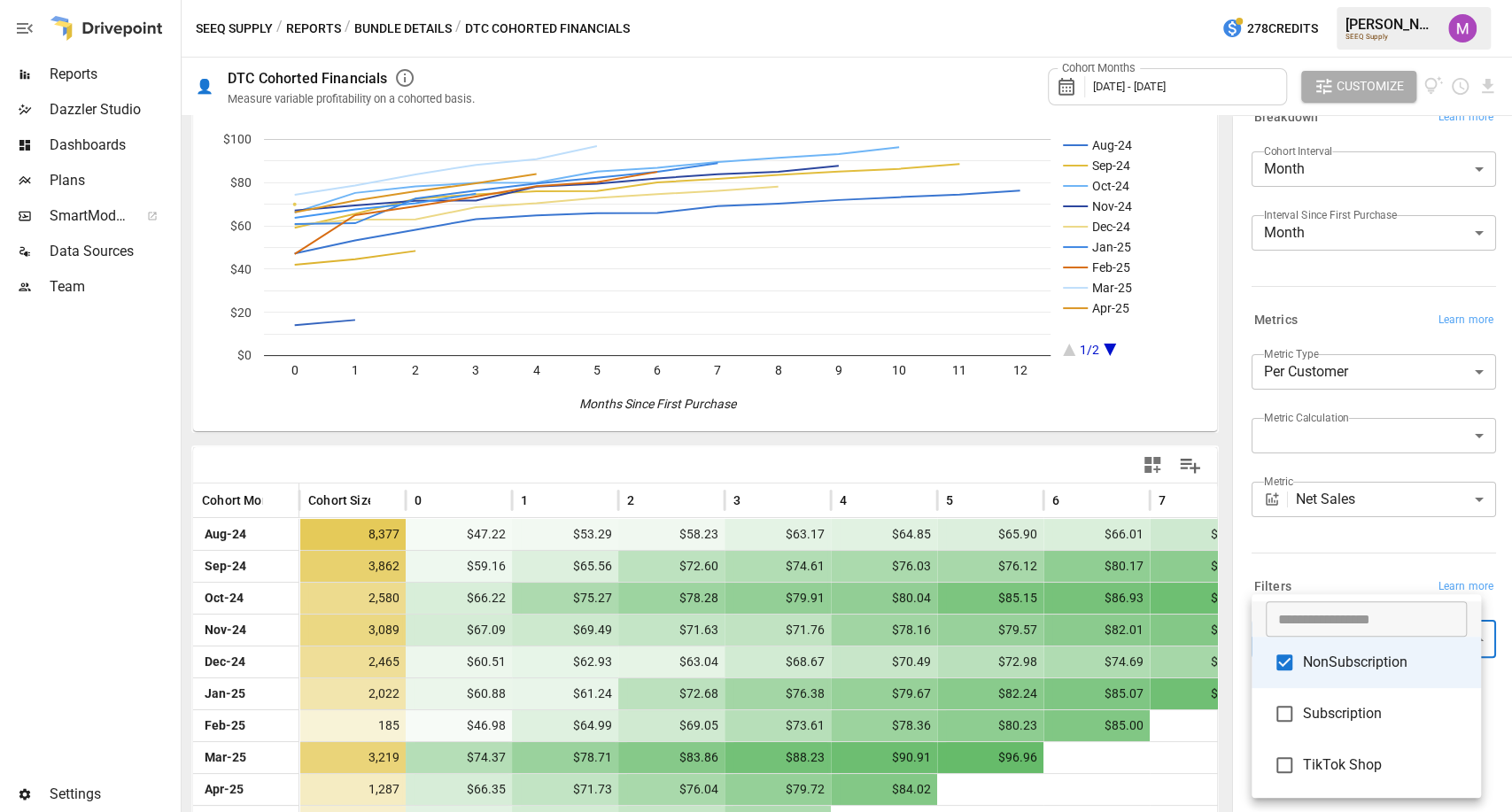
click at [1337, 558] on div at bounding box center [756, 406] width 1512 height 812
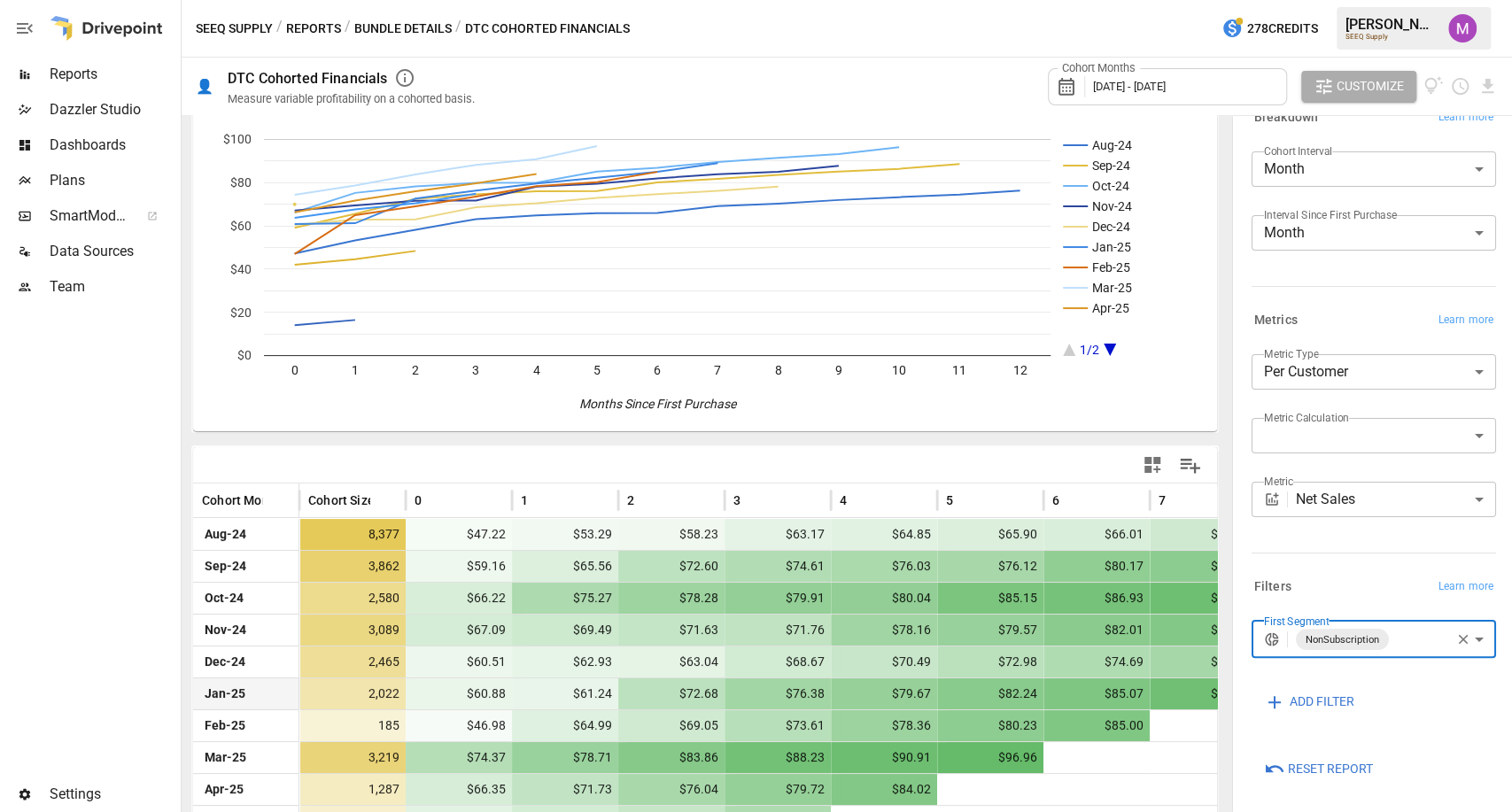
scroll to position [195, 0]
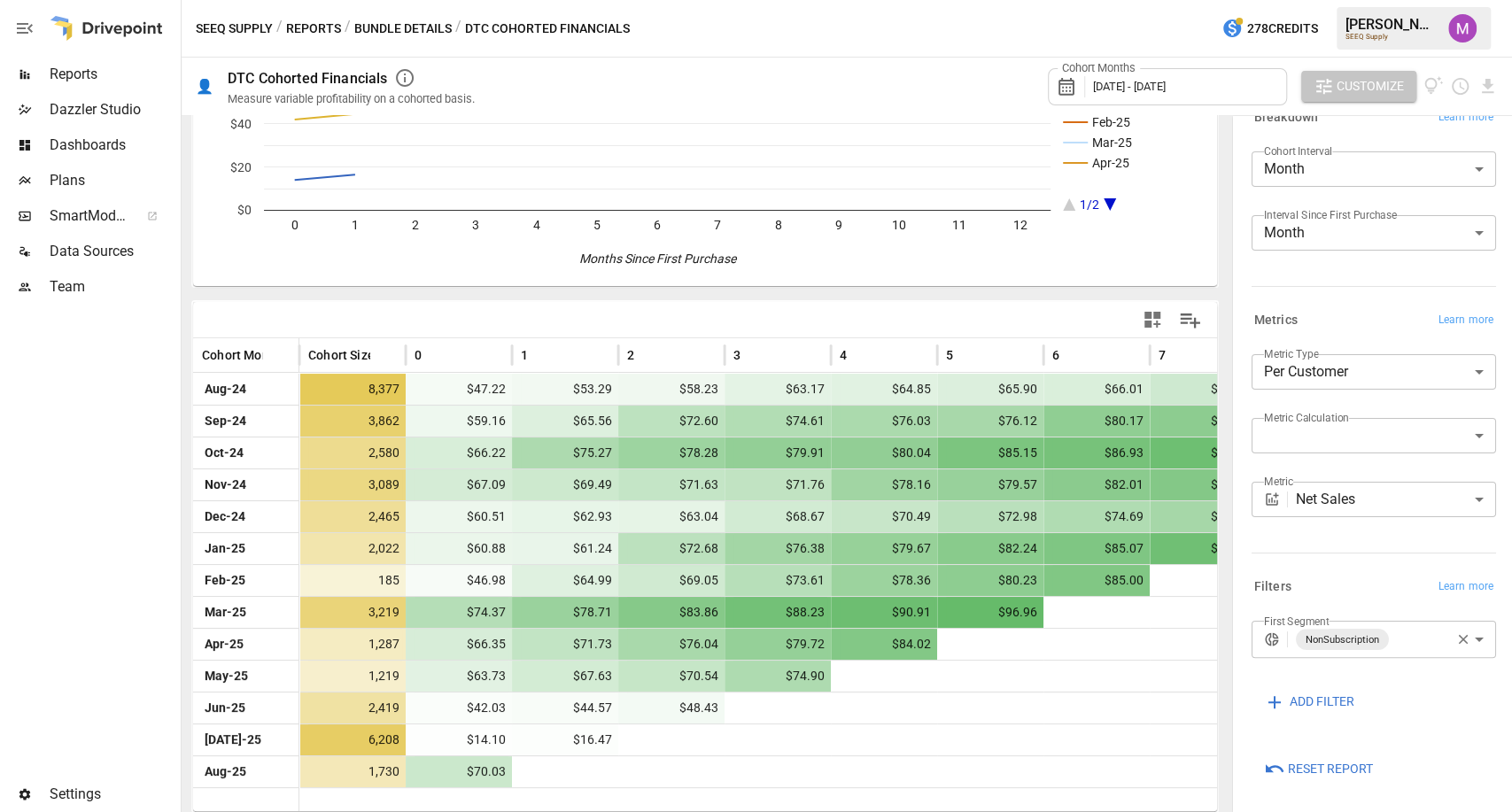
click at [1354, 93] on span "Customize" at bounding box center [1371, 87] width 68 height 23
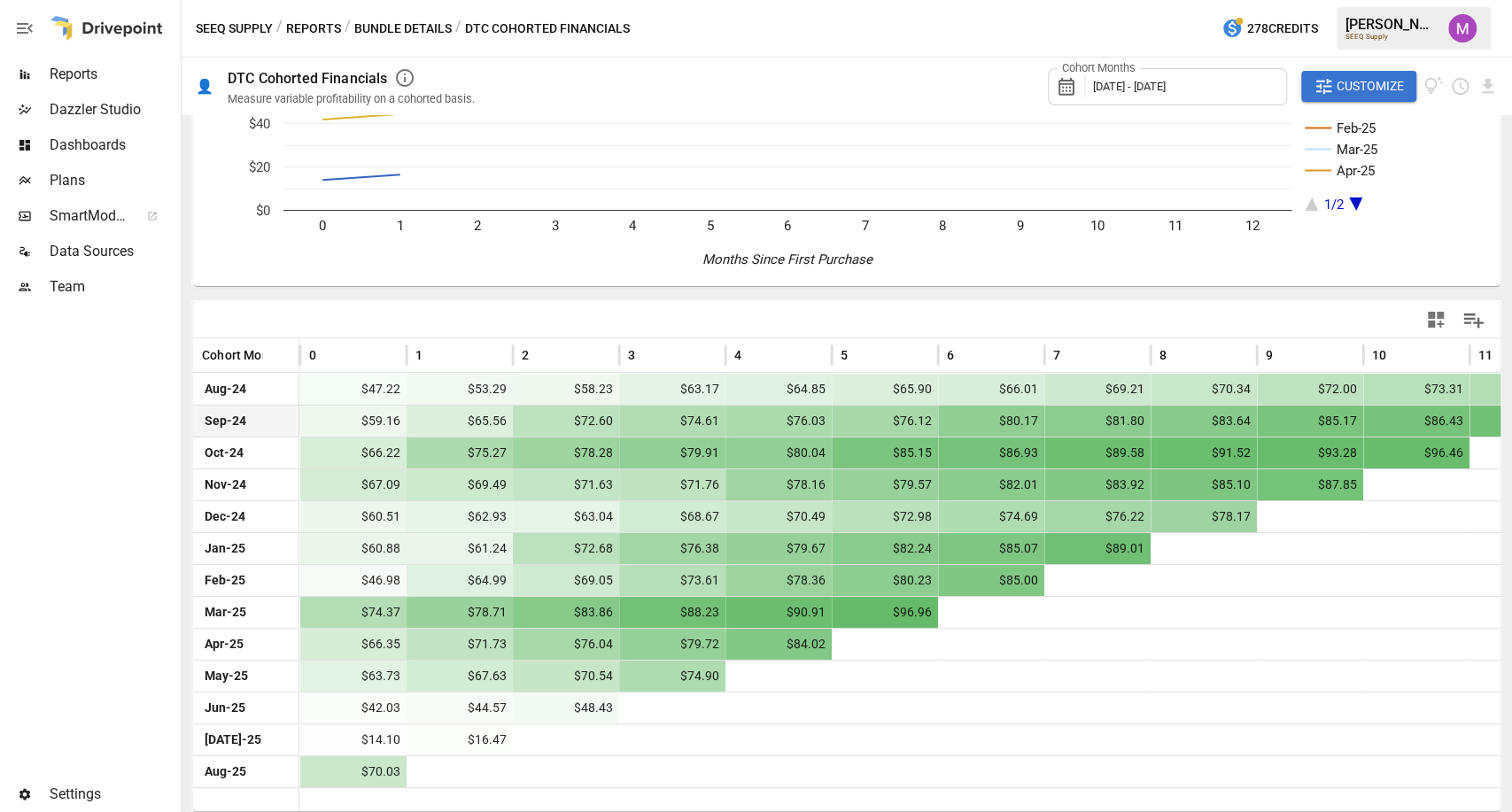
scroll to position [0, 108]
click at [36, 32] on button "button" at bounding box center [24, 28] width 50 height 56
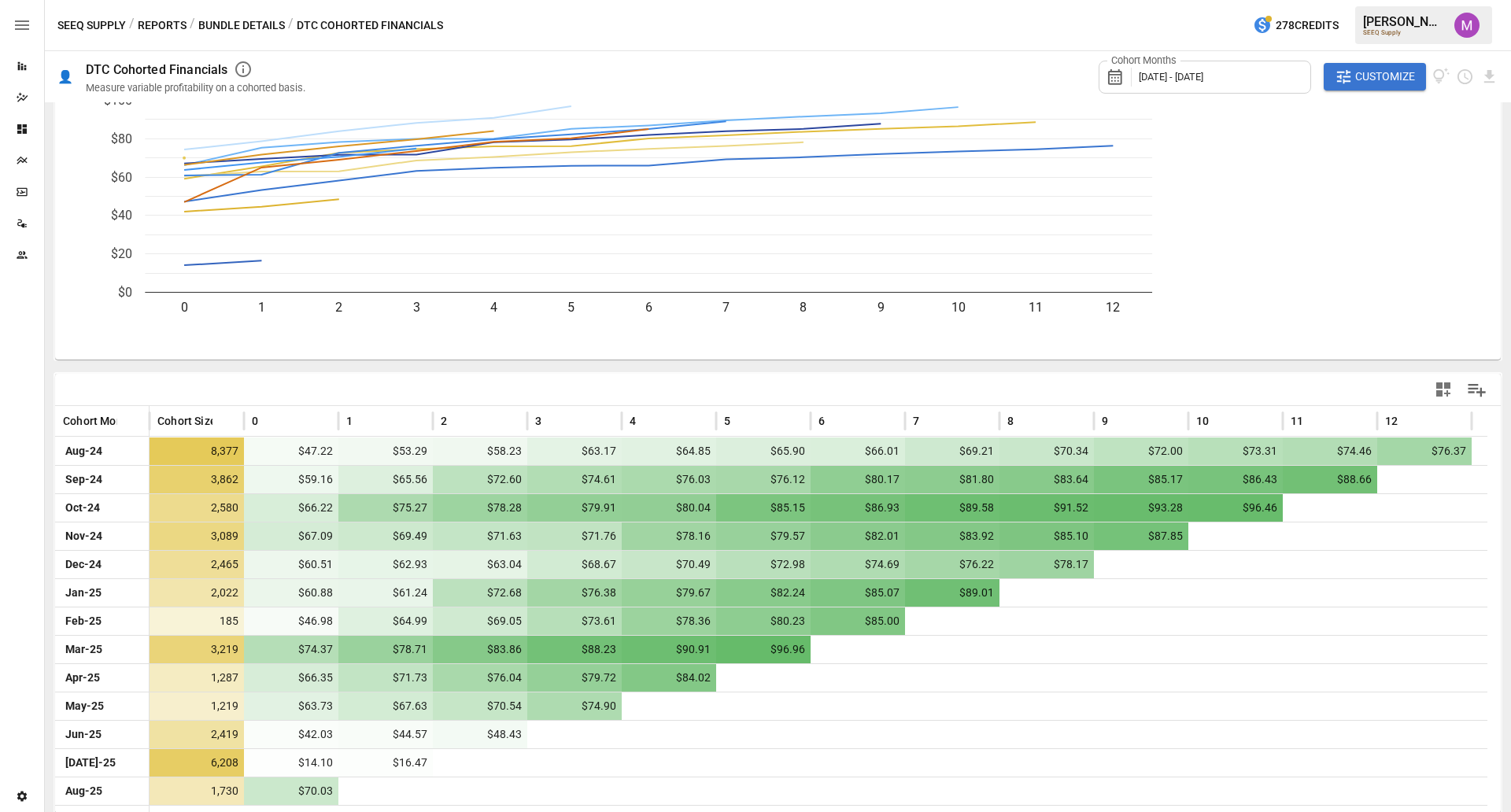
scroll to position [71, 0]
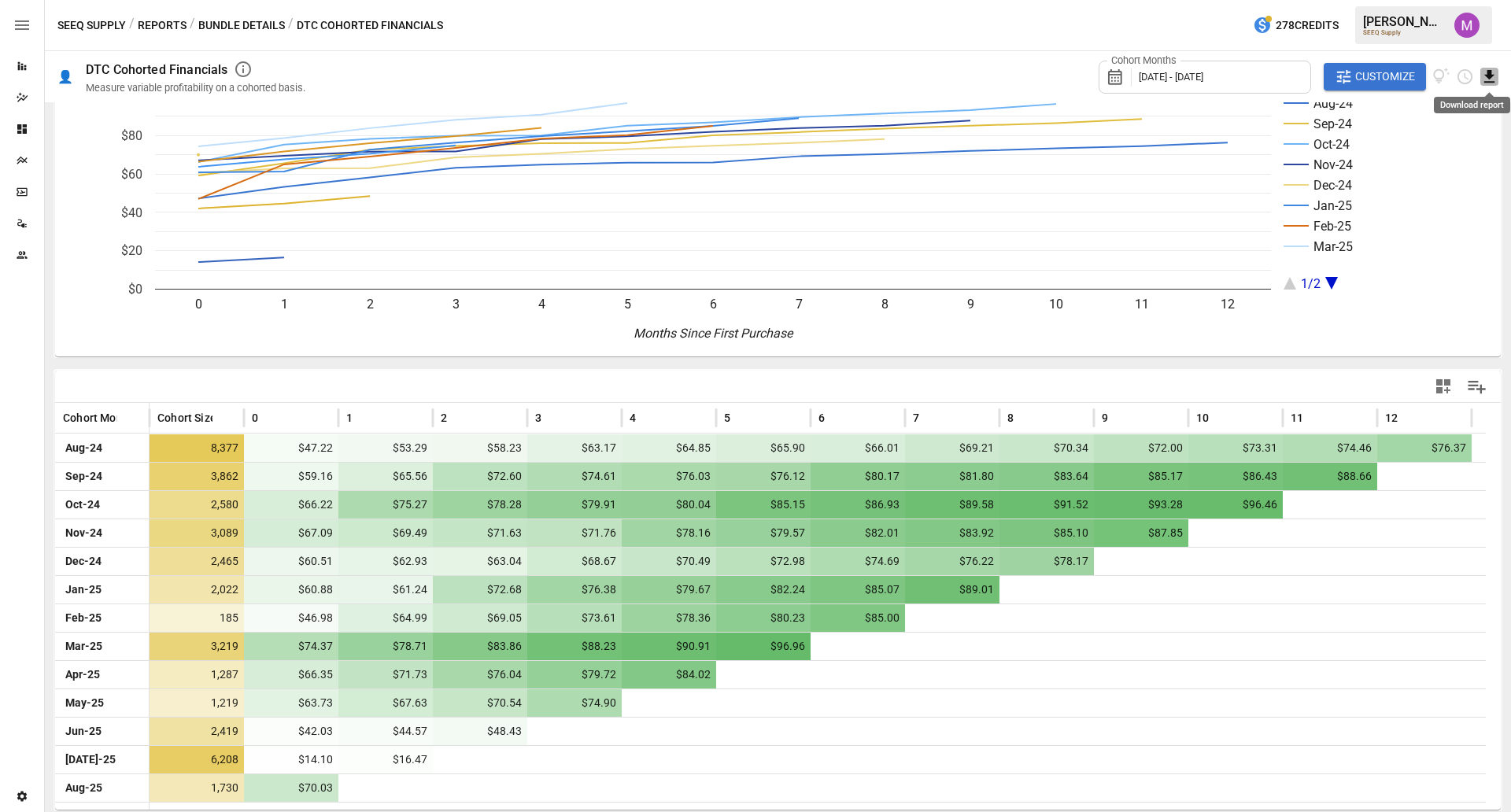
click at [1342, 71] on icon "Download report" at bounding box center [1489, 77] width 18 height 18
drag, startPoint x: 1461, startPoint y: 108, endPoint x: 1447, endPoint y: 134, distance: 29.5
click at [1342, 134] on ul "Download as PDF Download as CSV" at bounding box center [1437, 124] width 125 height 75
click at [1342, 134] on li "Download as CSV" at bounding box center [1437, 140] width 125 height 32
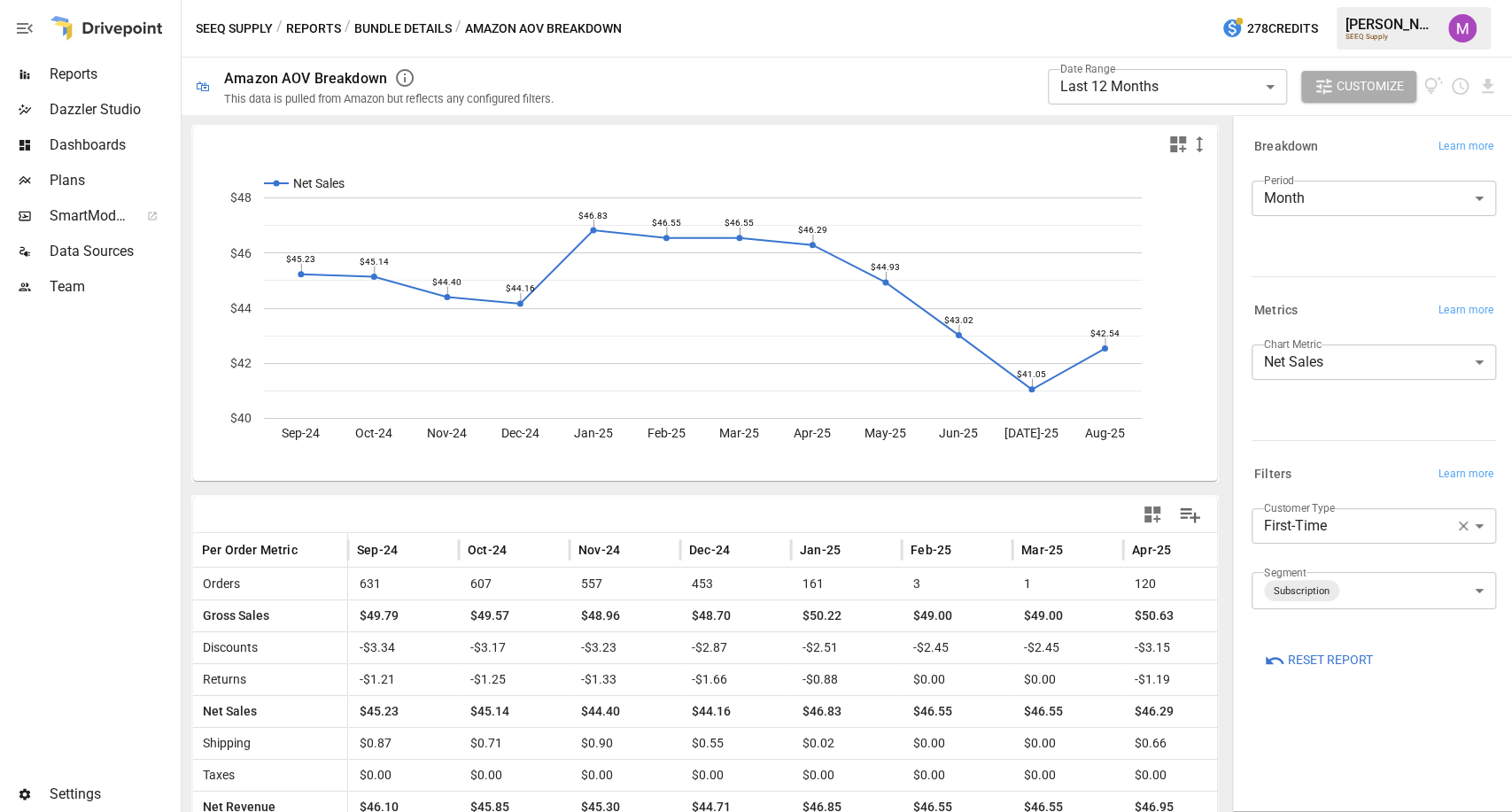
click at [1309, 451] on div "Metrics Learn more Chart Metric Net Sales ********* ​" at bounding box center [1370, 374] width 251 height 164
click at [1385, 0] on body "**********" at bounding box center [756, 0] width 1512 height 0
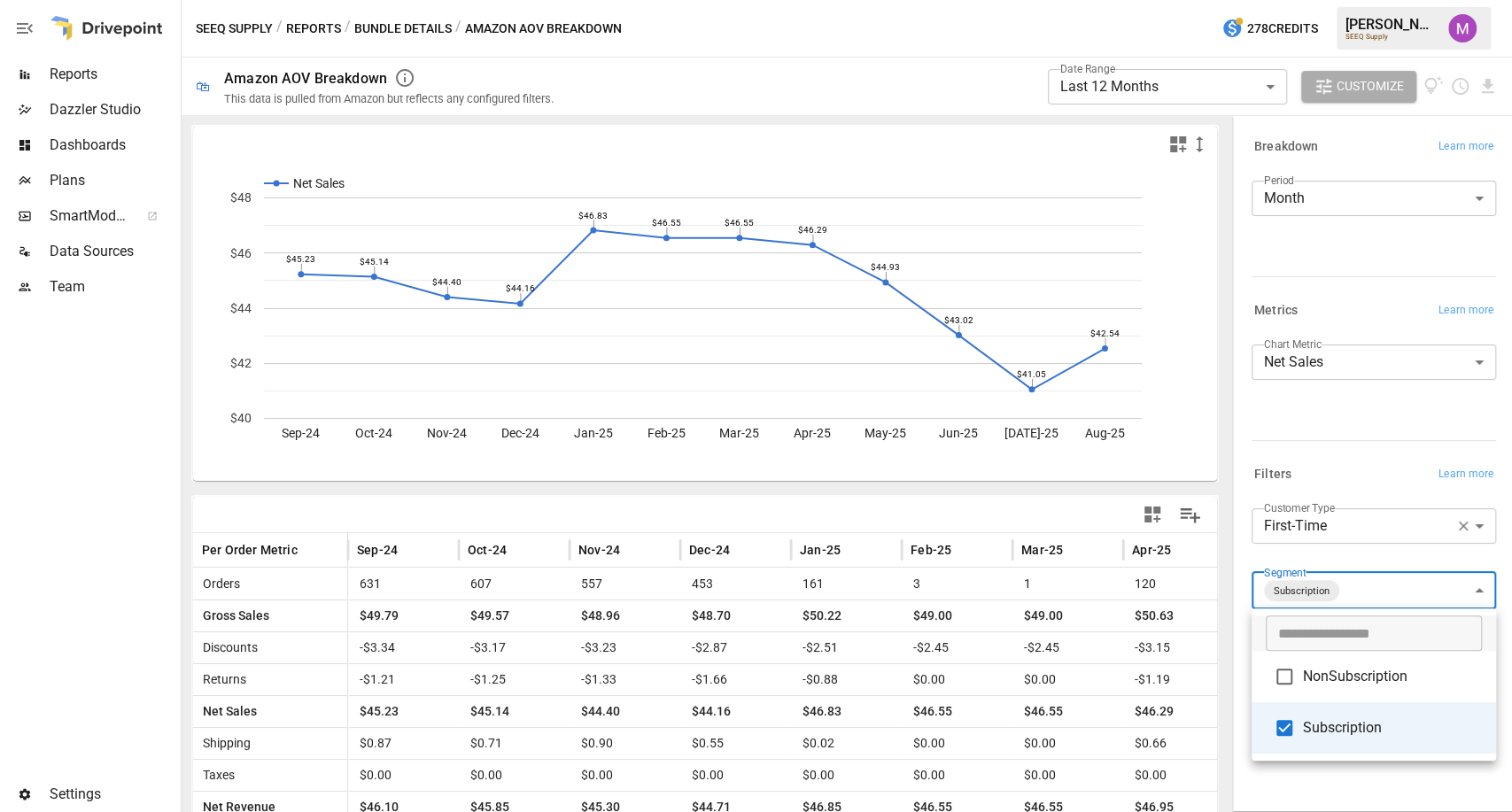
click at [1355, 597] on div at bounding box center [756, 406] width 1512 height 812
